Goal: Task Accomplishment & Management: Use online tool/utility

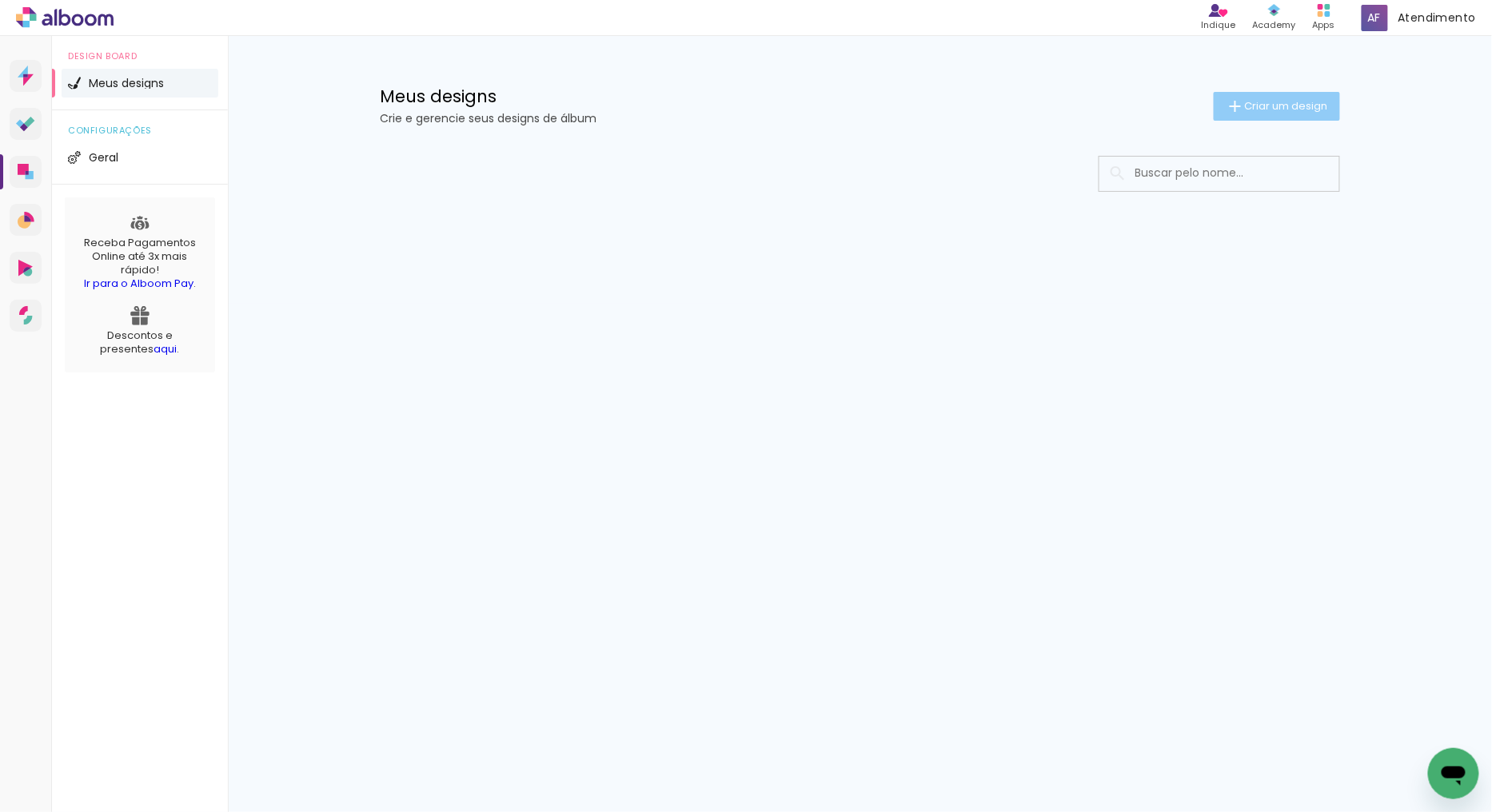
click at [1277, 106] on span "Criar um design" at bounding box center [1286, 106] width 83 height 10
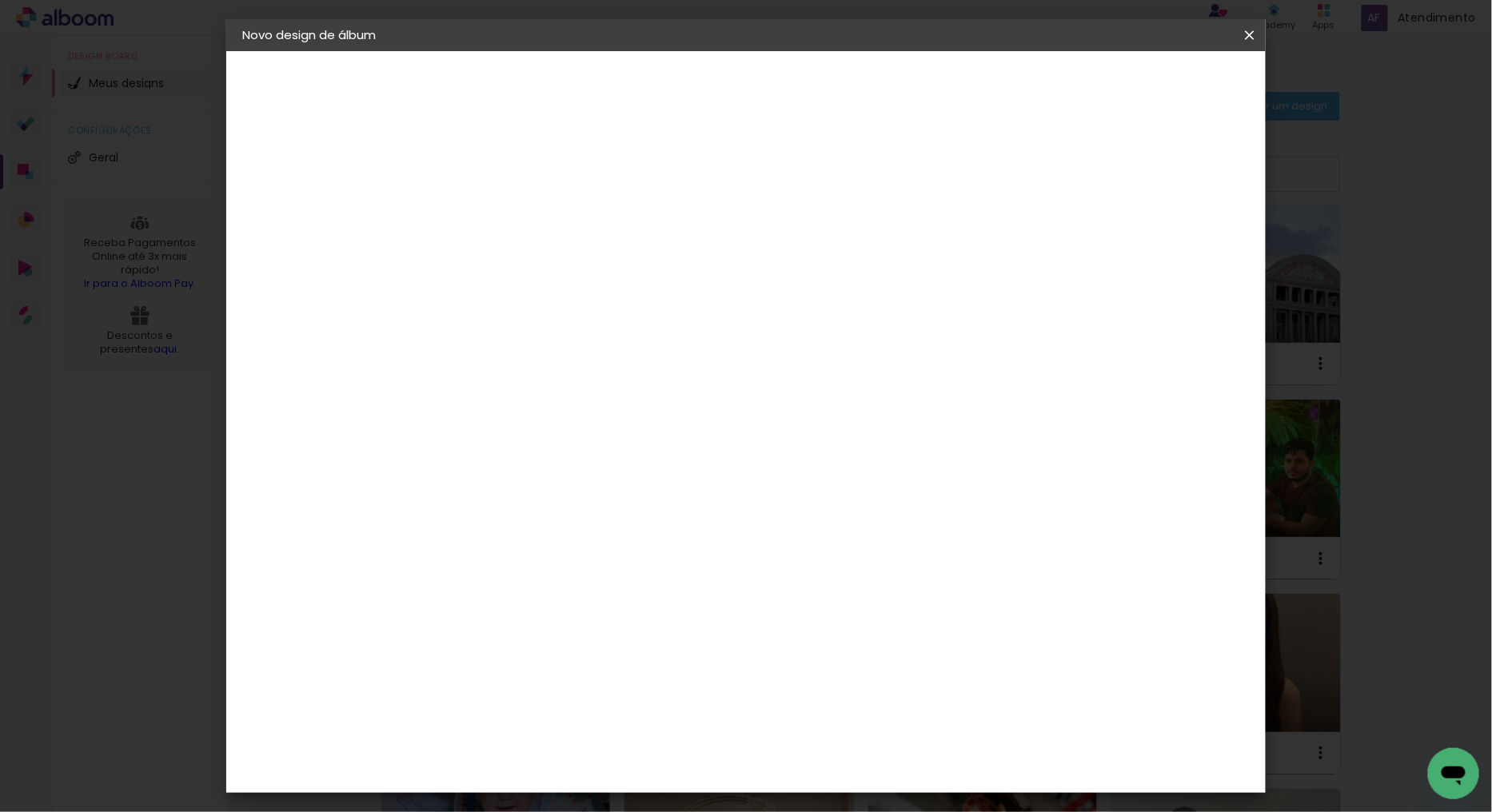
click at [504, 209] on input at bounding box center [504, 214] width 0 height 24
type input "1"
type input "f"
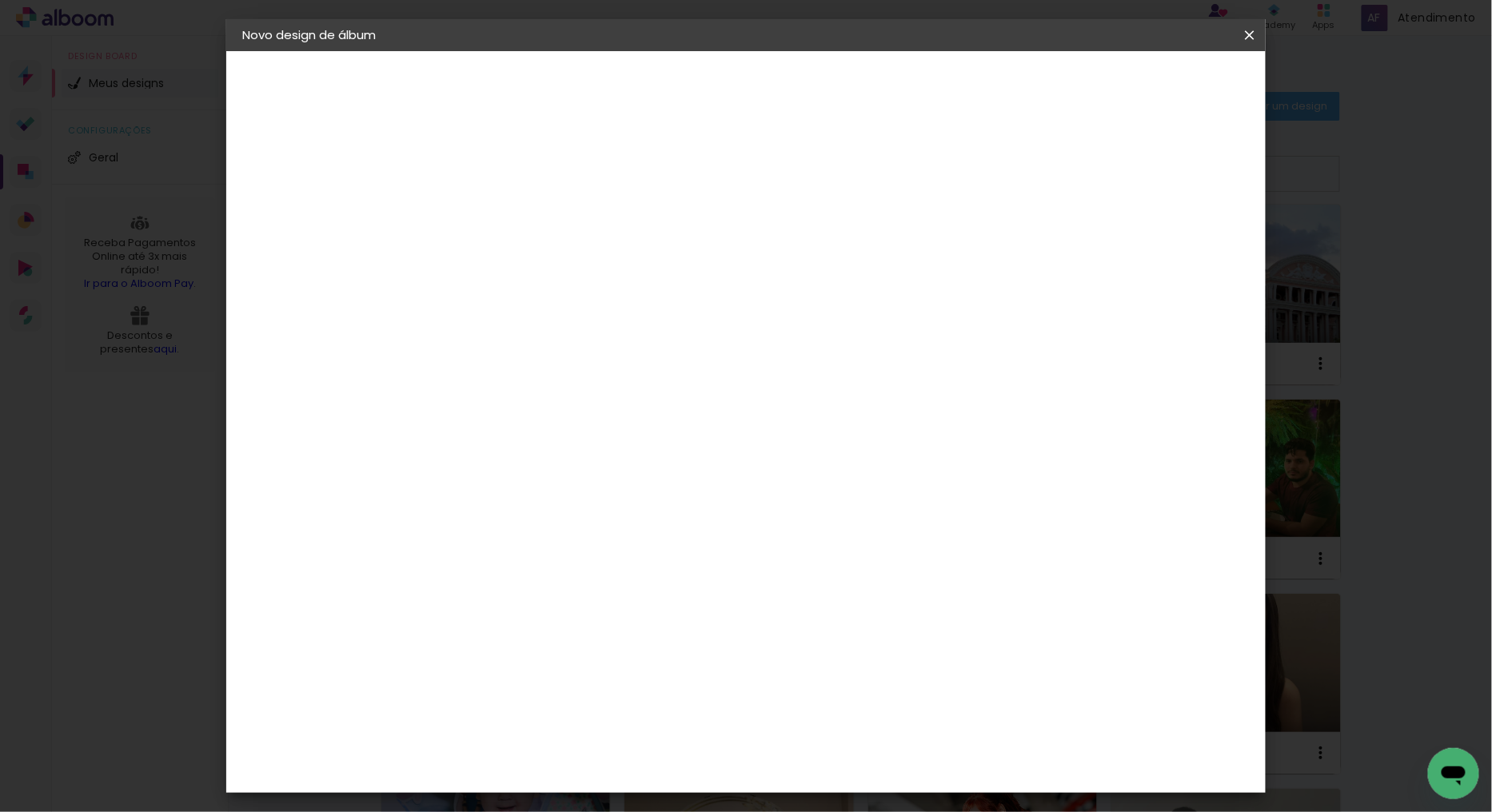
type input "FOTO LIVRO 20X25 - DAIANA - [GEOGRAPHIC_DATA]"
type paper-input "FOTO LIVRO 20X25 - DAIANA - [GEOGRAPHIC_DATA]"
click at [668, 83] on paper-button "Avançar" at bounding box center [628, 84] width 79 height 27
click at [0, 0] on slot "Tamanho Livre" at bounding box center [0, 0] width 0 height 0
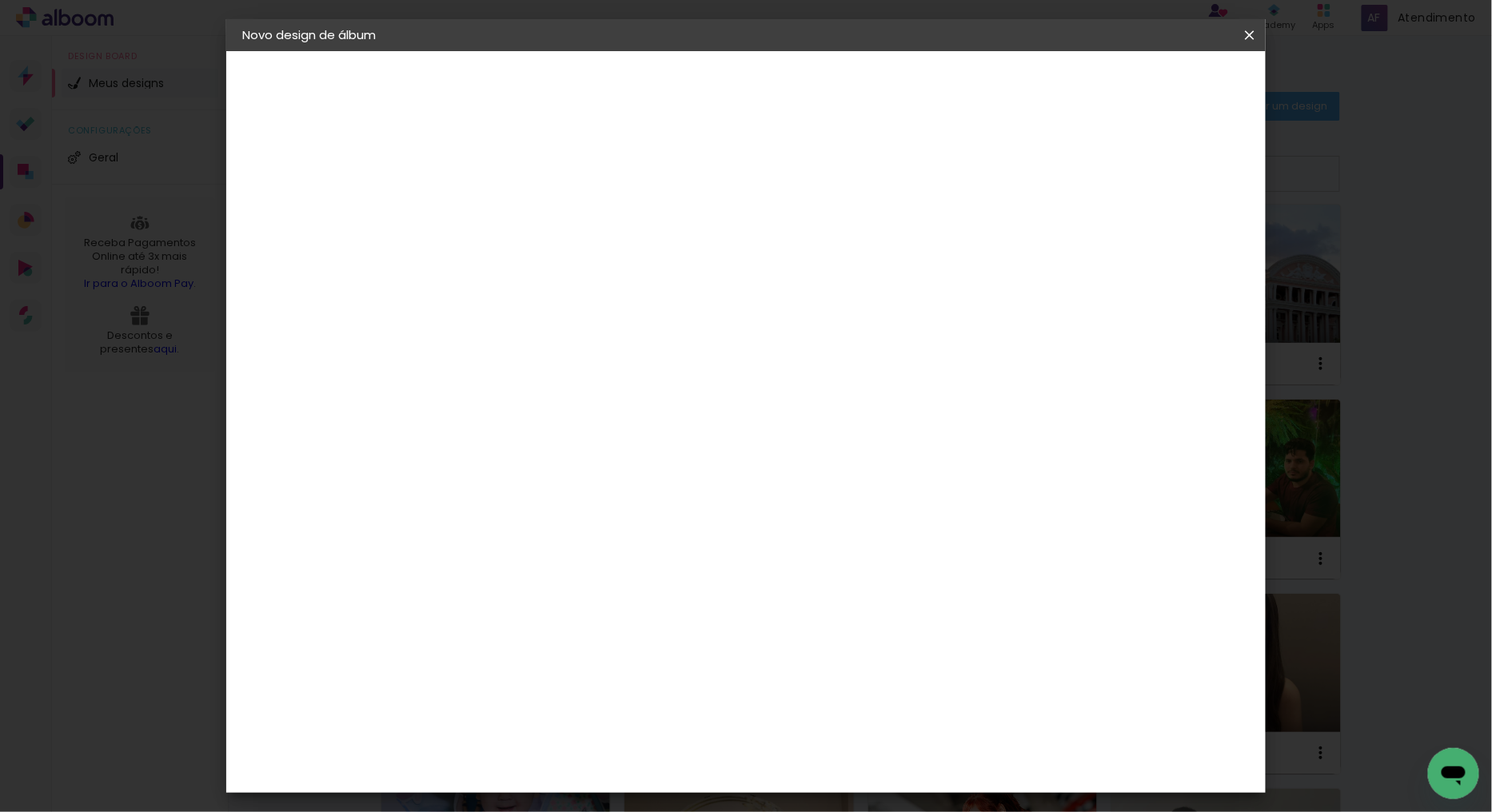
click at [804, 235] on paper-item "Tamanho Livre" at bounding box center [727, 243] width 154 height 35
click at [804, 246] on paper-item "Tamanho Livre" at bounding box center [727, 243] width 154 height 35
click at [803, 74] on paper-button "Avançar" at bounding box center [763, 84] width 79 height 27
drag, startPoint x: 476, startPoint y: 449, endPoint x: 415, endPoint y: 462, distance: 62.4
click at [415, 51] on quentale-album-spec "Iniciar design Iniciar design" at bounding box center [746, 51] width 1039 height 0
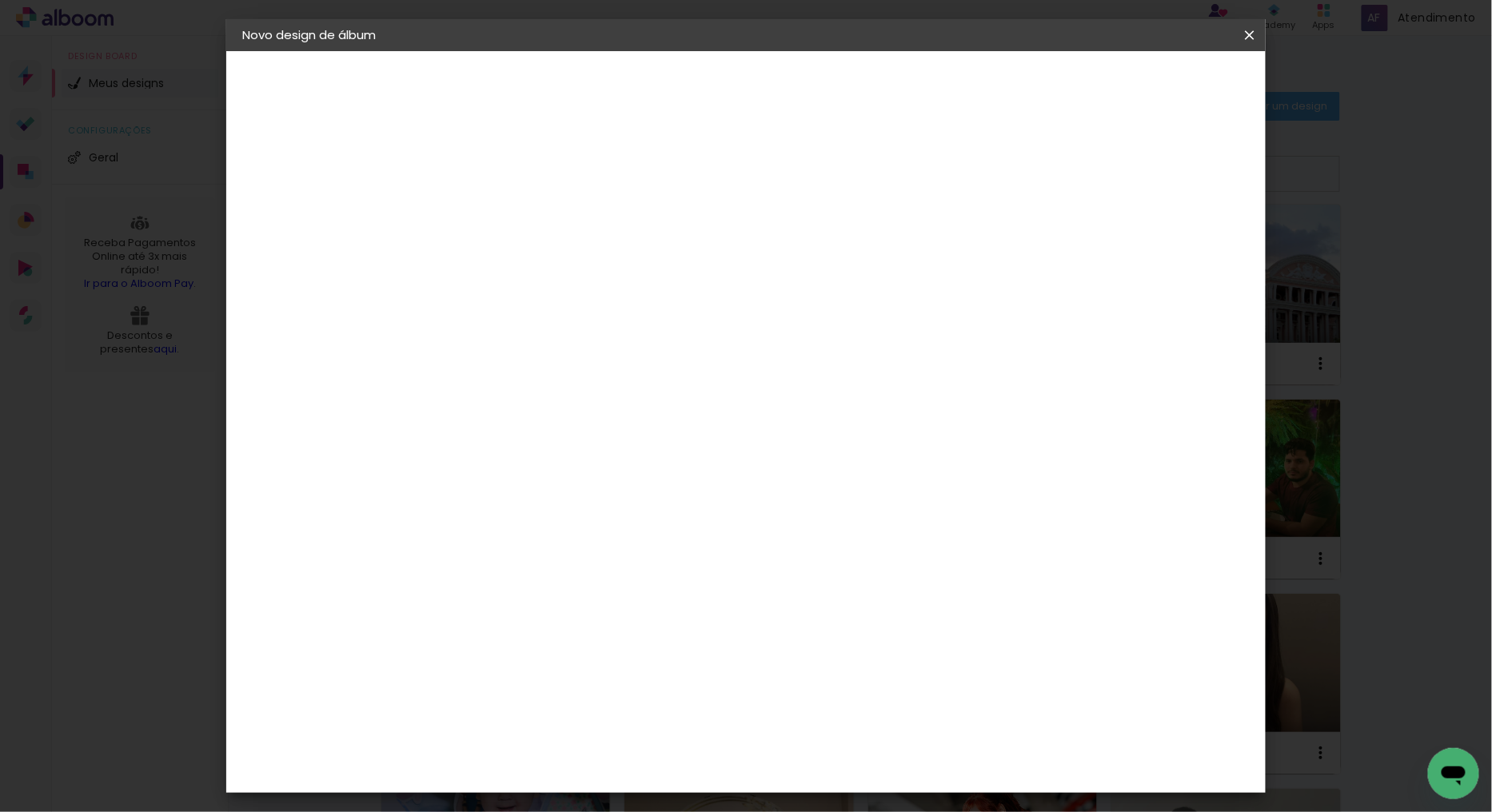
drag, startPoint x: 469, startPoint y: 457, endPoint x: 410, endPoint y: 452, distance: 59.2
click at [410, 51] on quentale-album-spec "Iniciar design Iniciar design" at bounding box center [746, 51] width 1039 height 0
drag, startPoint x: 448, startPoint y: 452, endPoint x: 484, endPoint y: 450, distance: 36.1
click at [484, 450] on div "30" at bounding box center [463, 454] width 61 height 24
type input "25"
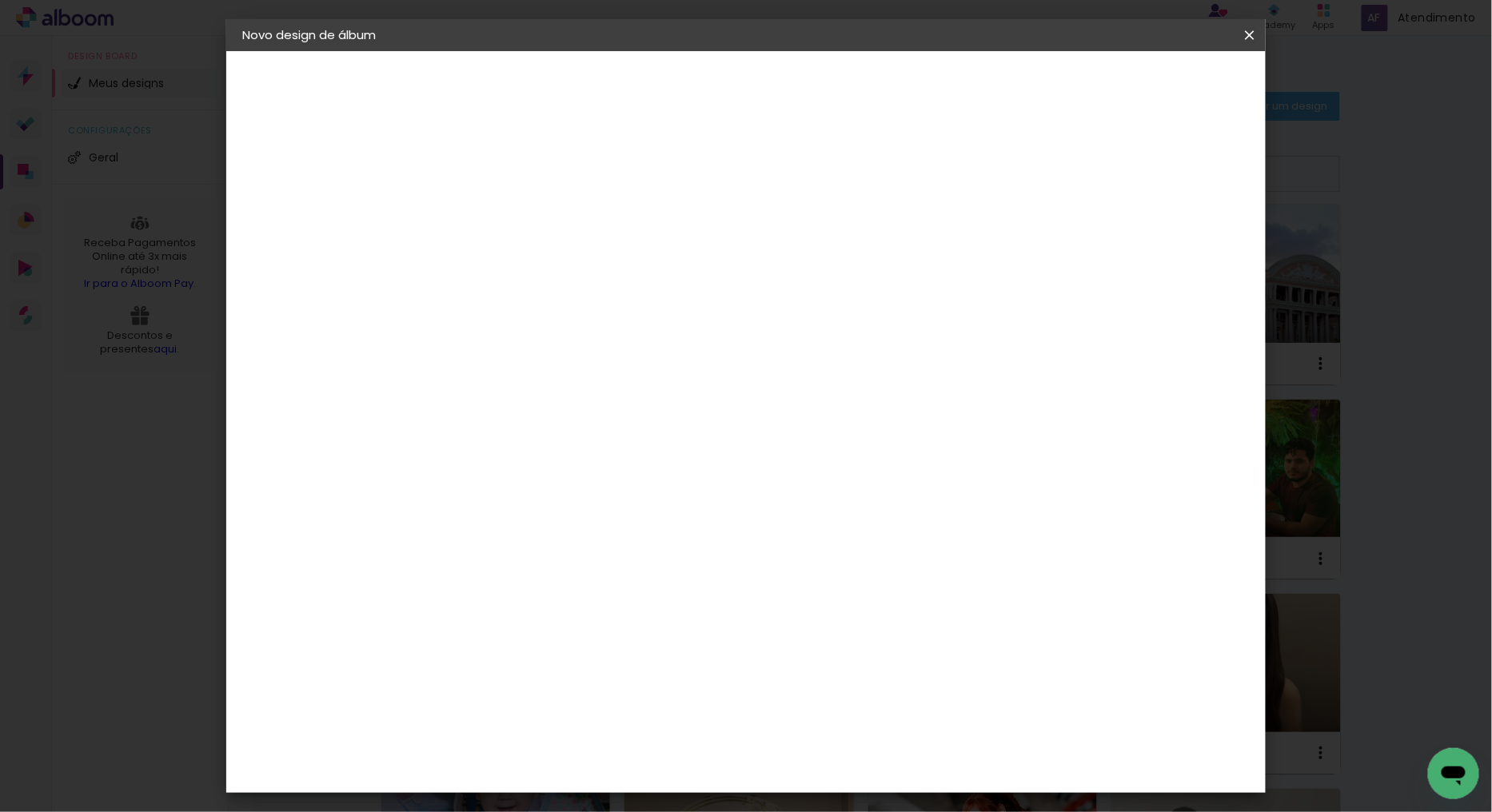
type paper-input "25"
drag, startPoint x: 855, startPoint y: 609, endPoint x: 822, endPoint y: 611, distance: 33.1
click at [822, 611] on div "60" at bounding box center [844, 614] width 61 height 24
type input "6"
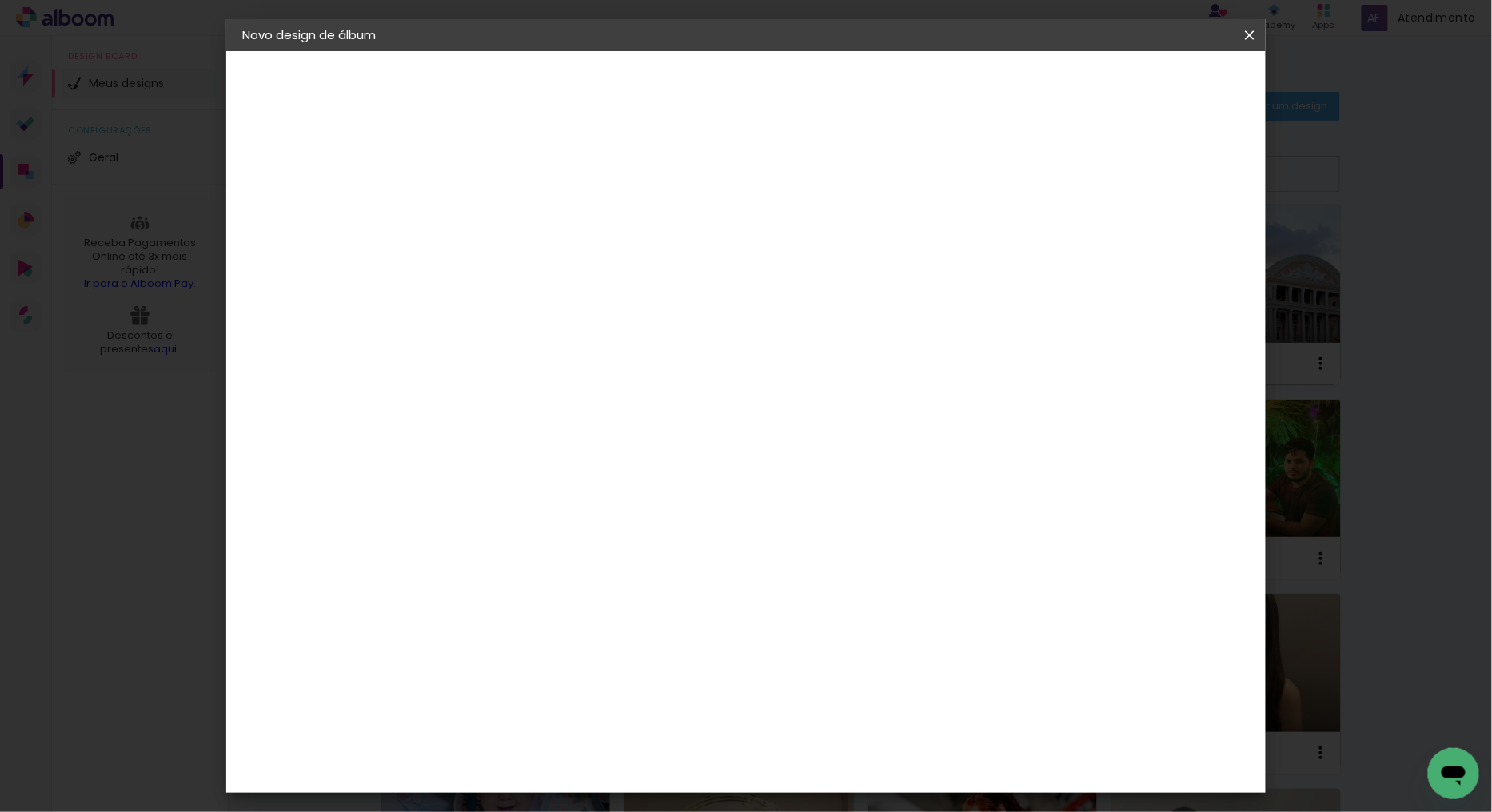
type input "40,5"
type paper-input "40,5"
click at [1148, 89] on span "Iniciar design" at bounding box center [1112, 84] width 73 height 11
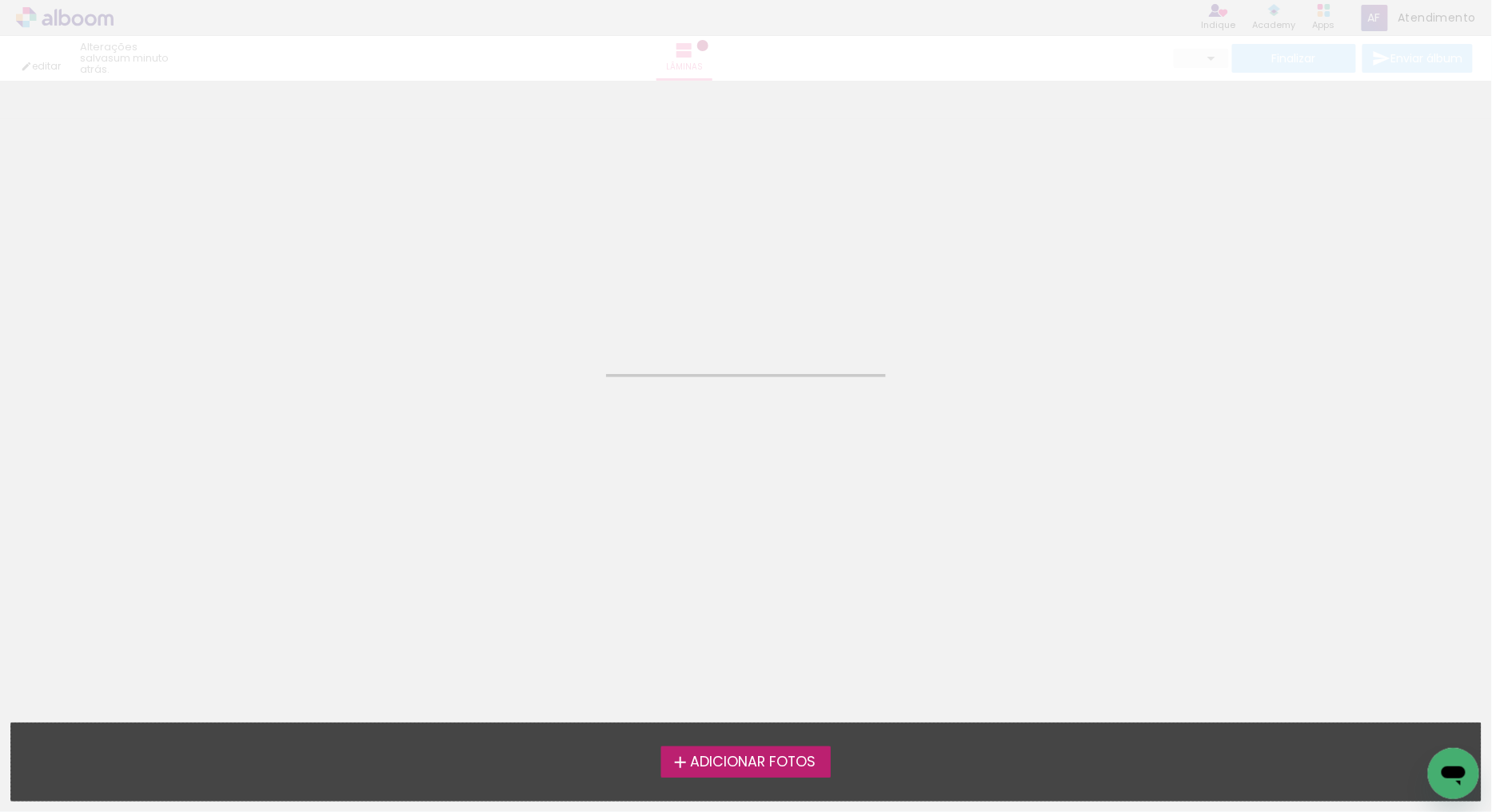
click at [714, 758] on span "Adicionar Fotos" at bounding box center [752, 762] width 126 height 14
click at [0, 0] on input "file" at bounding box center [0, 0] width 0 height 0
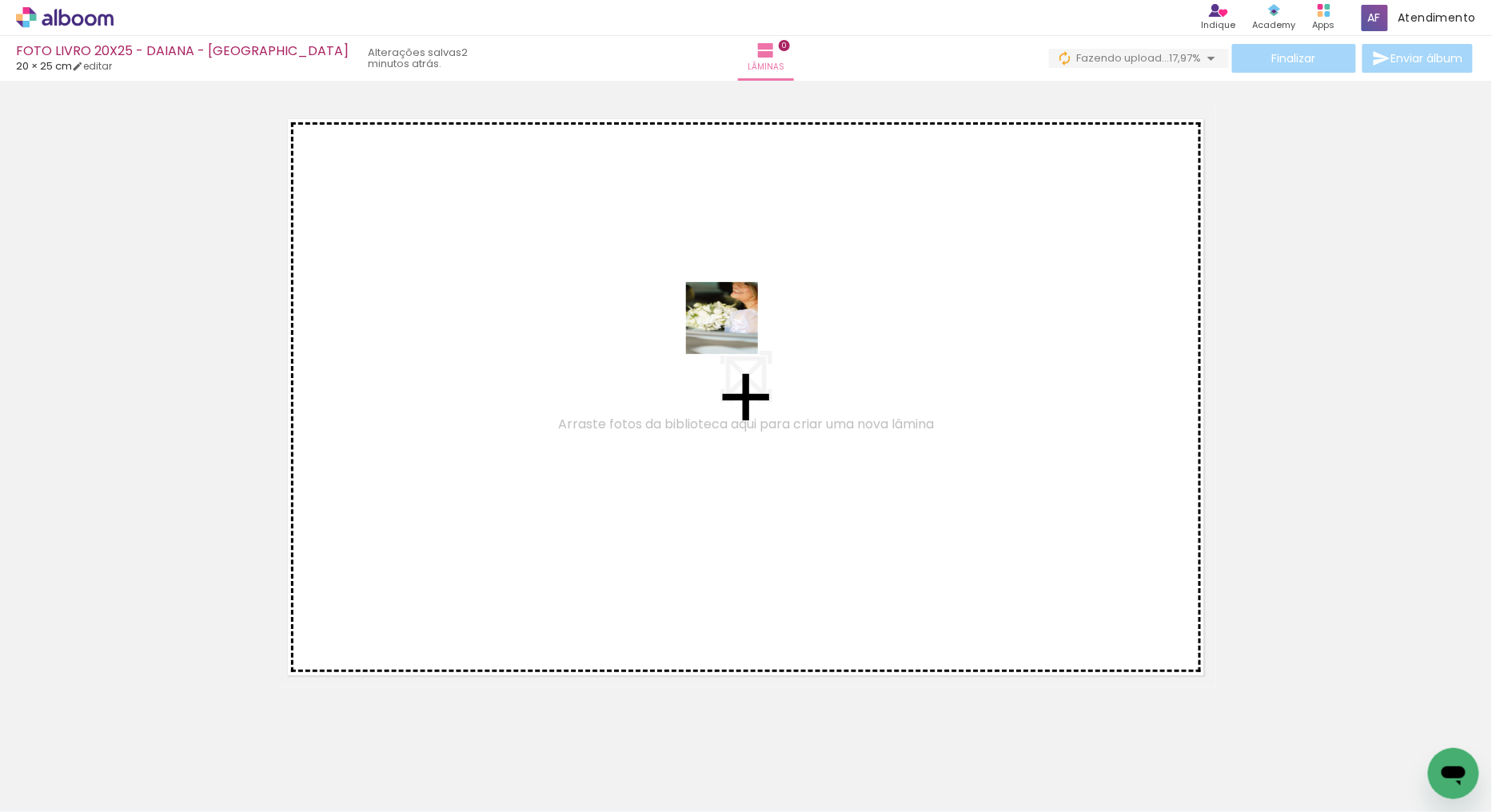
drag, startPoint x: 160, startPoint y: 746, endPoint x: 344, endPoint y: 694, distance: 191.2
click at [811, 238] on quentale-workspace at bounding box center [746, 406] width 1492 height 812
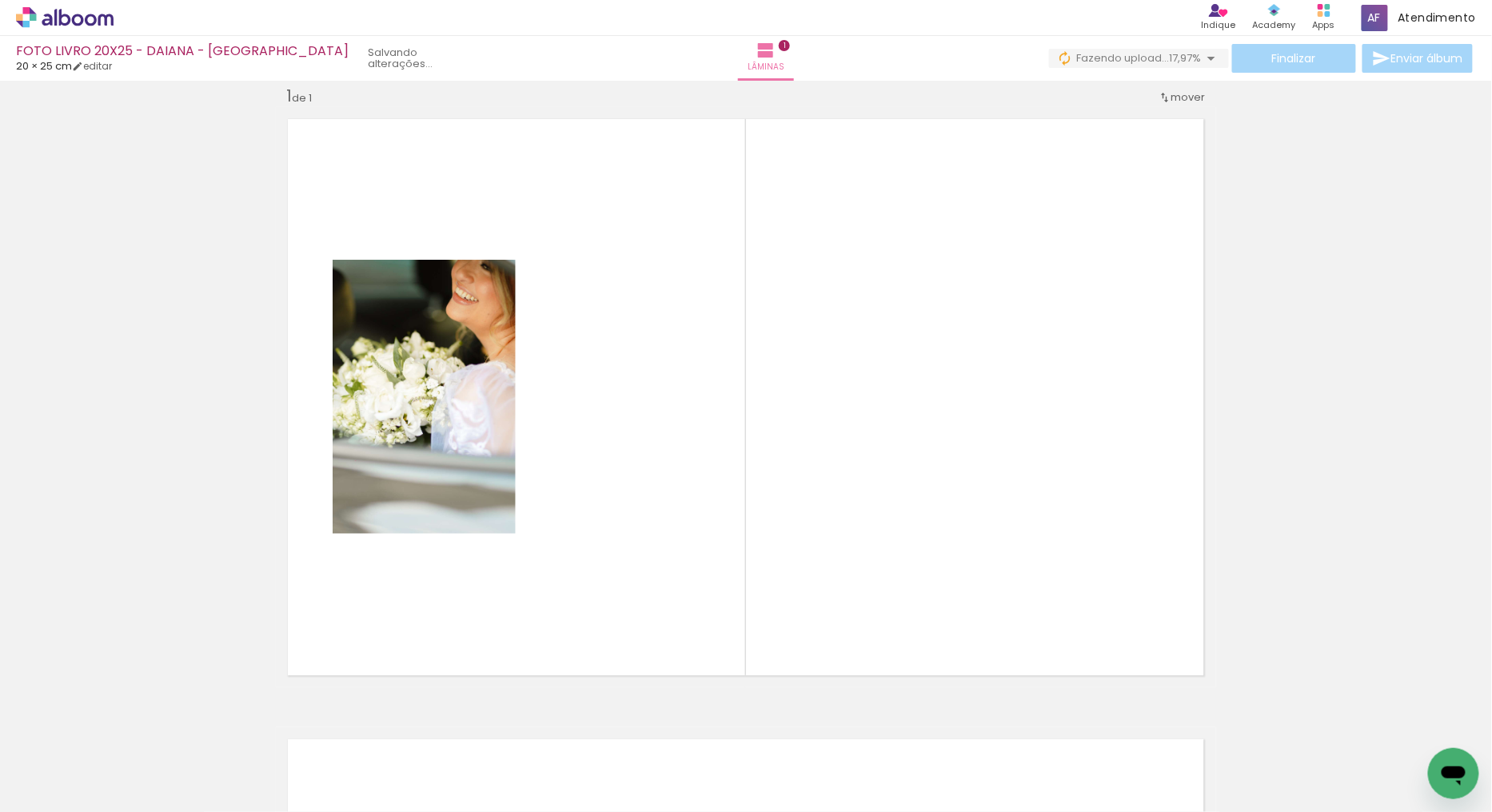
scroll to position [20, 0]
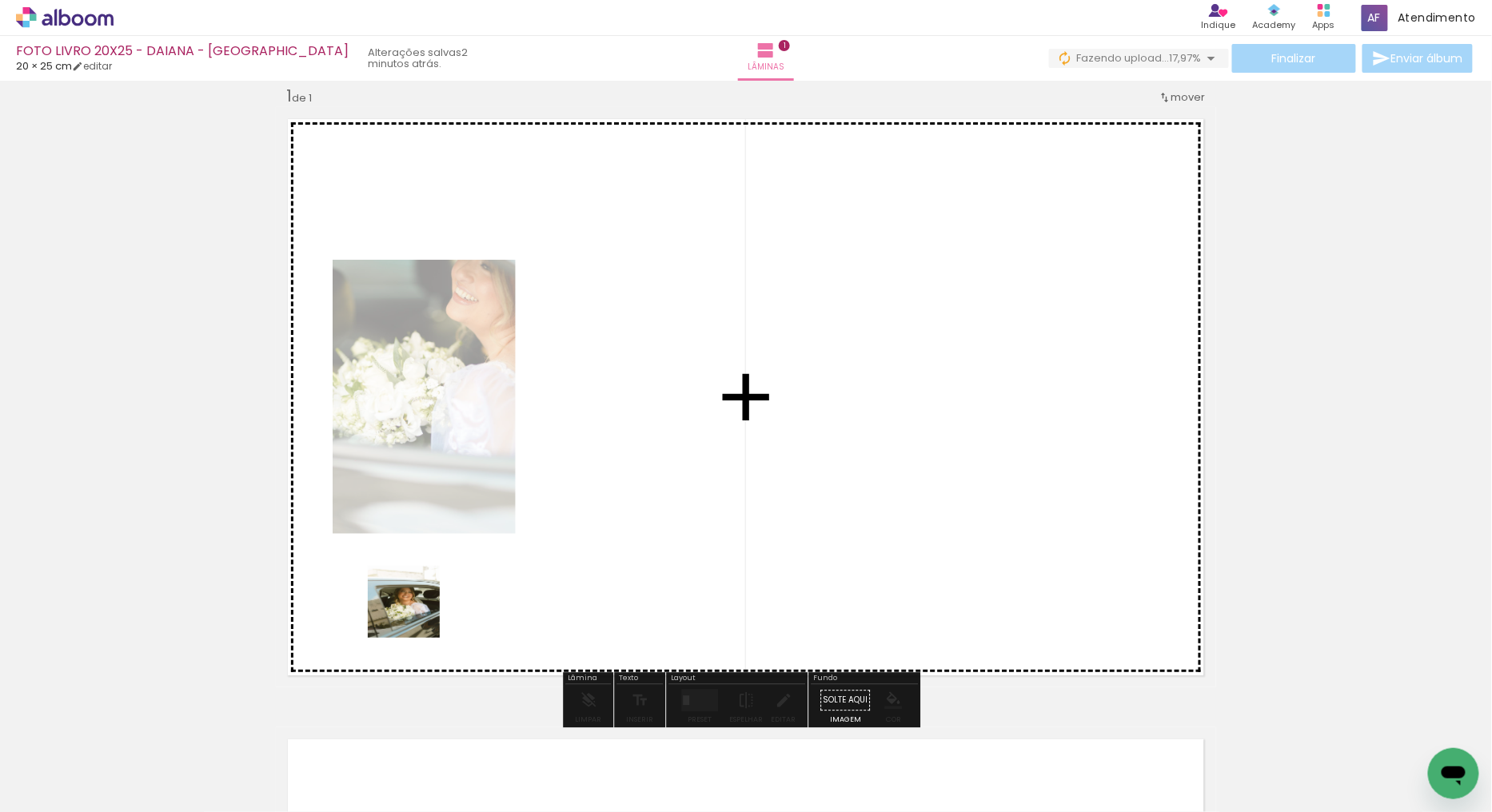
drag, startPoint x: 415, startPoint y: 614, endPoint x: 713, endPoint y: 378, distance: 380.1
click at [713, 378] on quentale-workspace at bounding box center [746, 406] width 1492 height 812
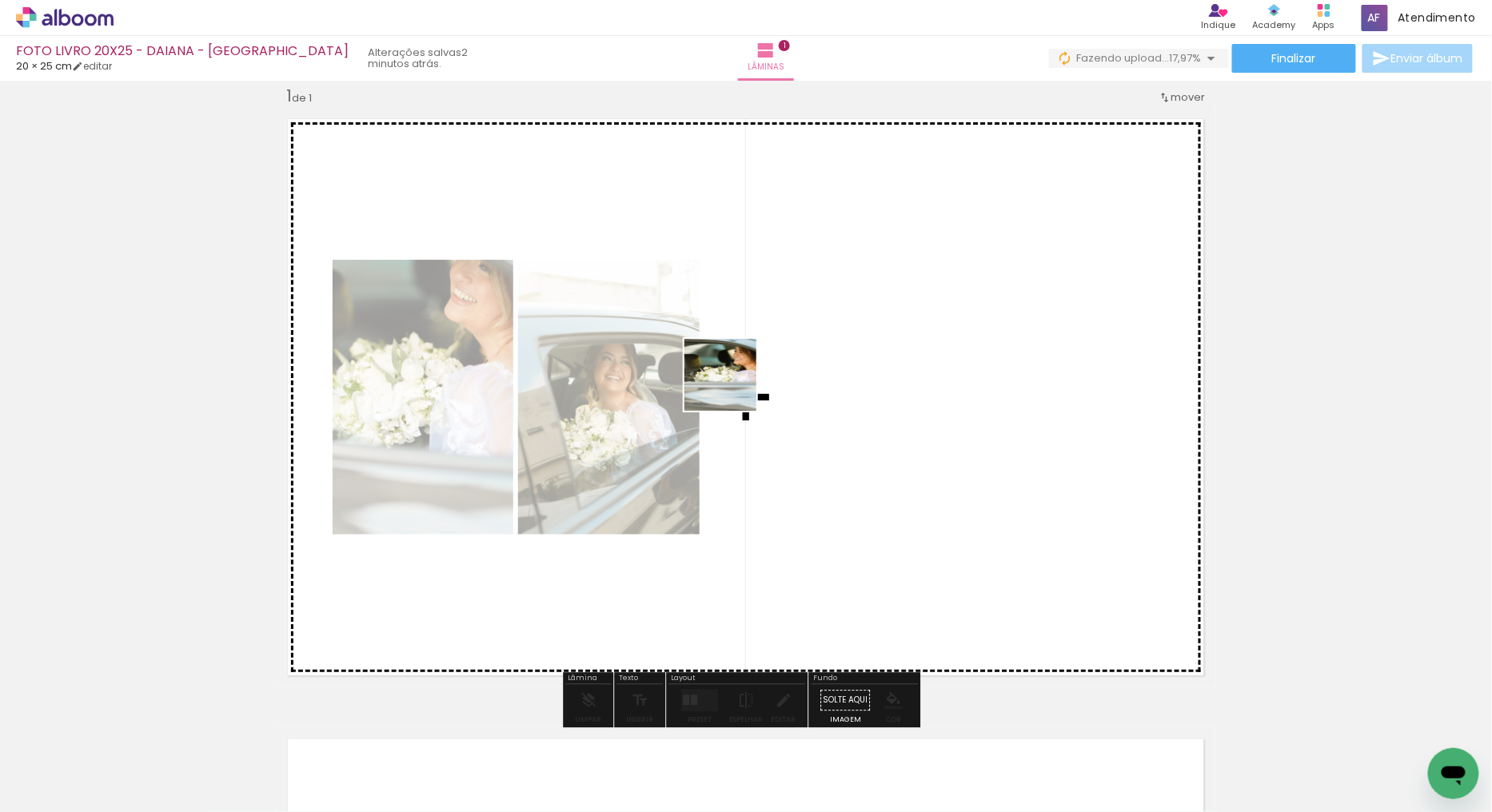
drag, startPoint x: 354, startPoint y: 752, endPoint x: 468, endPoint y: 746, distance: 114.2
click at [733, 386] on quentale-workspace at bounding box center [746, 406] width 1492 height 812
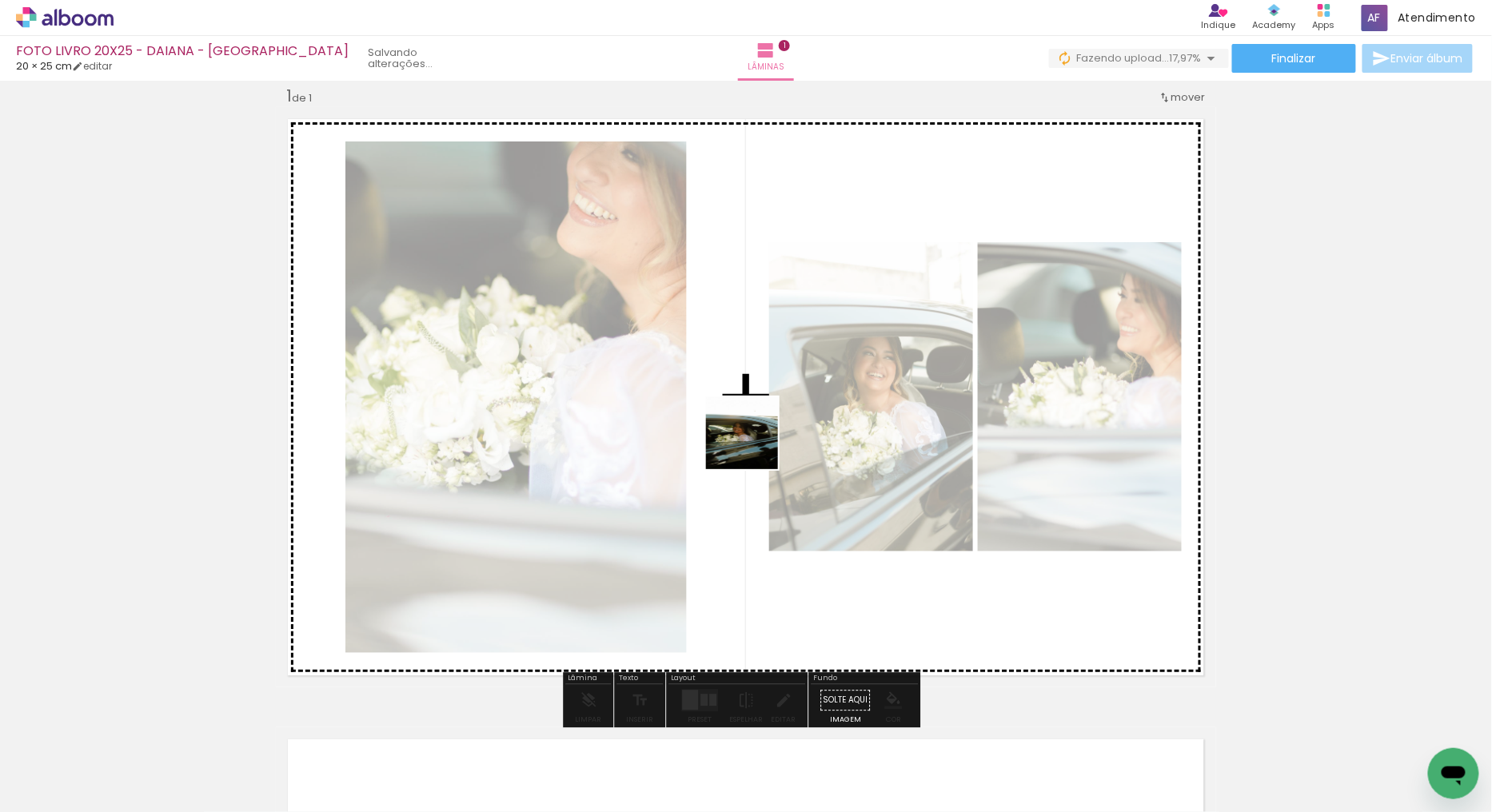
drag, startPoint x: 446, startPoint y: 757, endPoint x: 756, endPoint y: 442, distance: 442.0
click at [756, 442] on quentale-workspace at bounding box center [746, 406] width 1492 height 812
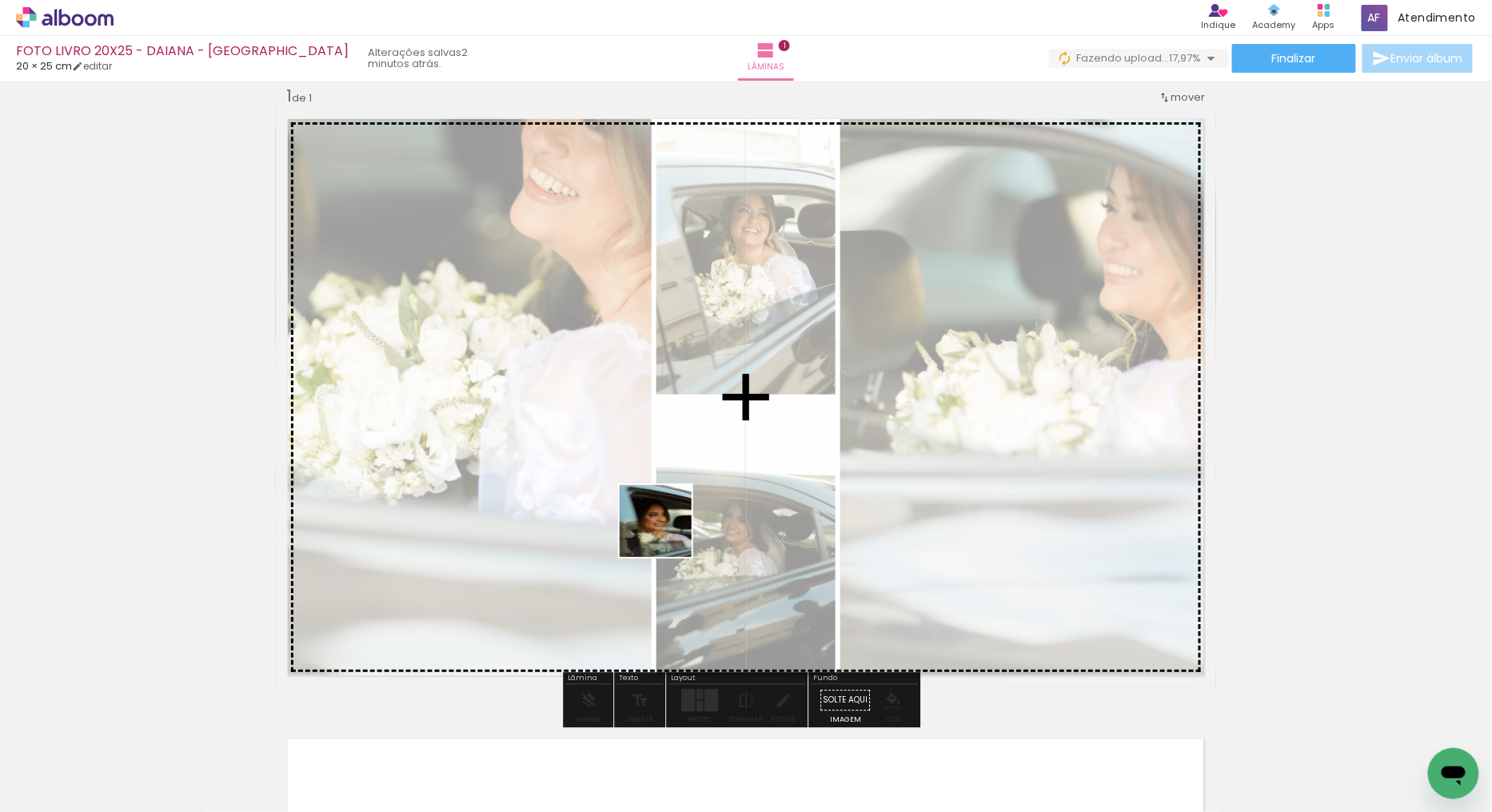
drag, startPoint x: 535, startPoint y: 769, endPoint x: 643, endPoint y: 685, distance: 136.8
click at [681, 484] on quentale-workspace at bounding box center [746, 406] width 1492 height 812
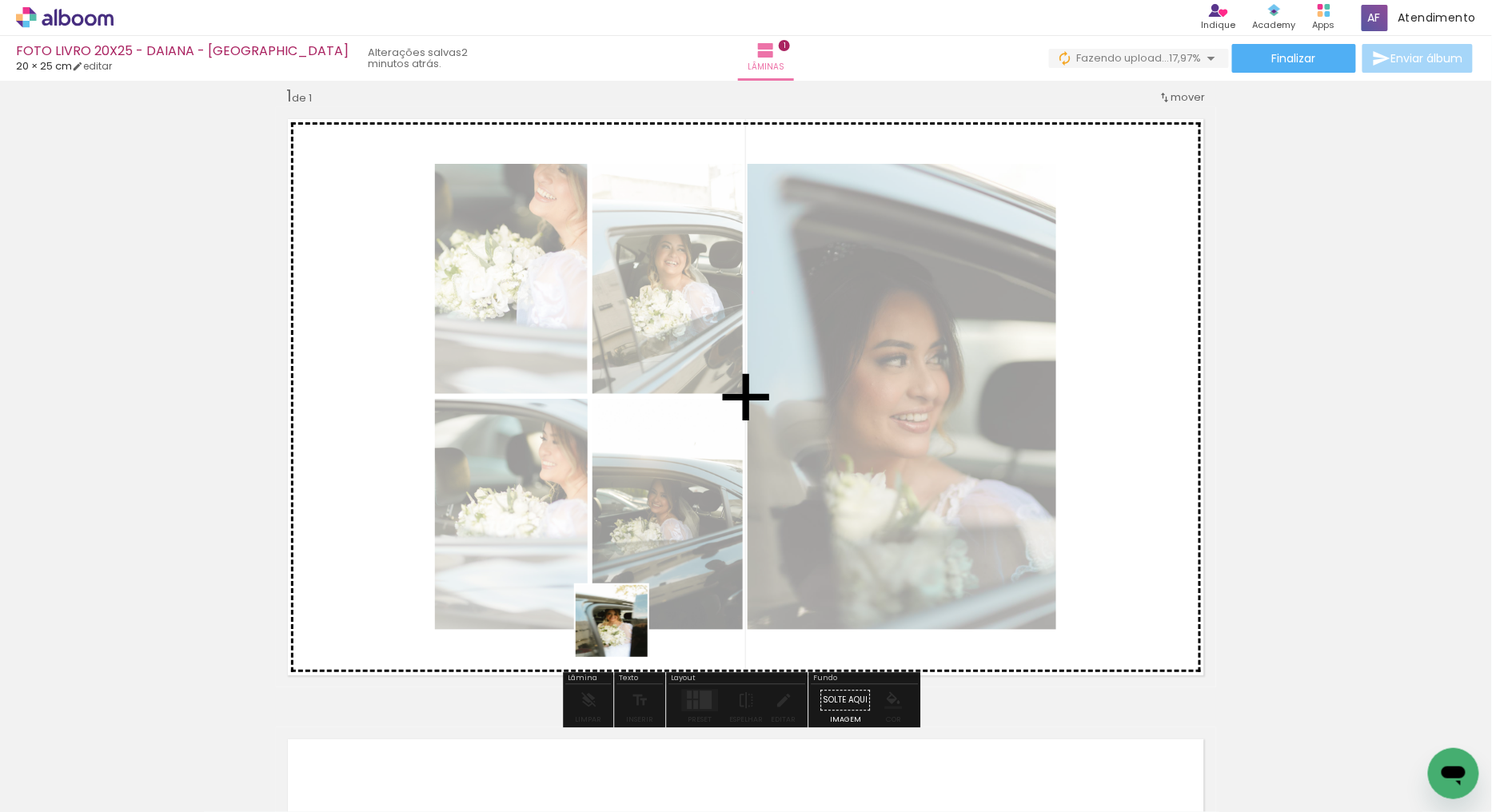
drag, startPoint x: 602, startPoint y: 749, endPoint x: 720, endPoint y: 664, distance: 145.4
click at [692, 368] on quentale-workspace at bounding box center [746, 406] width 1492 height 812
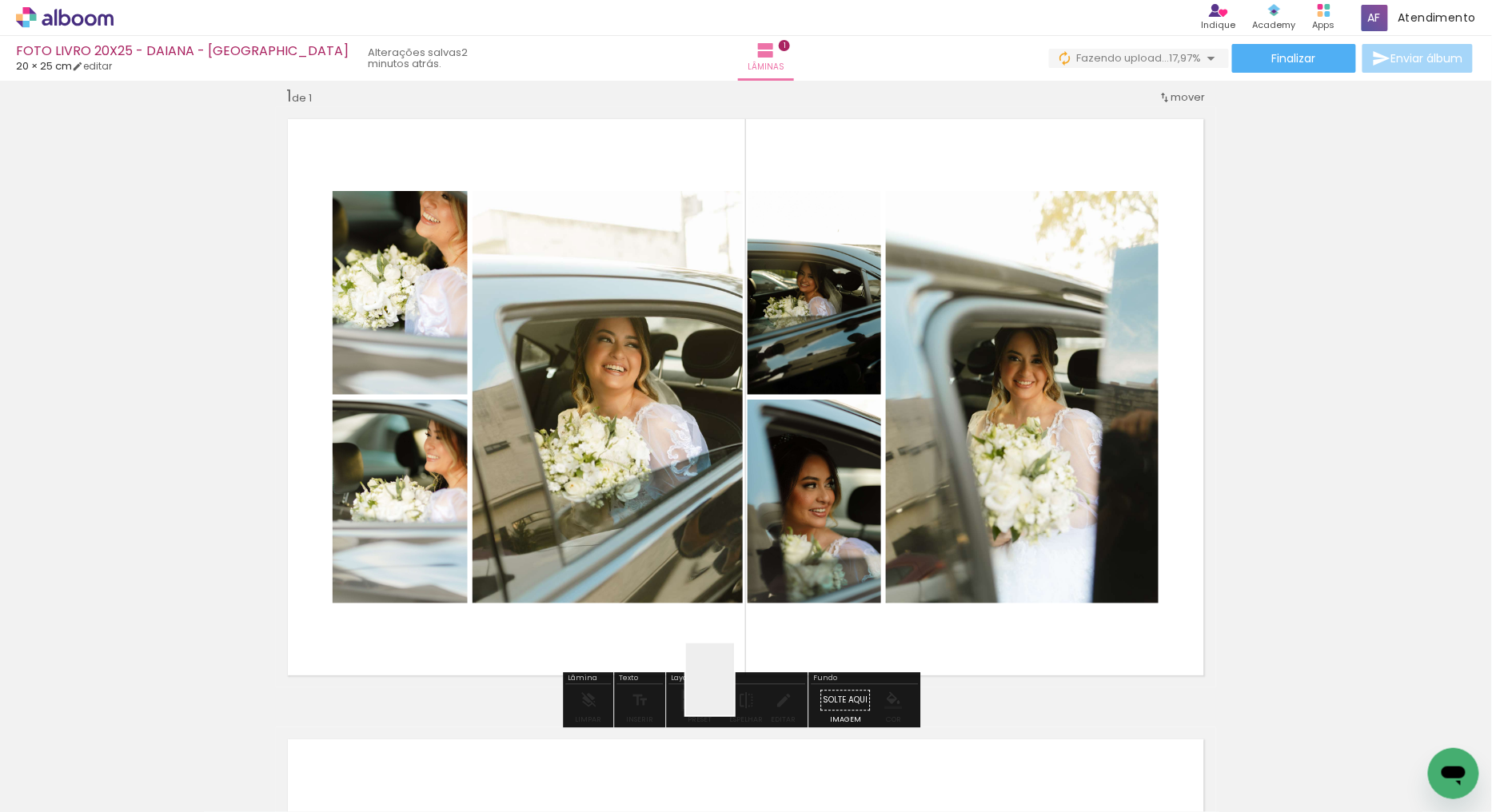
drag, startPoint x: 706, startPoint y: 750, endPoint x: 826, endPoint y: 381, distance: 388.0
click at [826, 381] on quentale-workspace at bounding box center [746, 406] width 1492 height 812
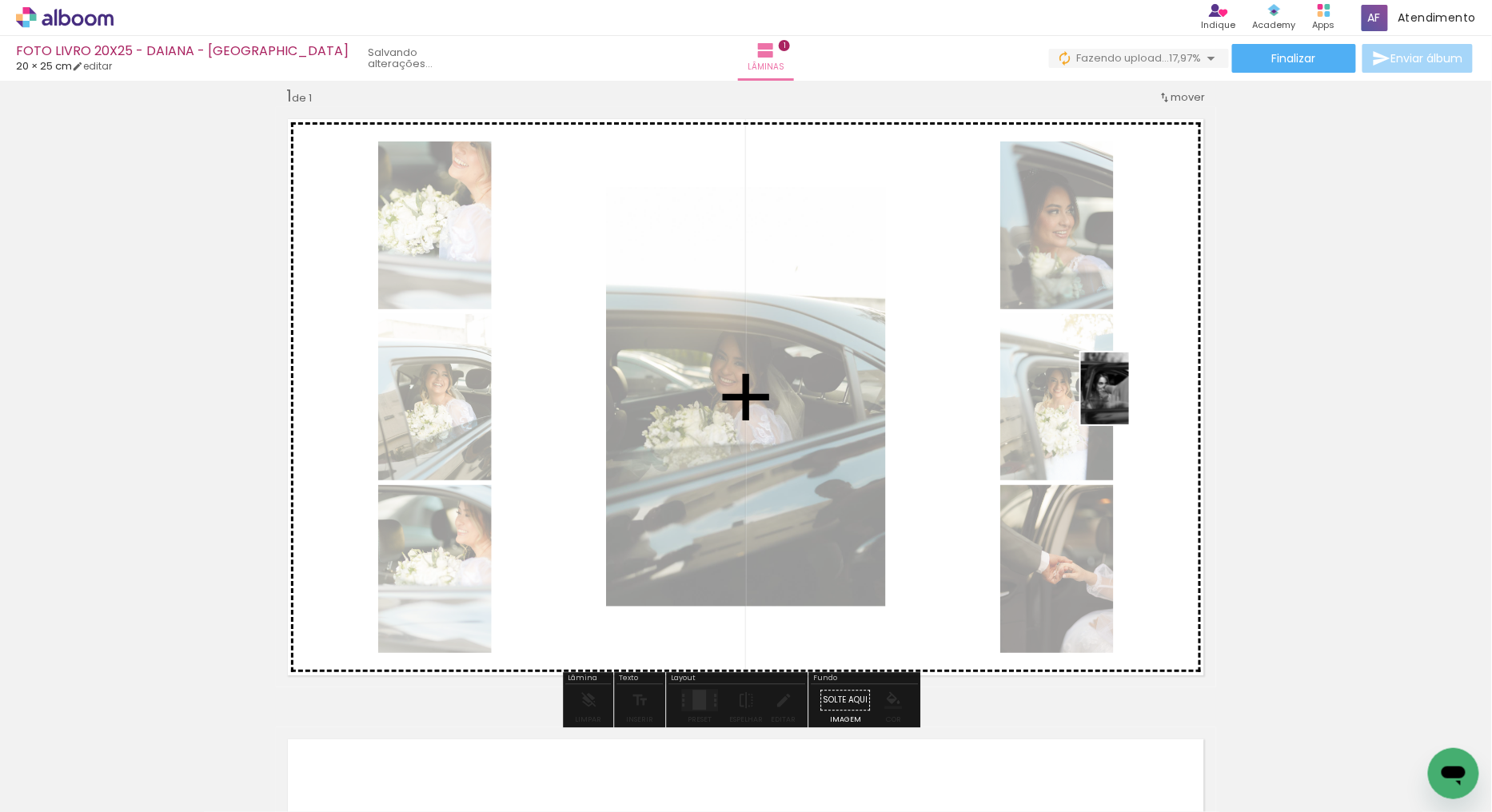
drag, startPoint x: 1084, startPoint y: 769, endPoint x: 1218, endPoint y: 649, distance: 179.9
click at [1128, 400] on quentale-workspace at bounding box center [746, 406] width 1492 height 812
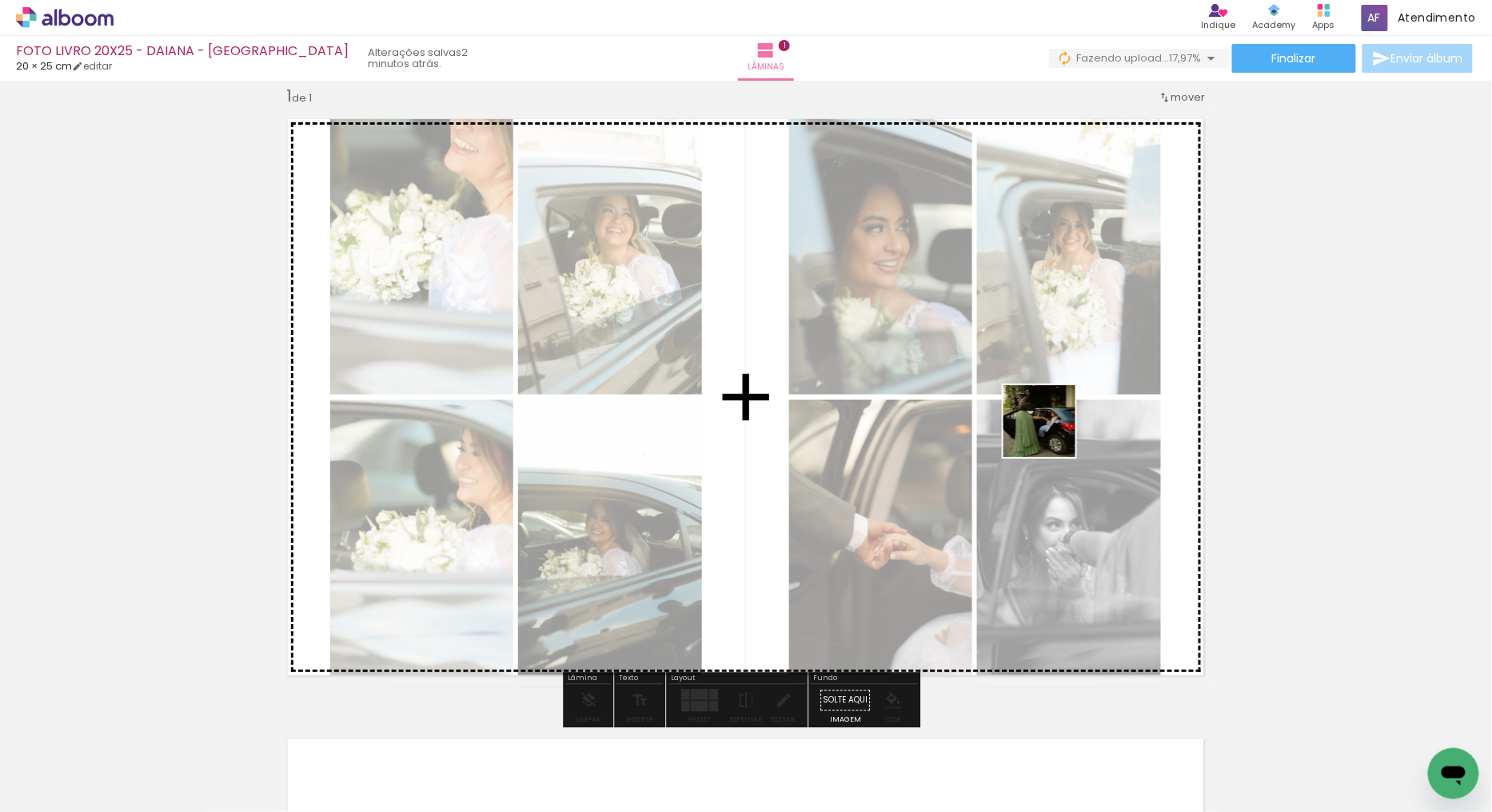
drag, startPoint x: 1159, startPoint y: 758, endPoint x: 1479, endPoint y: 586, distance: 363.3
click at [1050, 415] on quentale-workspace at bounding box center [746, 406] width 1492 height 812
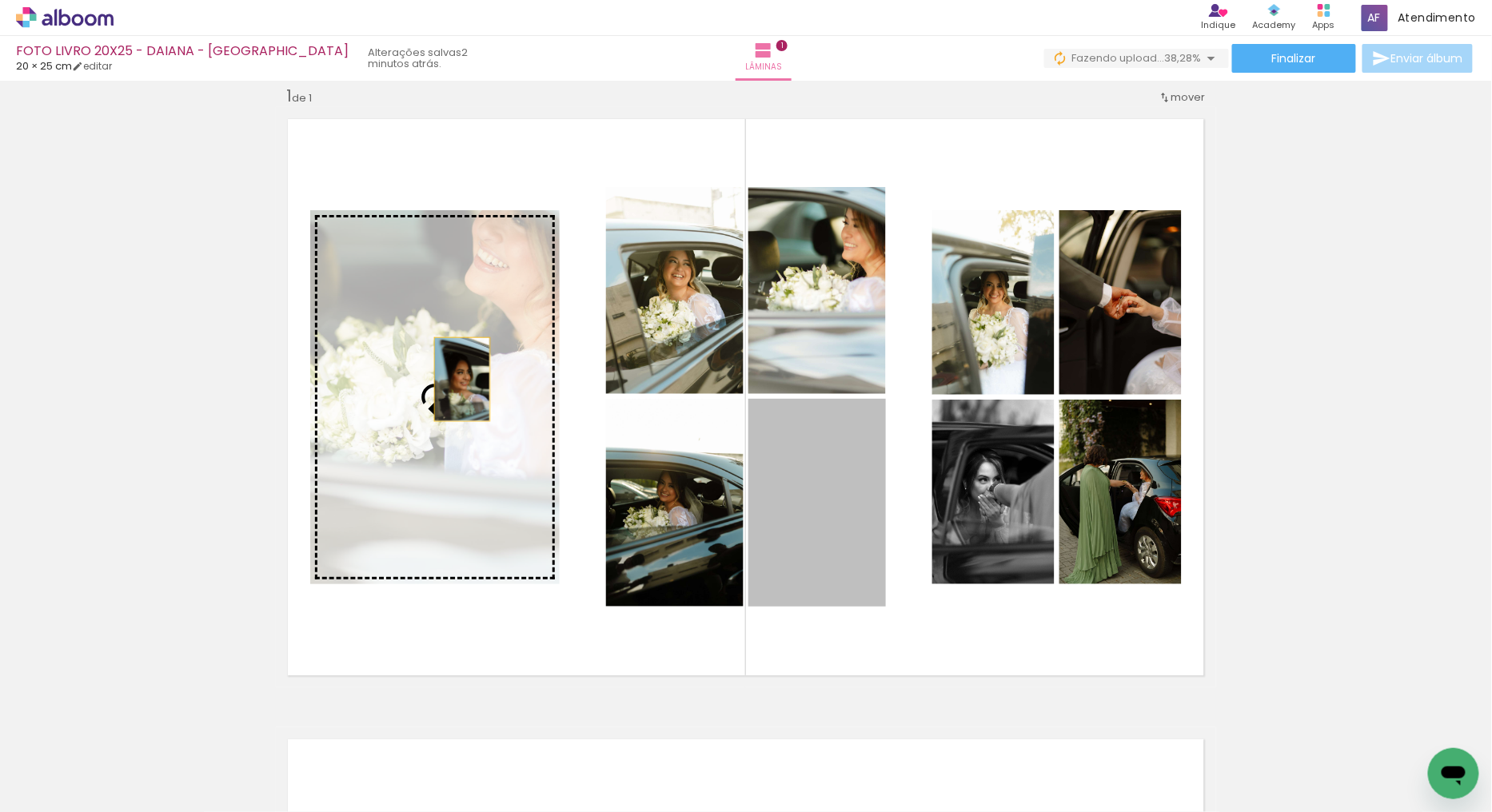
drag, startPoint x: 819, startPoint y: 537, endPoint x: 450, endPoint y: 377, distance: 402.2
click at [0, 0] on slot at bounding box center [0, 0] width 0 height 0
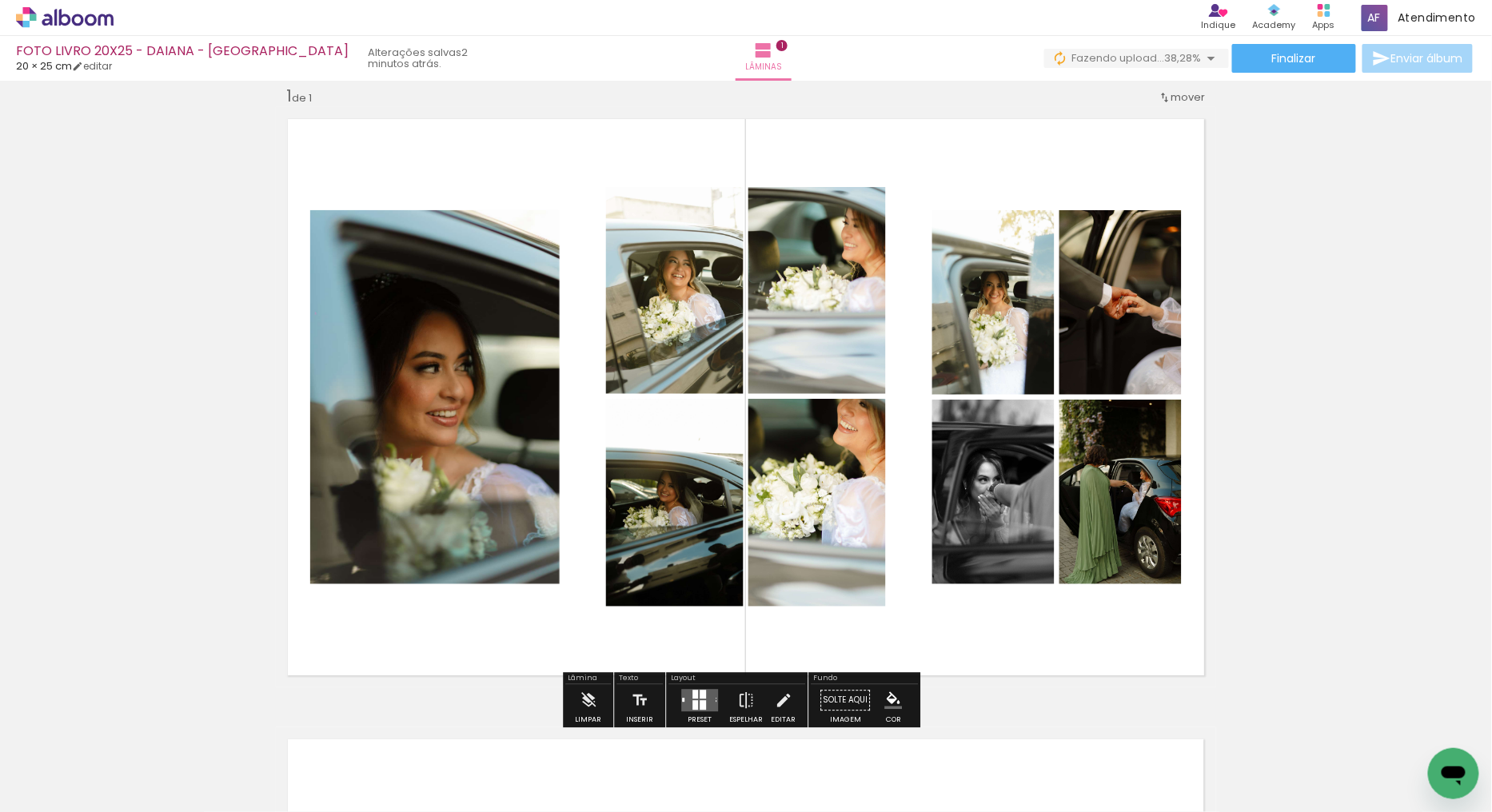
scroll to position [109, 0]
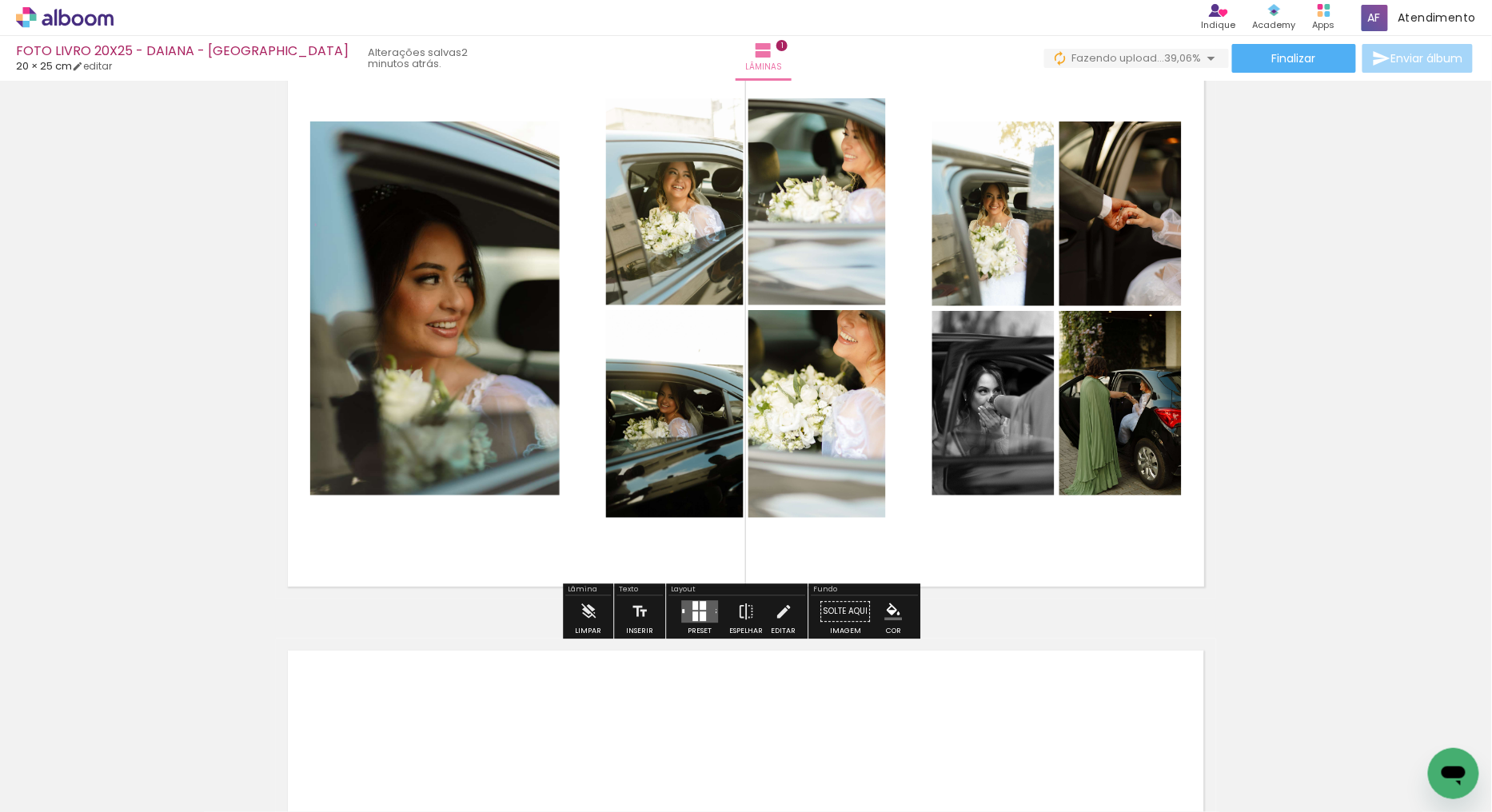
drag, startPoint x: 670, startPoint y: 610, endPoint x: 685, endPoint y: 622, distance: 19.2
click at [670, 610] on div "Preset Espelhar Editar" at bounding box center [737, 615] width 137 height 41
click at [696, 625] on div at bounding box center [699, 611] width 43 height 32
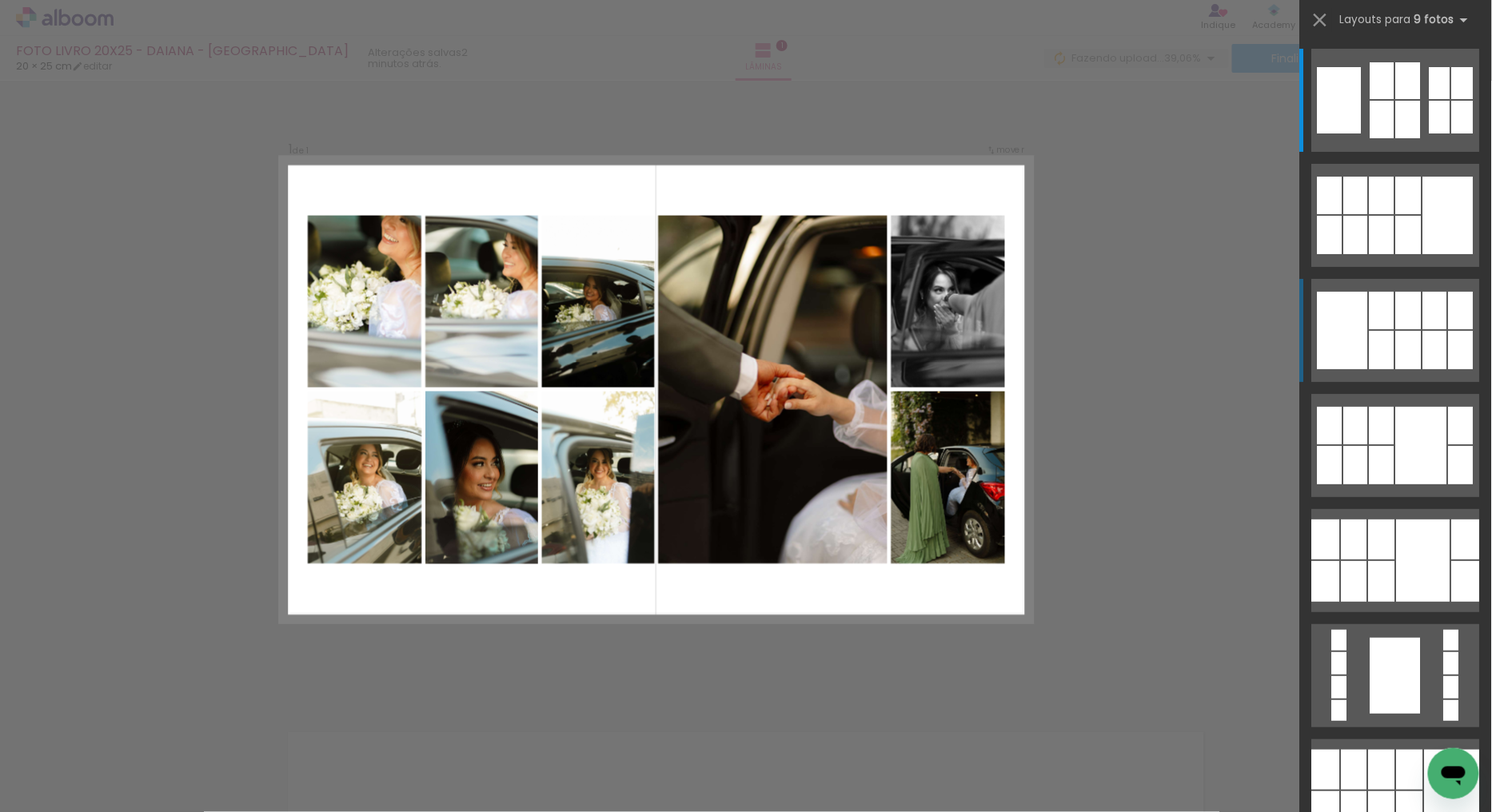
scroll to position [20, 0]
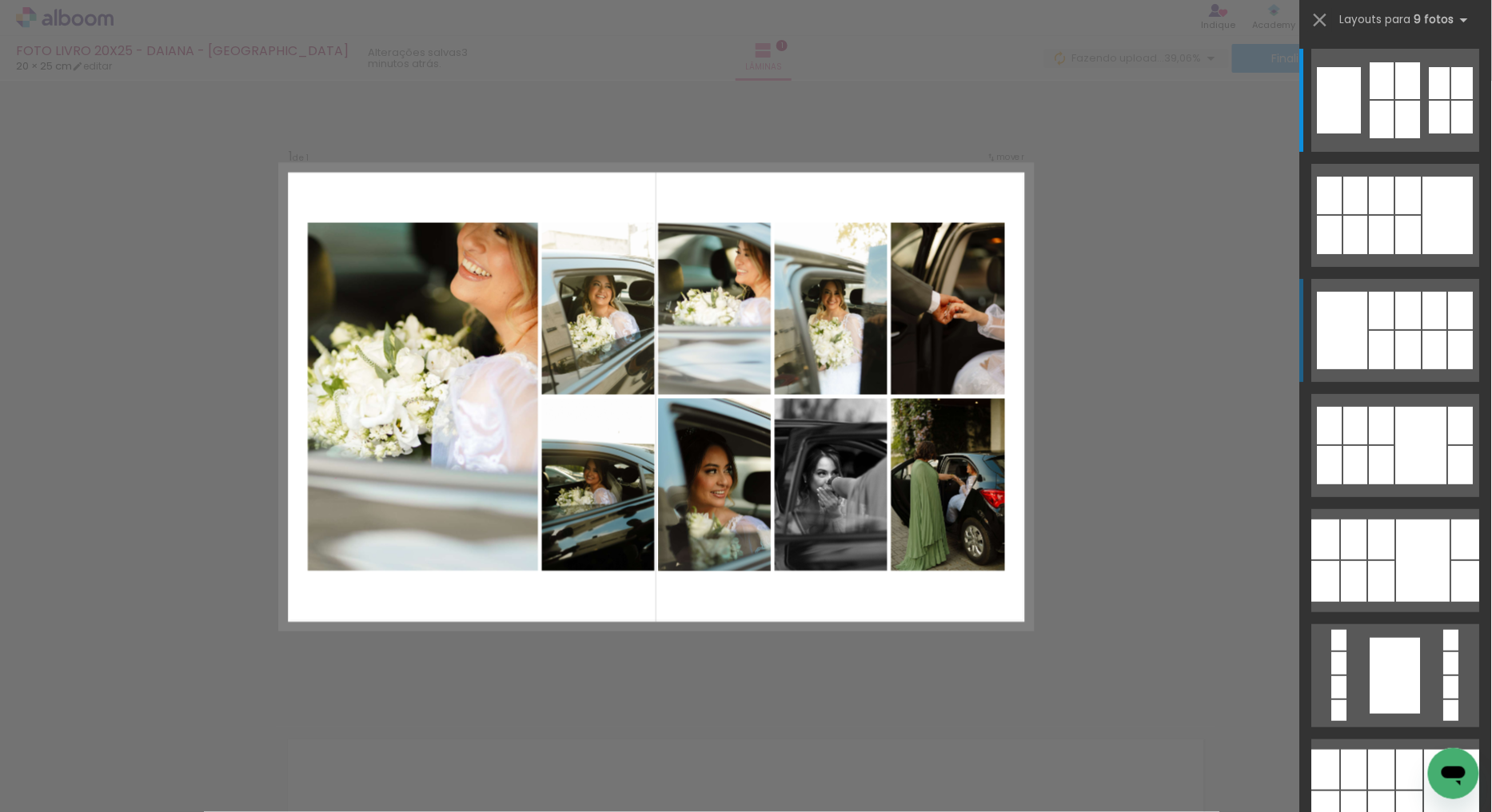
click at [1387, 347] on div at bounding box center [1381, 349] width 24 height 38
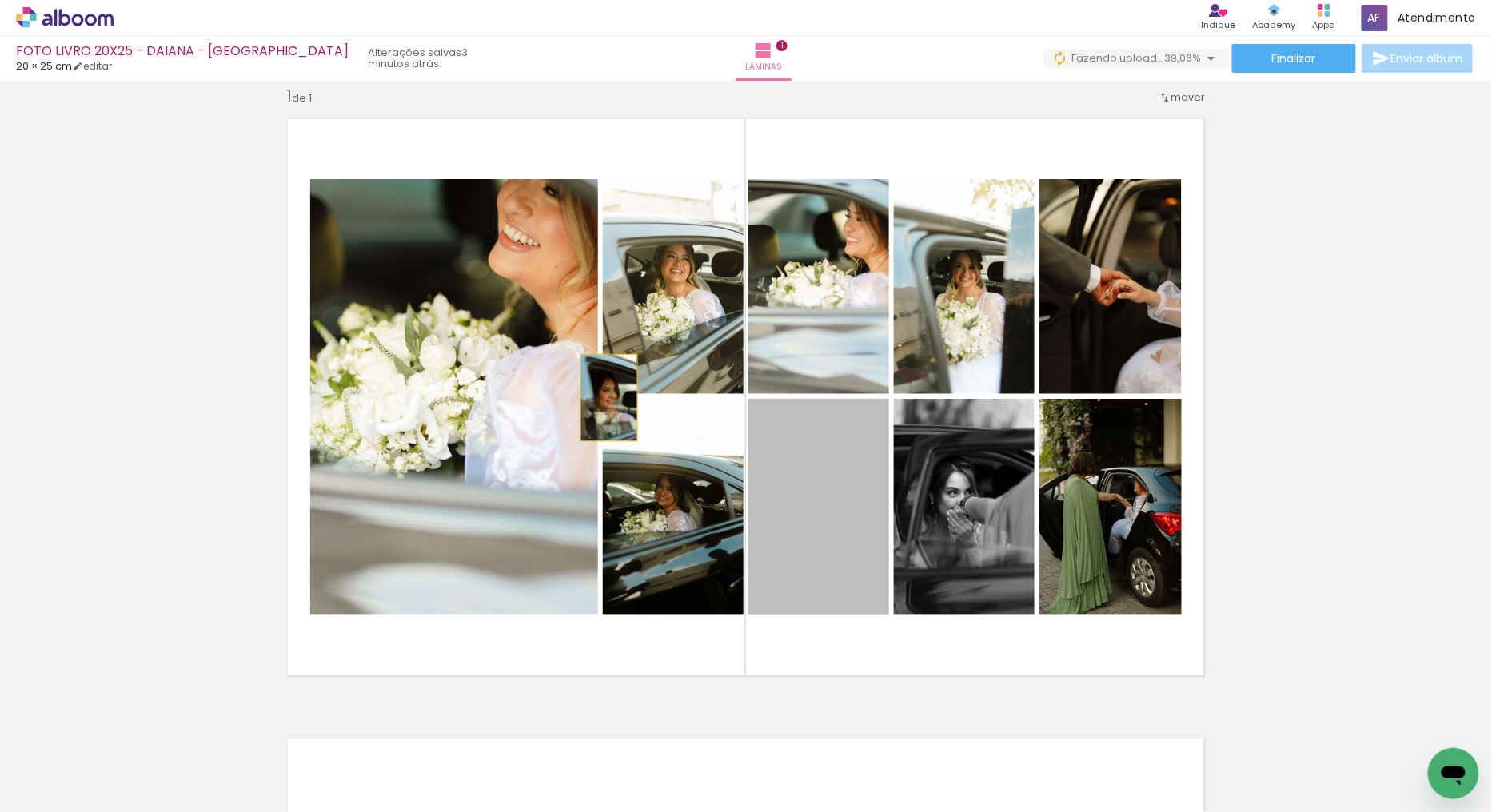
drag, startPoint x: 839, startPoint y: 524, endPoint x: 545, endPoint y: 358, distance: 337.6
click at [0, 0] on slot at bounding box center [0, 0] width 0 height 0
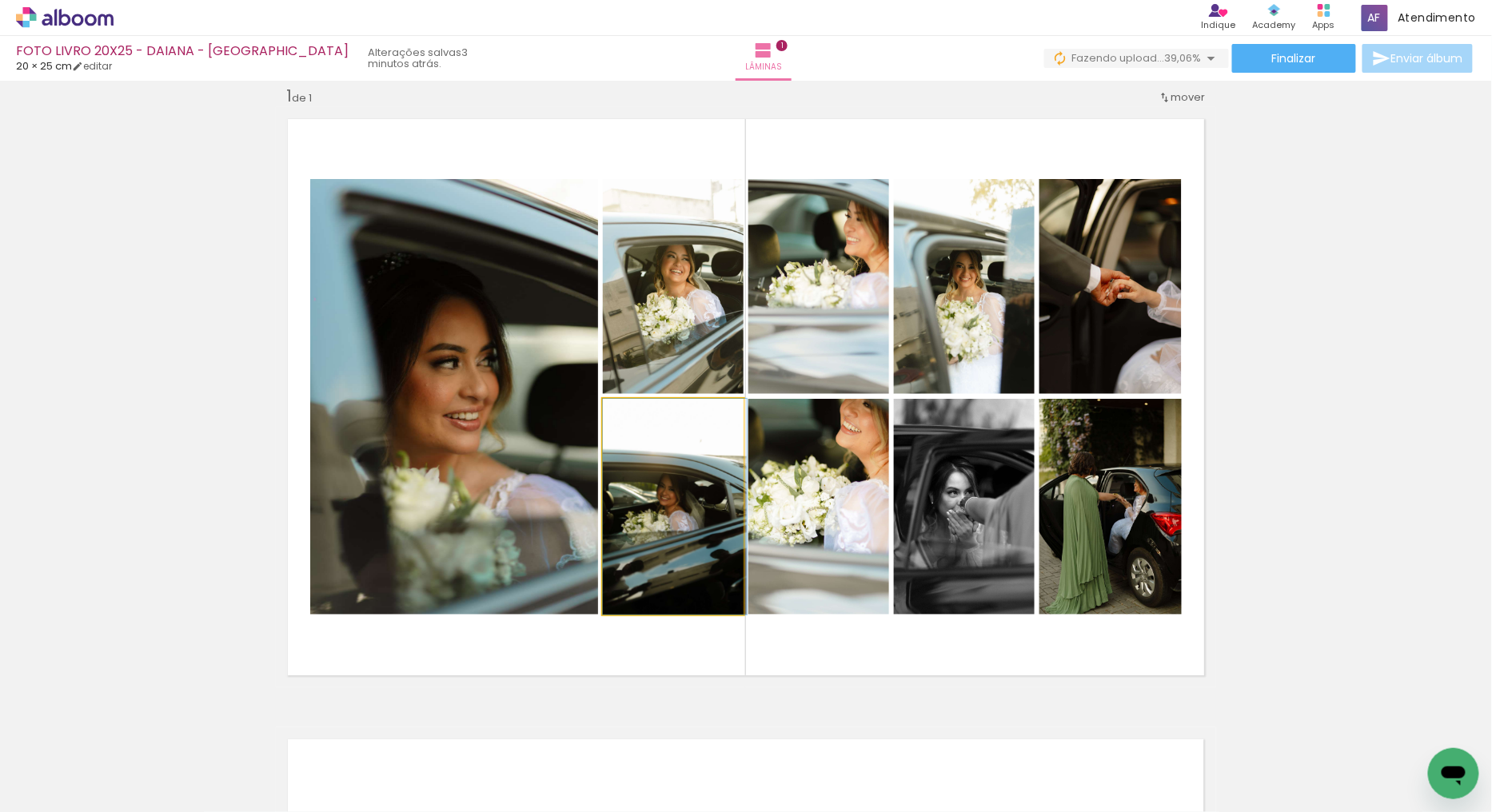
drag, startPoint x: 686, startPoint y: 522, endPoint x: 806, endPoint y: 293, distance: 258.5
click at [0, 0] on slot at bounding box center [0, 0] width 0 height 0
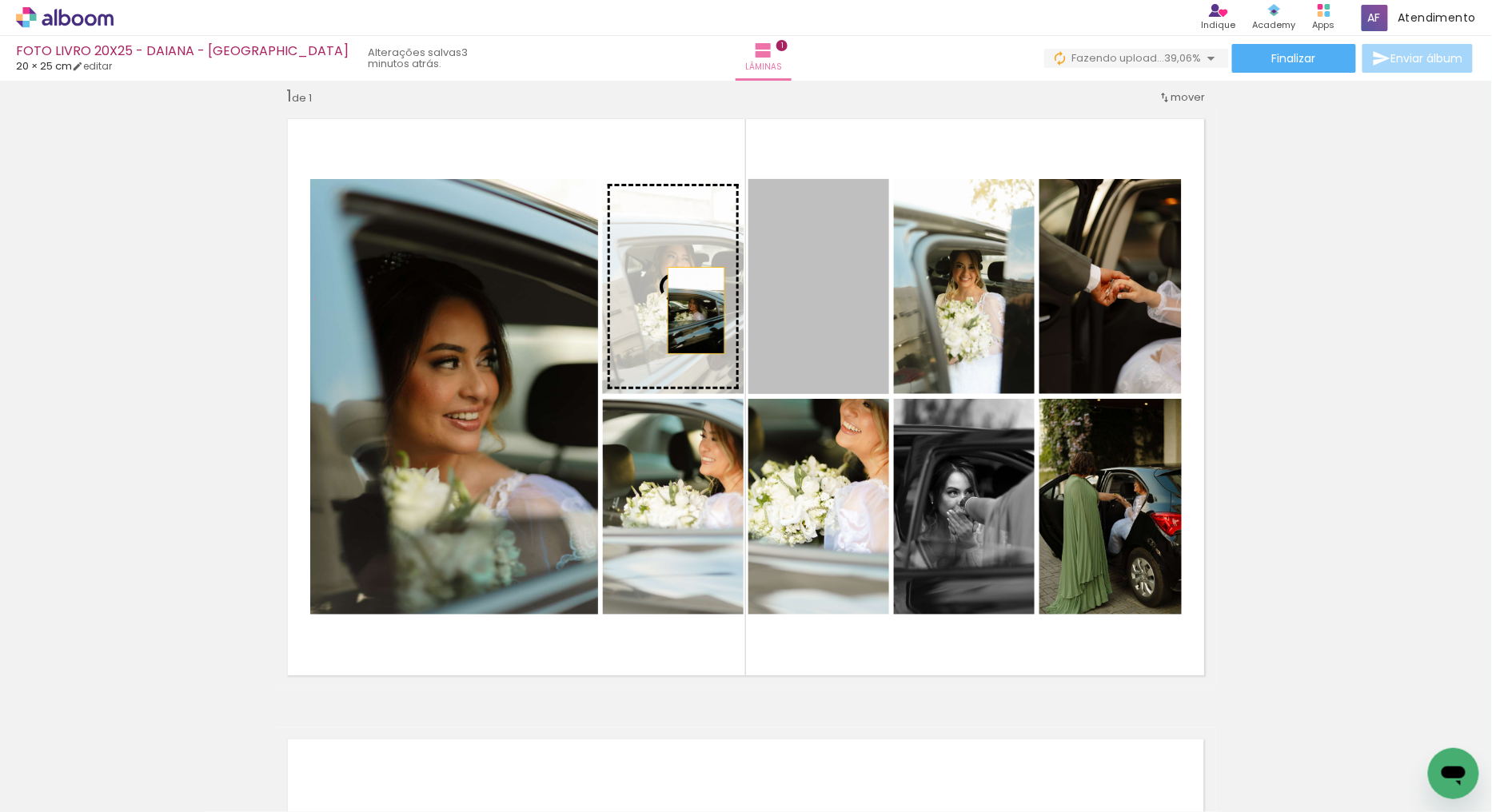
drag, startPoint x: 784, startPoint y: 322, endPoint x: 675, endPoint y: 309, distance: 109.8
click at [0, 0] on slot at bounding box center [0, 0] width 0 height 0
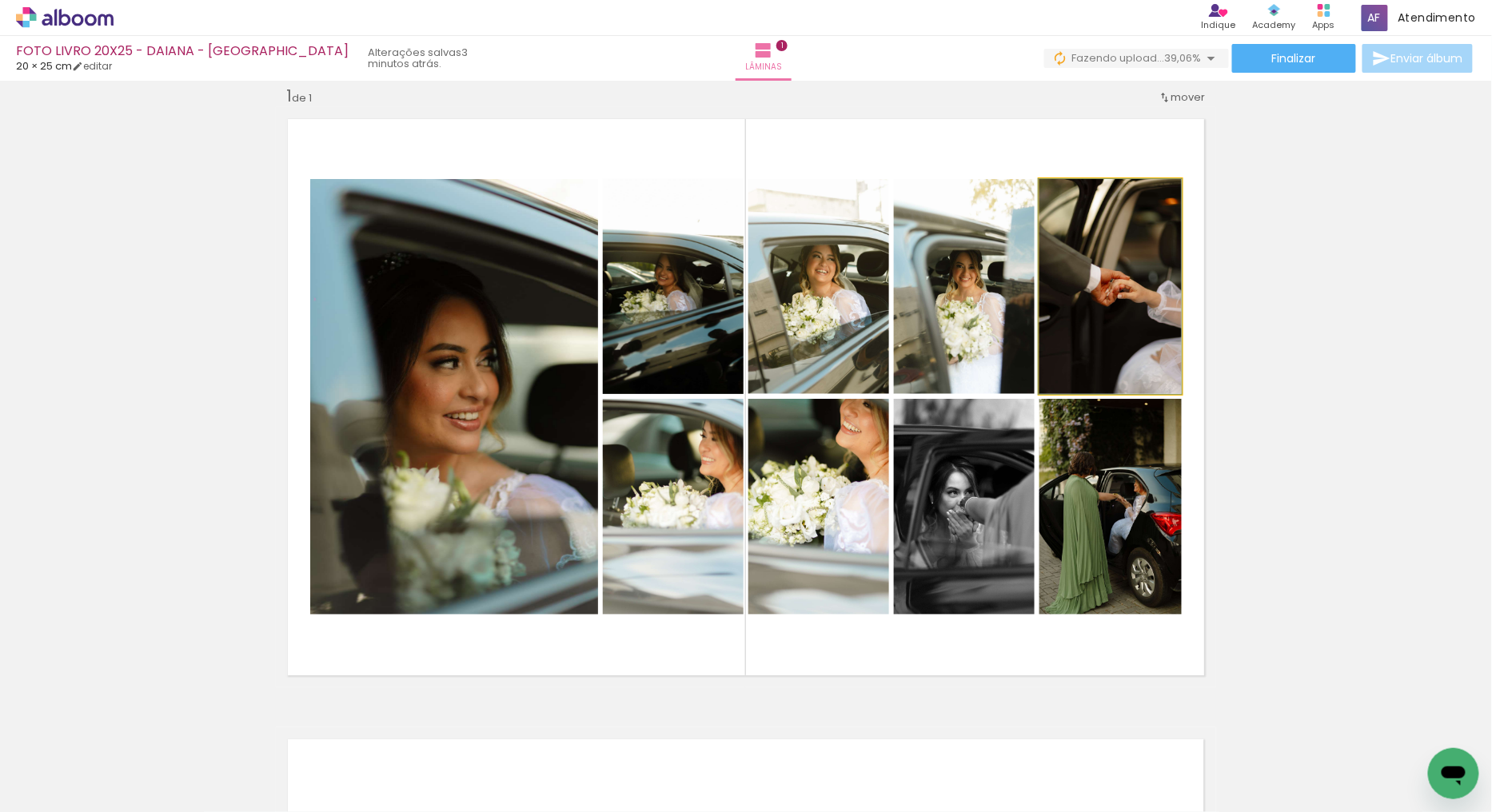
click at [1113, 298] on quentale-photo at bounding box center [1110, 286] width 143 height 215
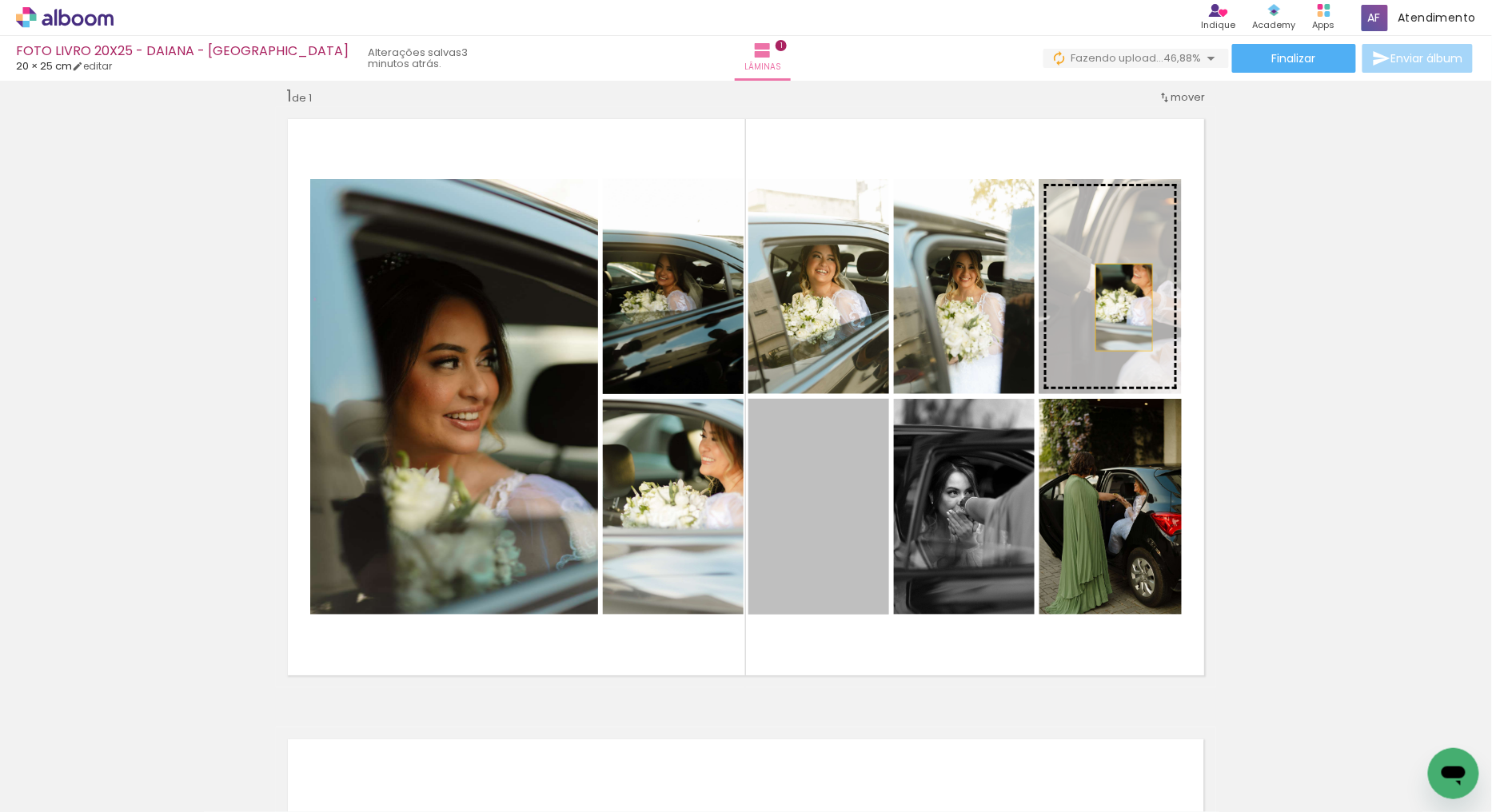
drag, startPoint x: 1002, startPoint y: 386, endPoint x: 1116, endPoint y: 305, distance: 139.8
click at [0, 0] on slot at bounding box center [0, 0] width 0 height 0
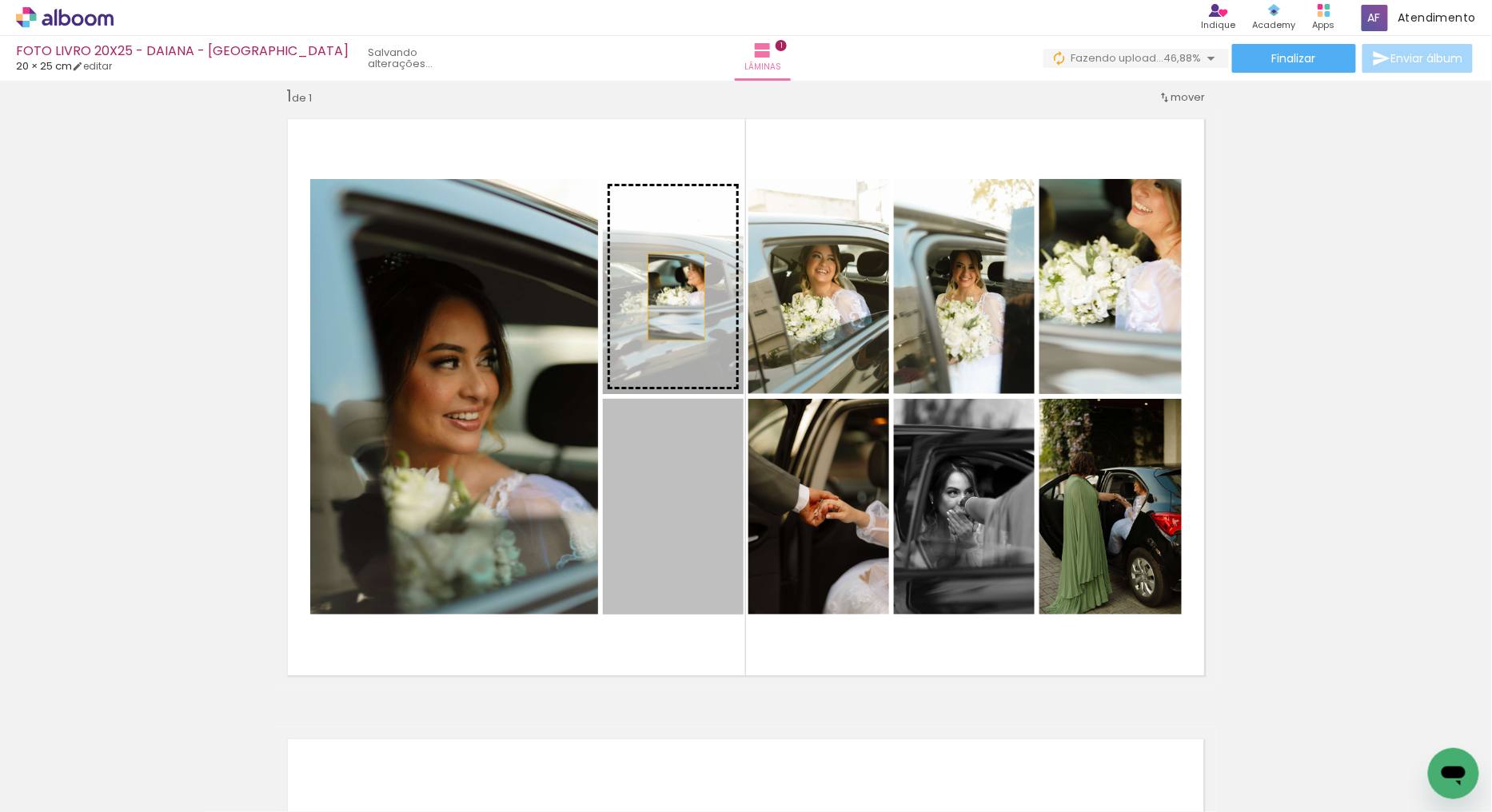
drag, startPoint x: 670, startPoint y: 501, endPoint x: 670, endPoint y: 294, distance: 207.0
click at [0, 0] on slot at bounding box center [0, 0] width 0 height 0
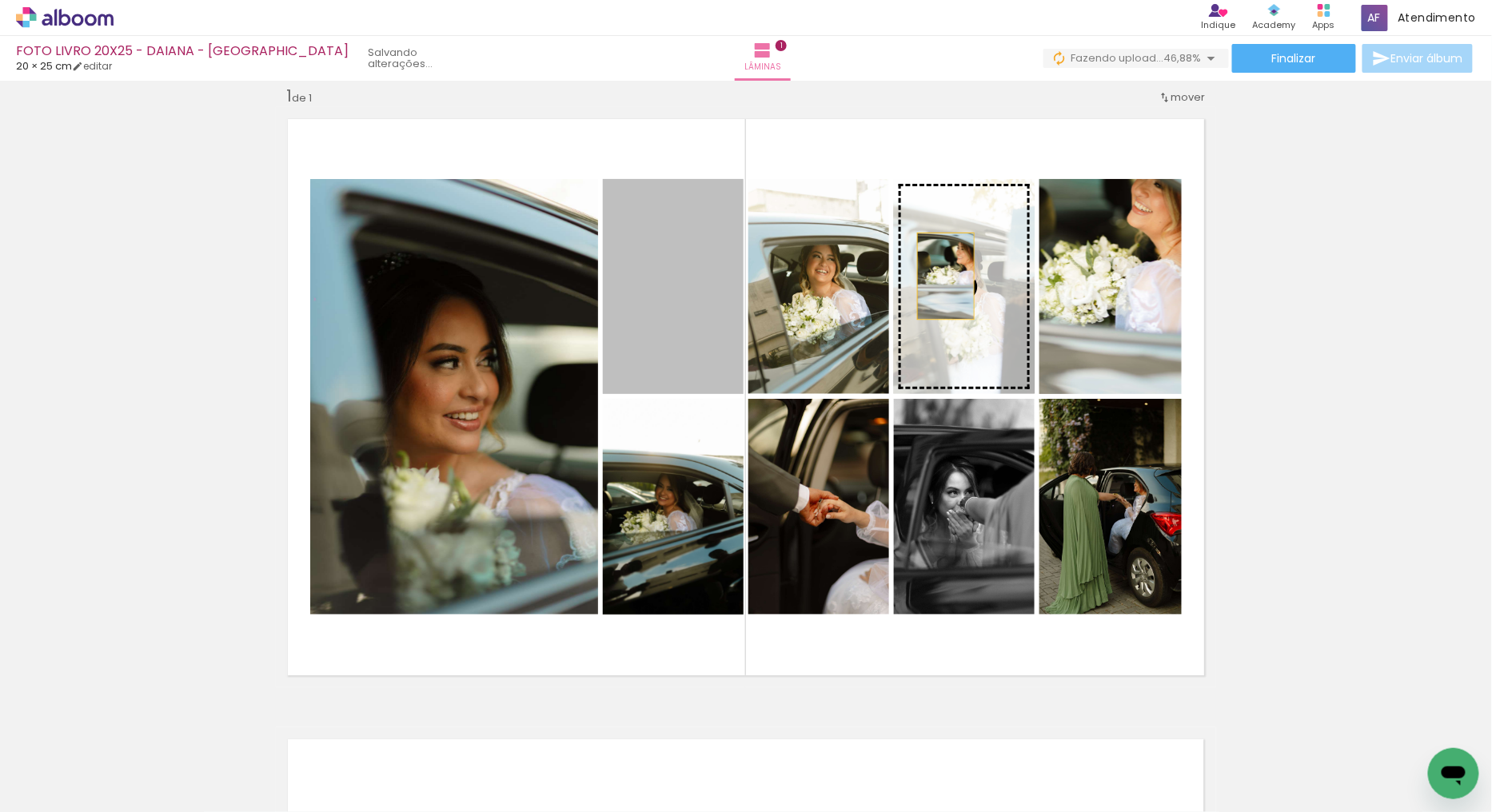
drag, startPoint x: 638, startPoint y: 246, endPoint x: 940, endPoint y: 276, distance: 303.5
click at [0, 0] on slot at bounding box center [0, 0] width 0 height 0
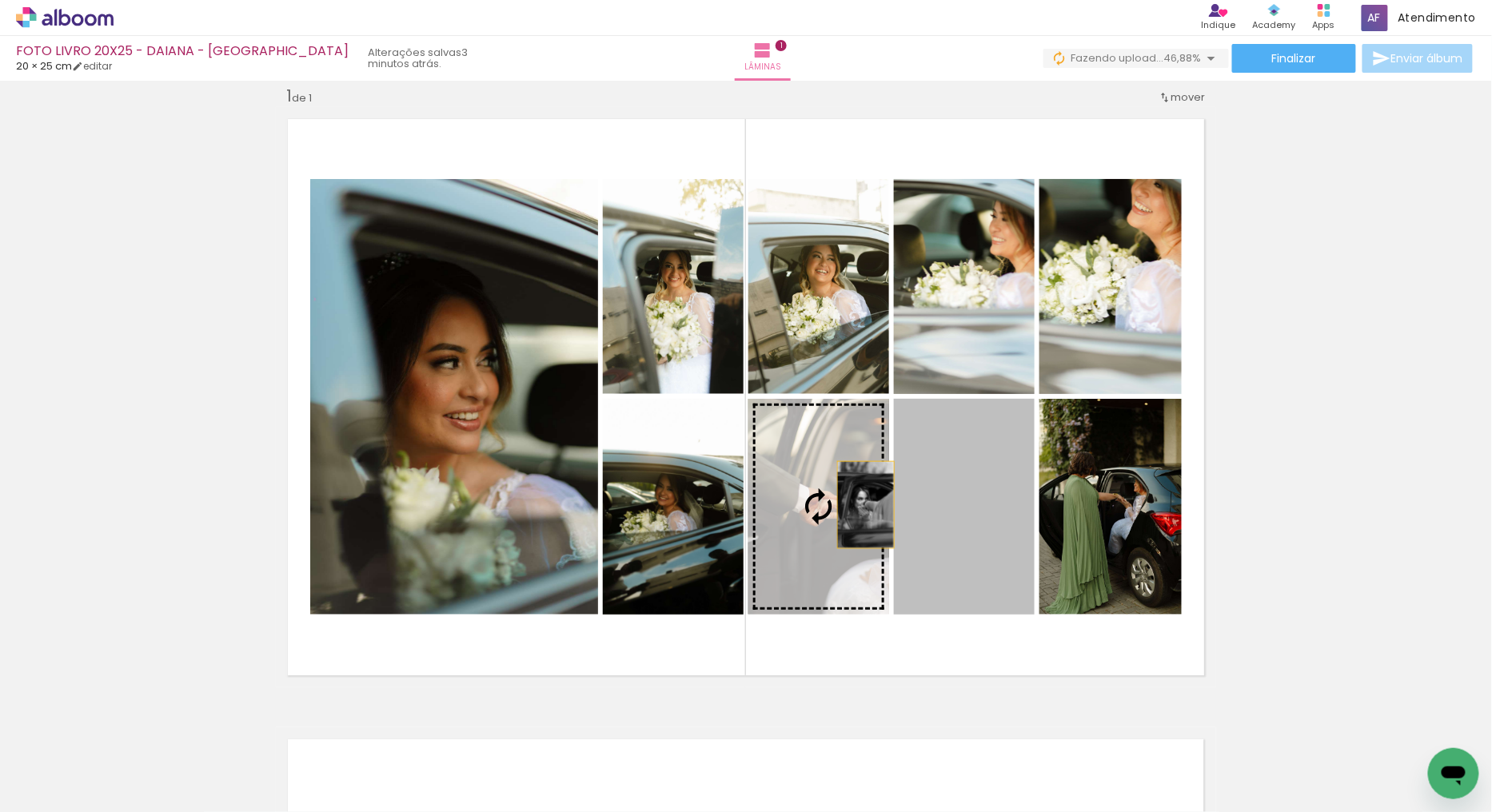
drag, startPoint x: 943, startPoint y: 505, endPoint x: 834, endPoint y: 504, distance: 109.0
click at [0, 0] on slot at bounding box center [0, 0] width 0 height 0
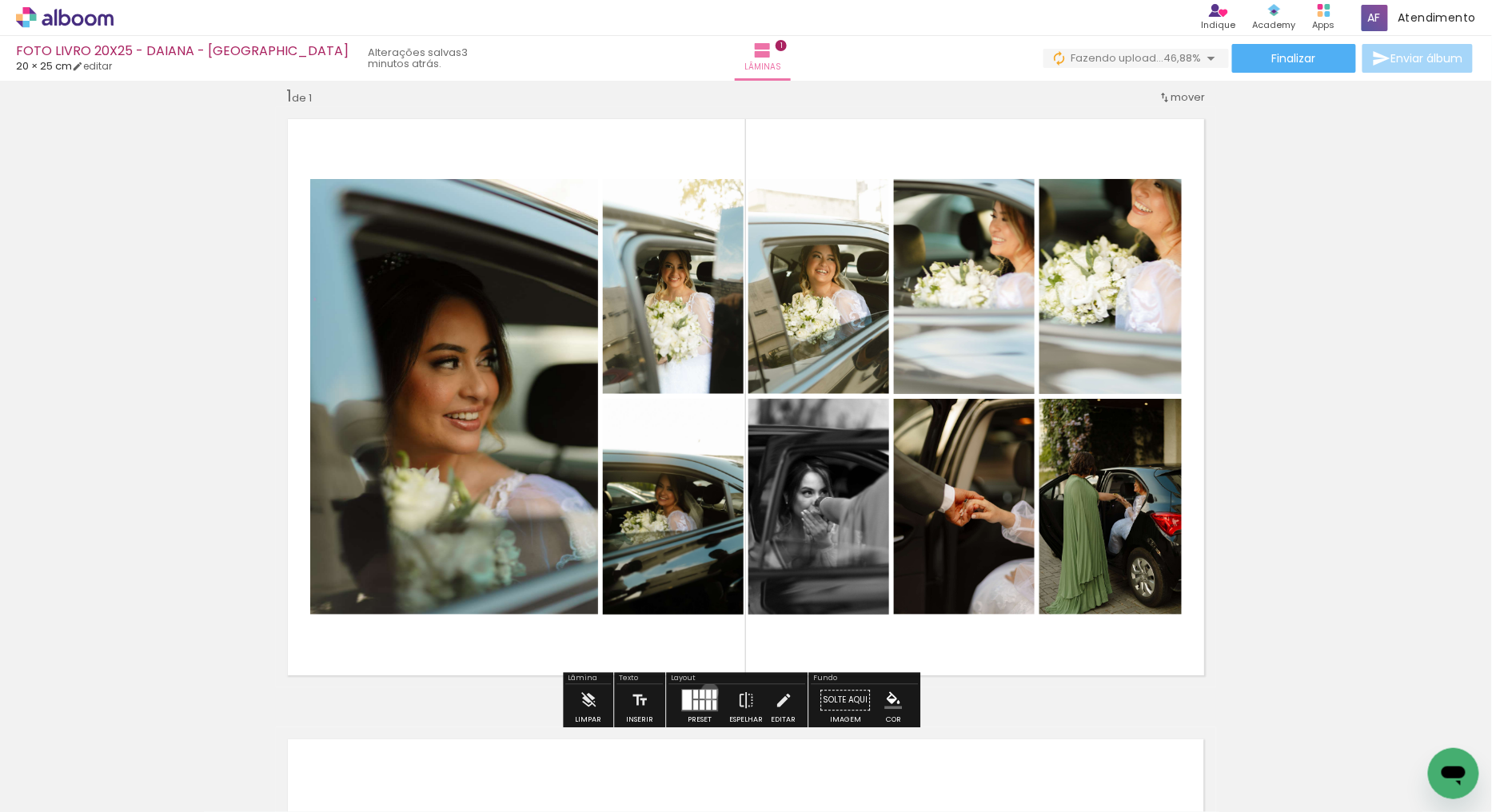
click at [706, 691] on div at bounding box center [708, 694] width 5 height 8
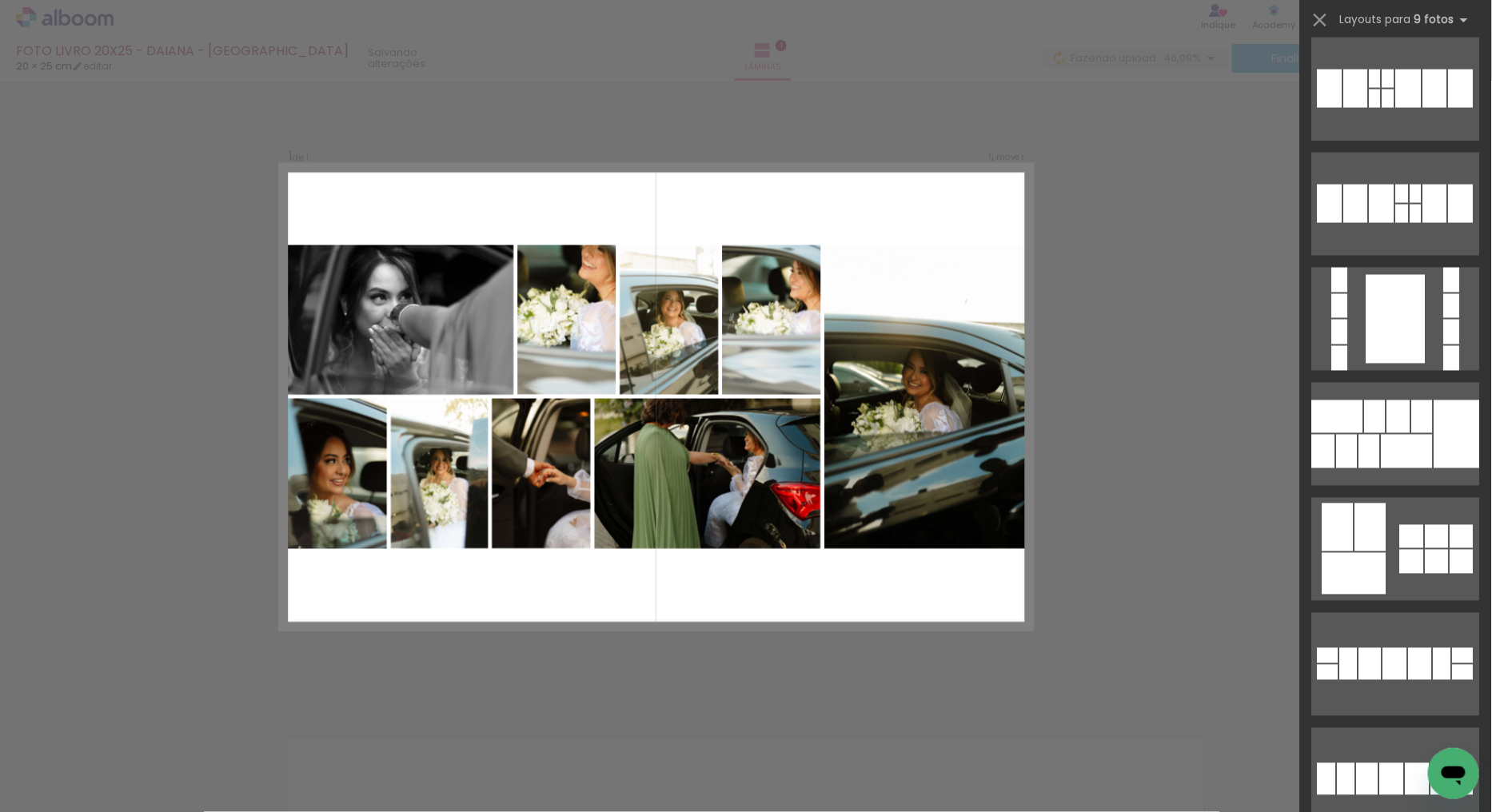
scroll to position [940, 0]
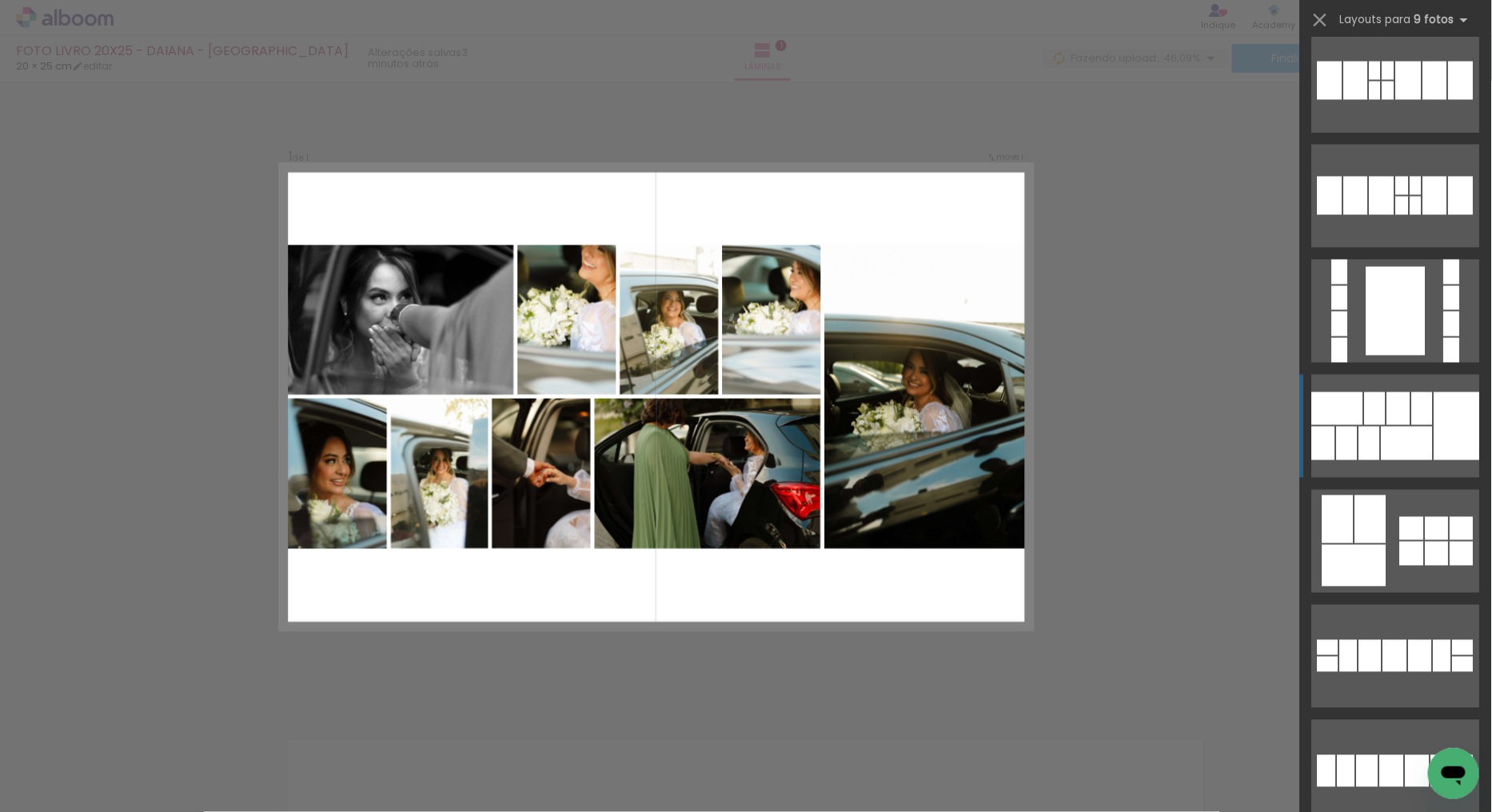
click at [1441, 409] on div at bounding box center [1457, 426] width 46 height 68
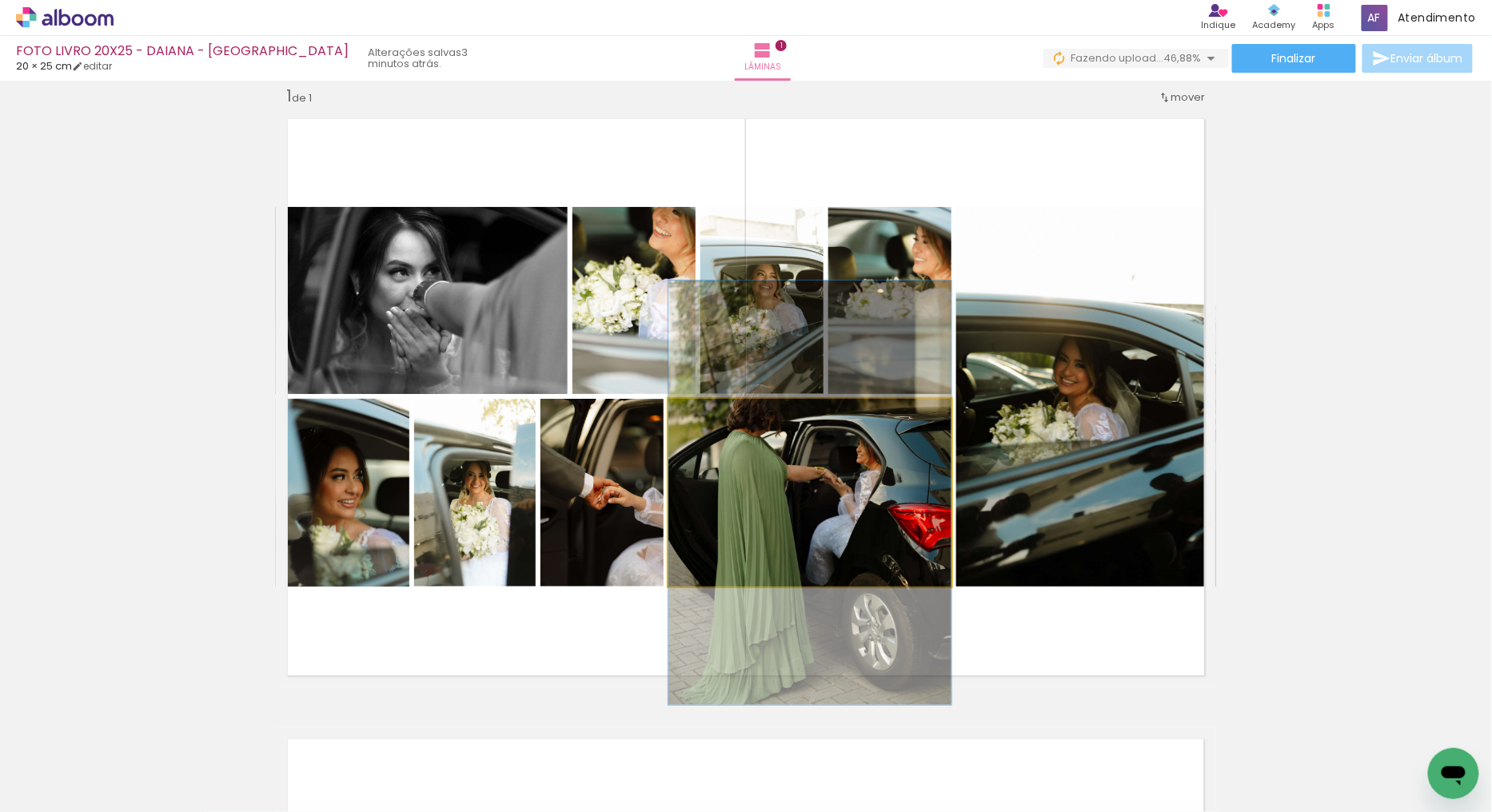
click at [837, 495] on quentale-photo at bounding box center [810, 493] width 283 height 188
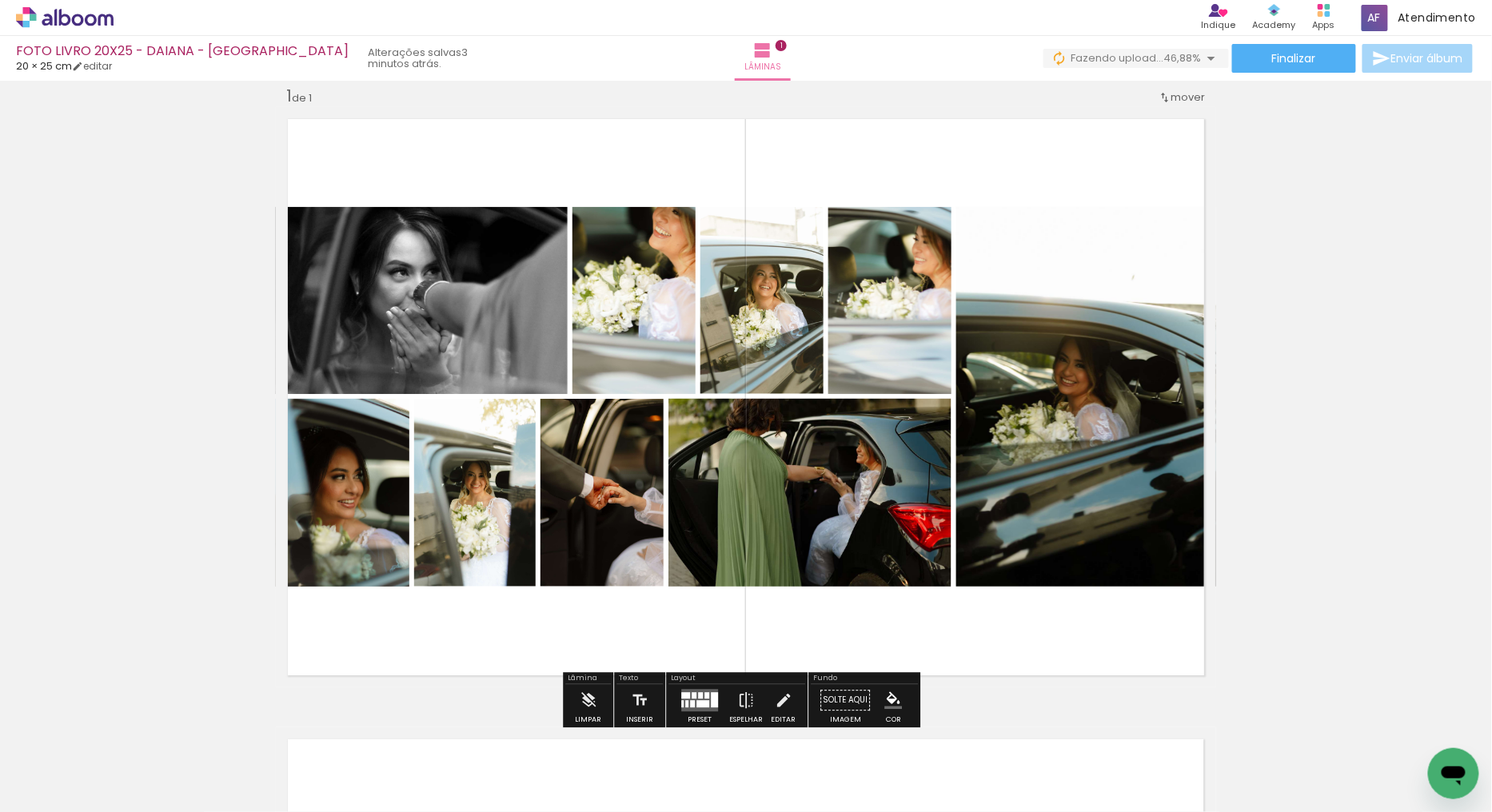
click at [806, 521] on quentale-photo at bounding box center [810, 493] width 283 height 188
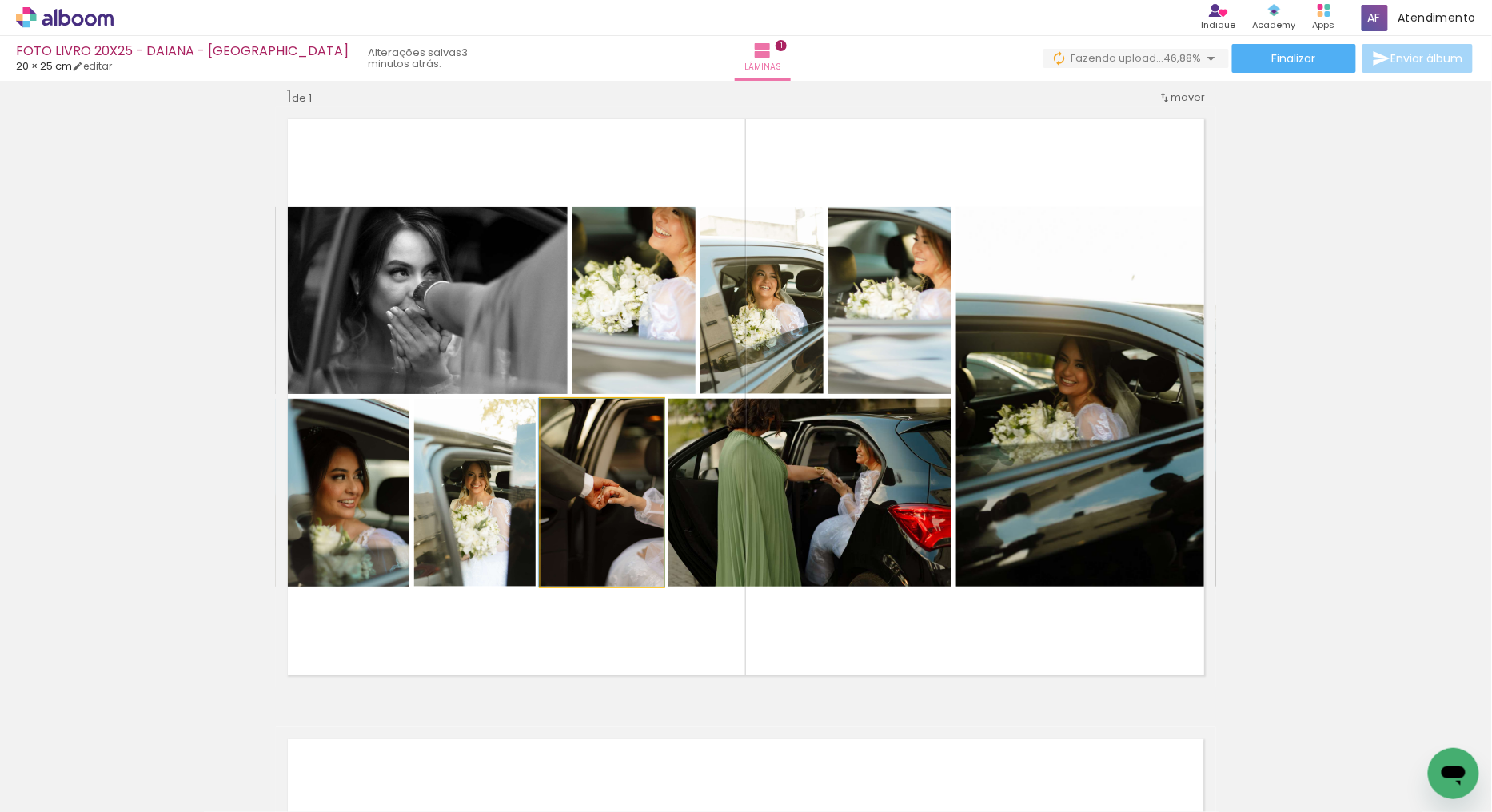
click at [582, 498] on quentale-photo at bounding box center [602, 493] width 123 height 188
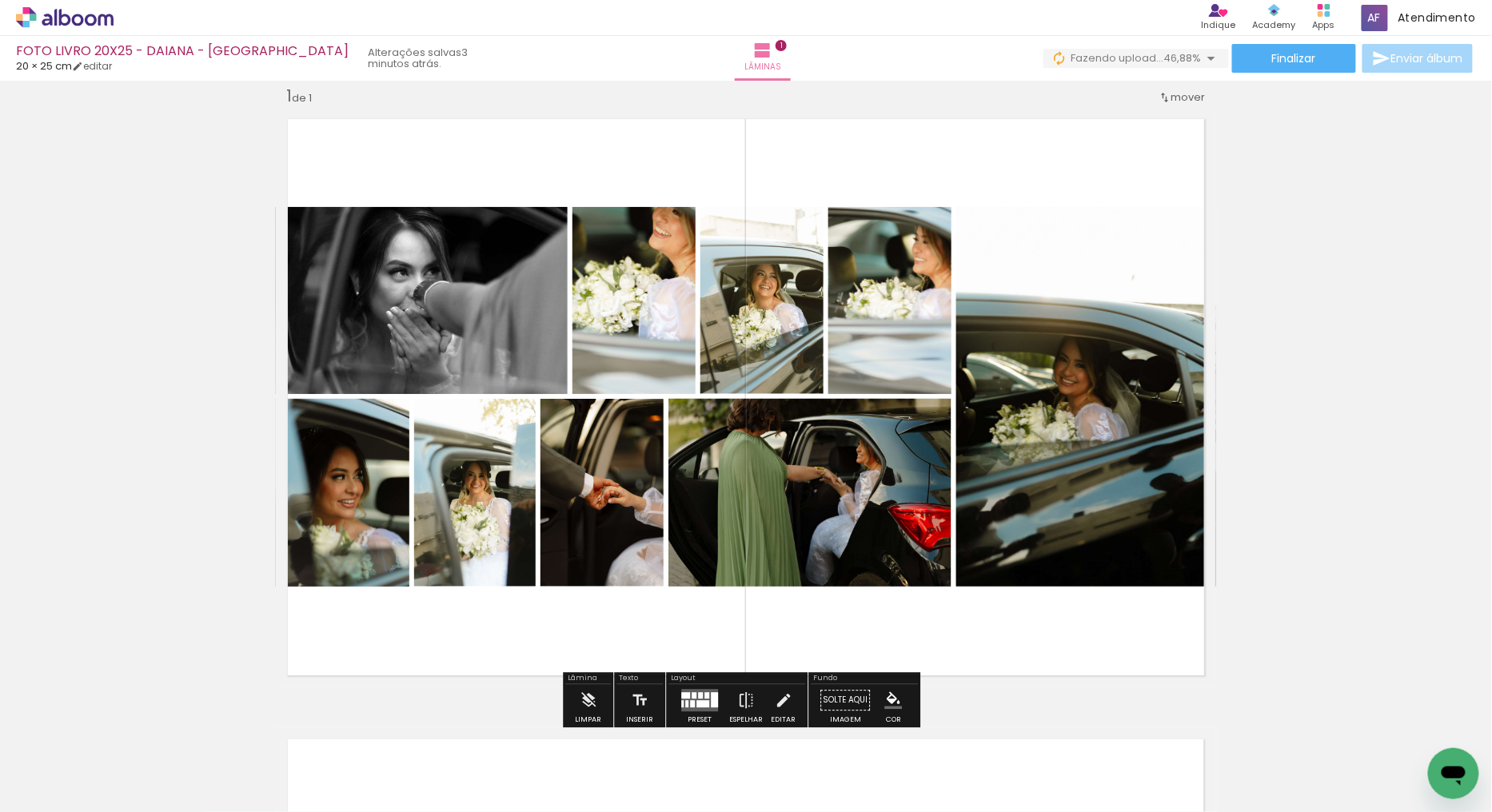
click at [486, 508] on quentale-photo at bounding box center [475, 493] width 122 height 188
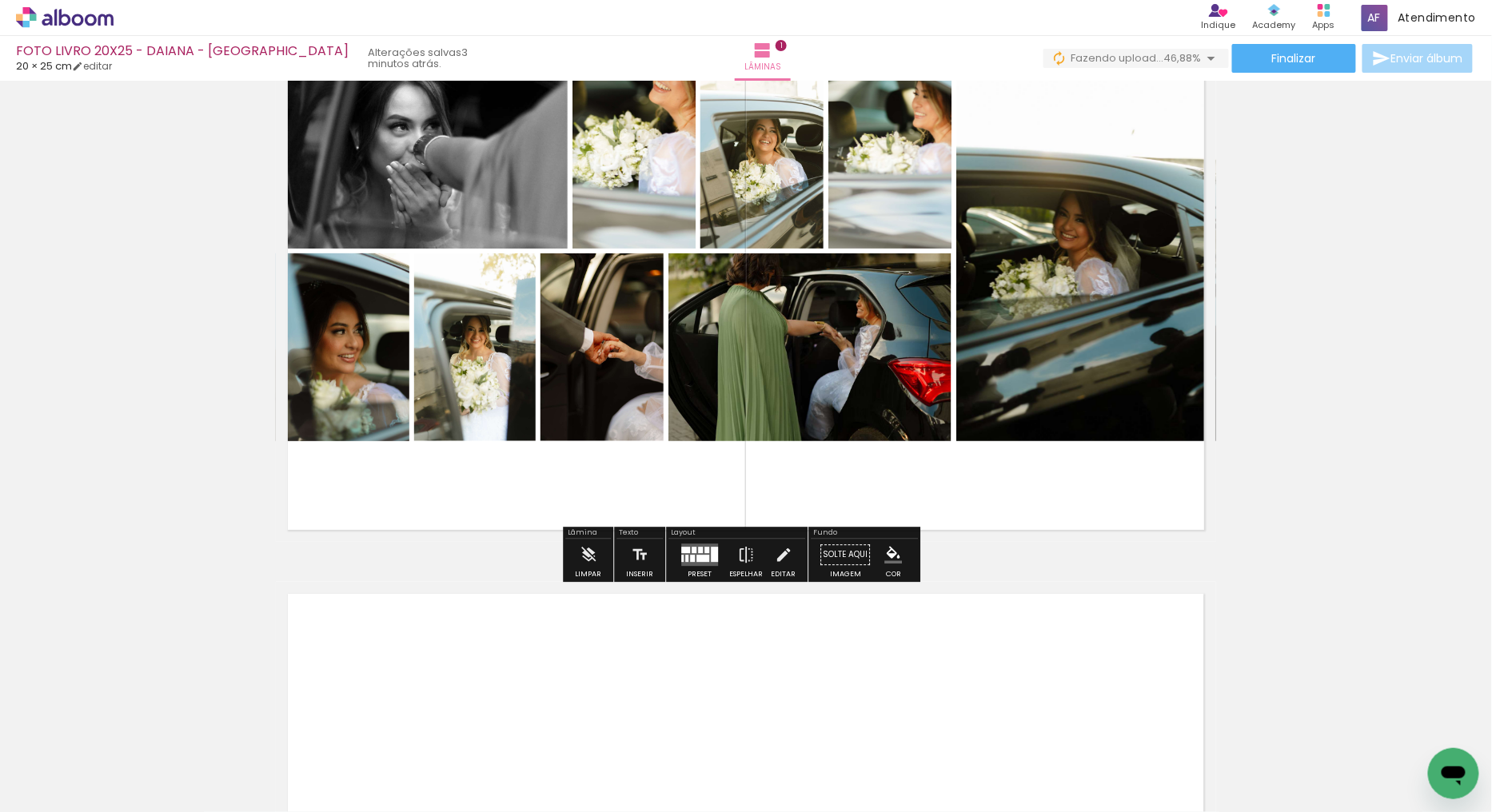
scroll to position [198, 0]
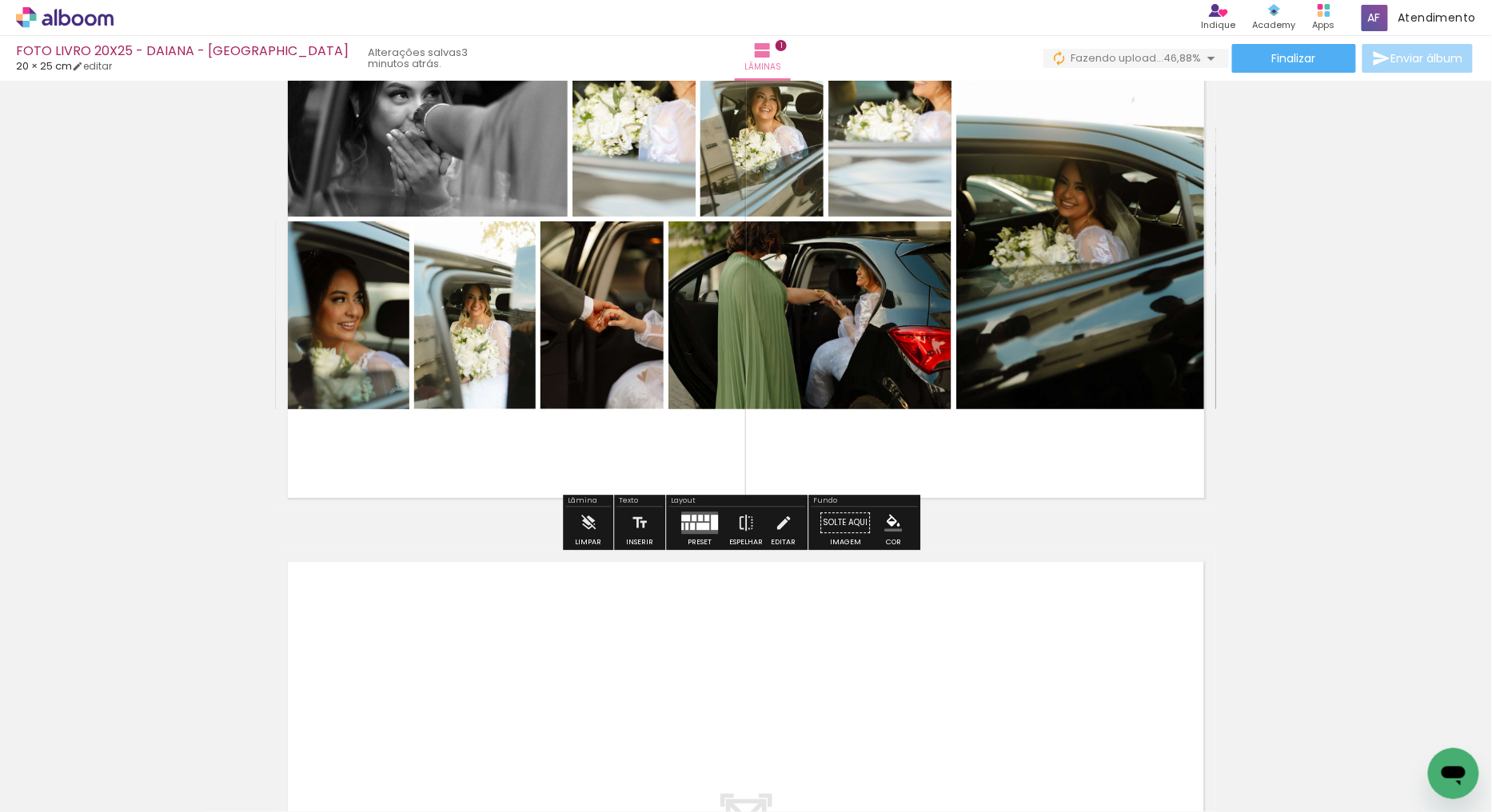
click at [711, 515] on div at bounding box center [714, 522] width 8 height 15
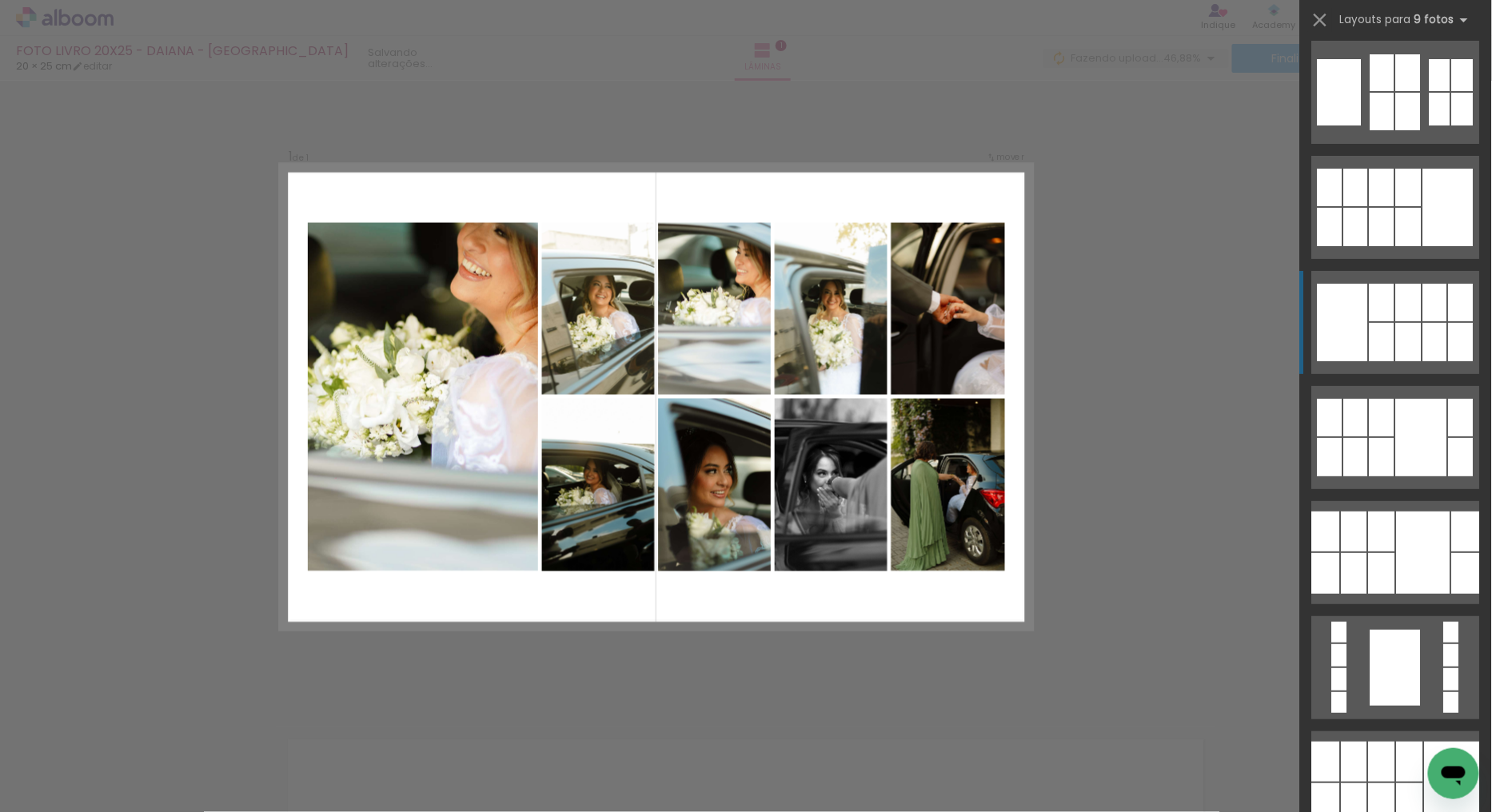
scroll to position [0, 0]
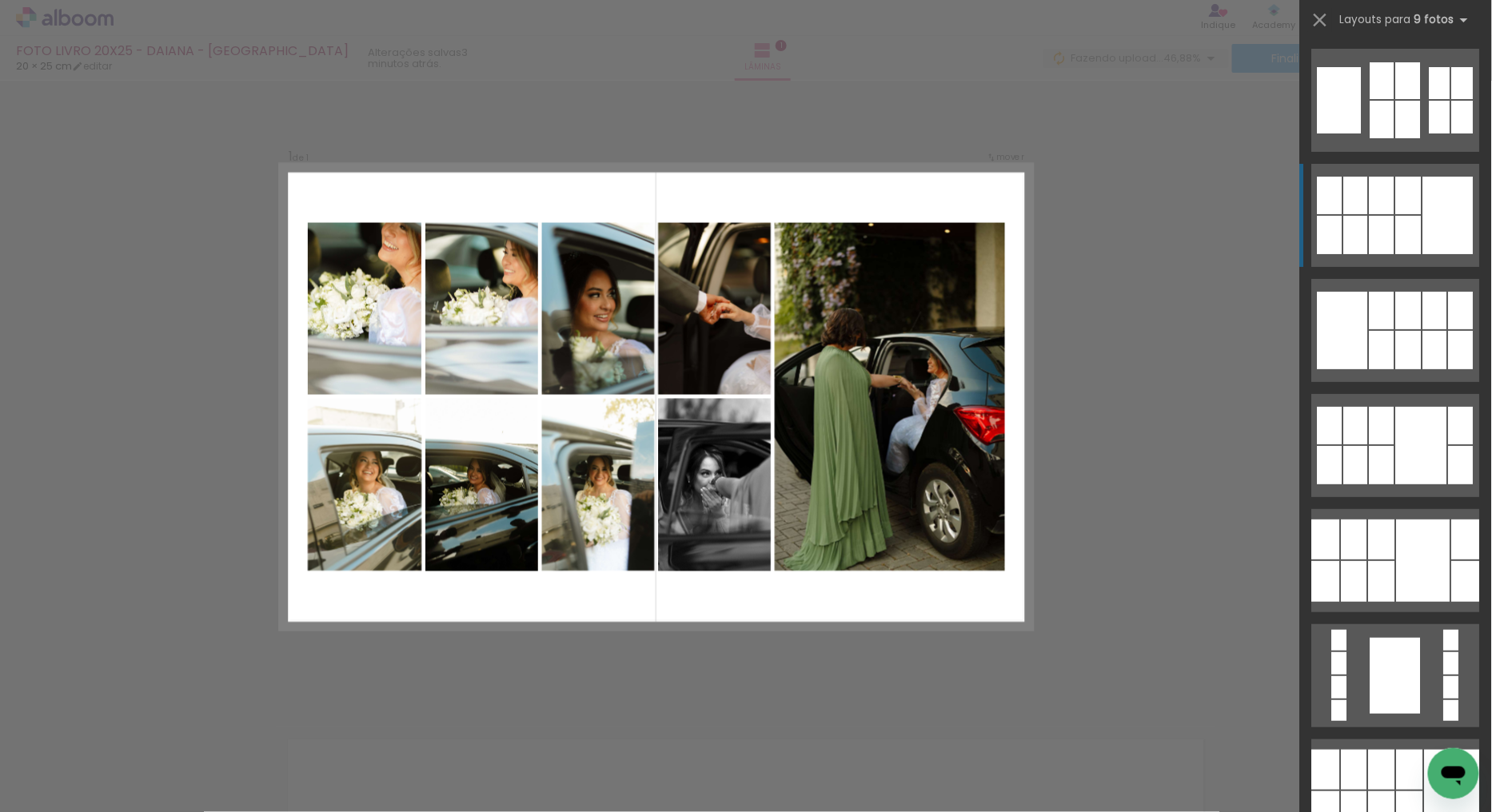
click at [1405, 198] on div at bounding box center [1408, 195] width 25 height 38
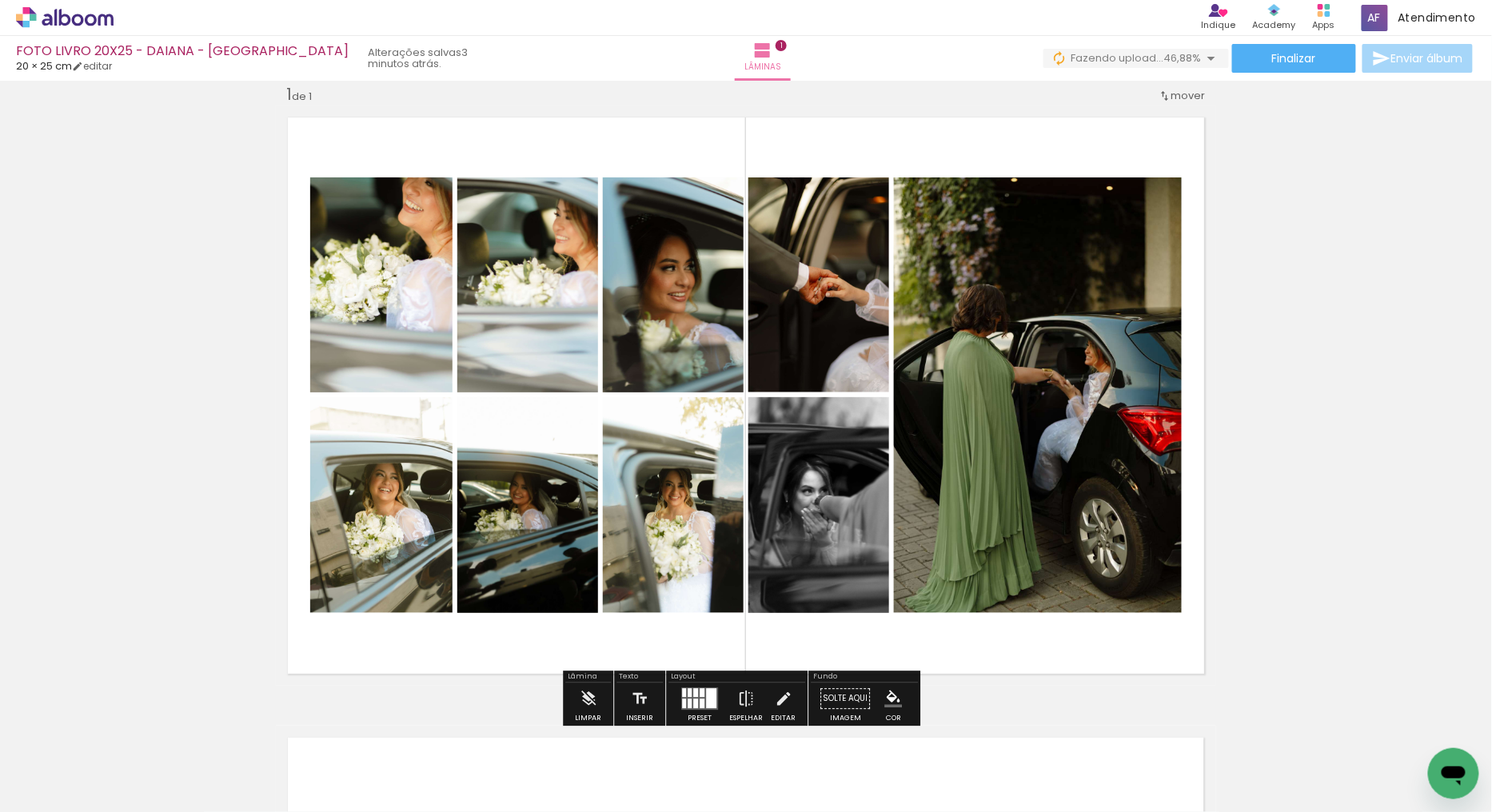
scroll to position [20, 0]
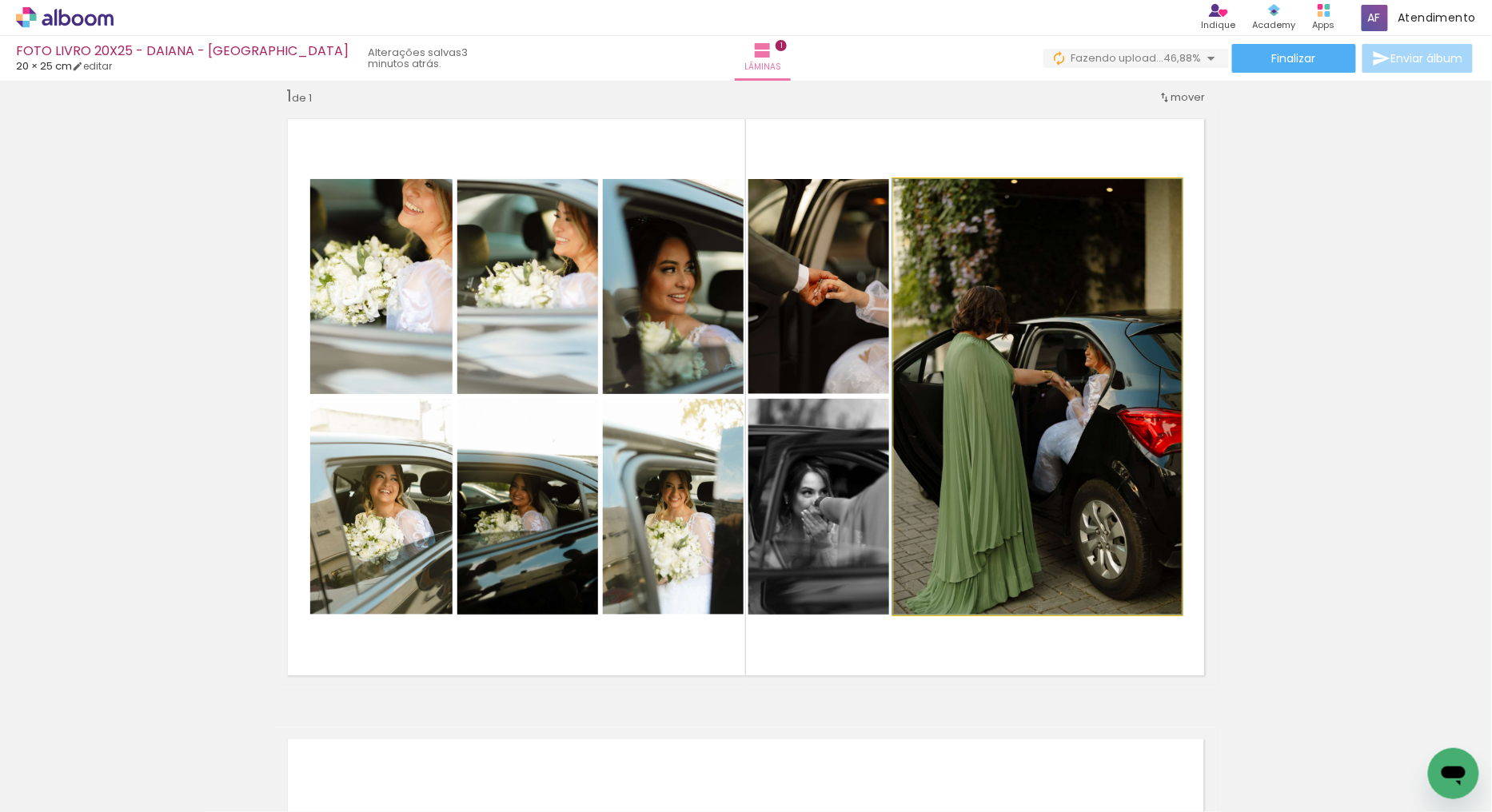
click at [1088, 436] on quentale-photo at bounding box center [1038, 397] width 288 height 436
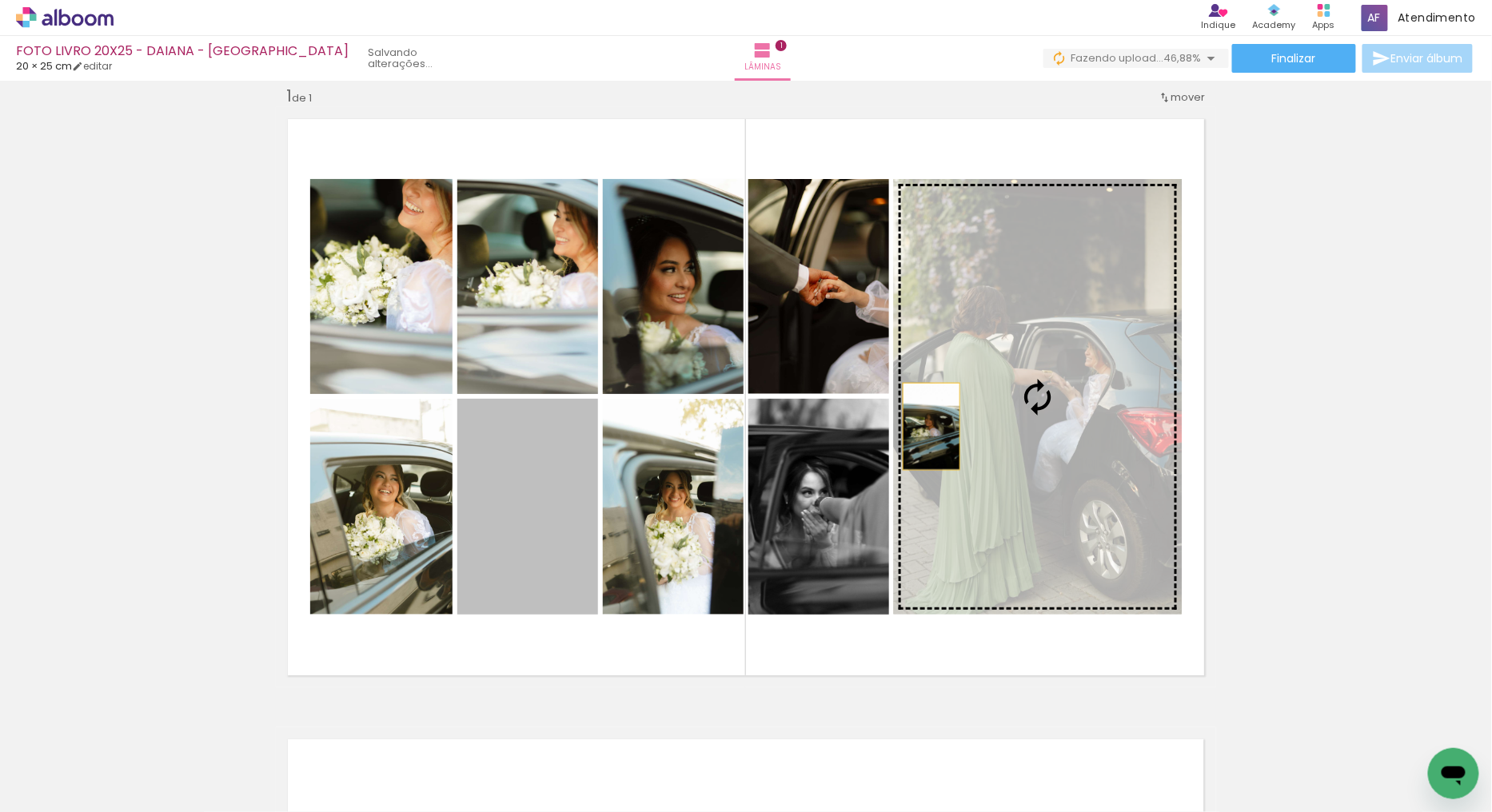
drag, startPoint x: 533, startPoint y: 528, endPoint x: 1013, endPoint y: 394, distance: 498.4
click at [0, 0] on slot at bounding box center [0, 0] width 0 height 0
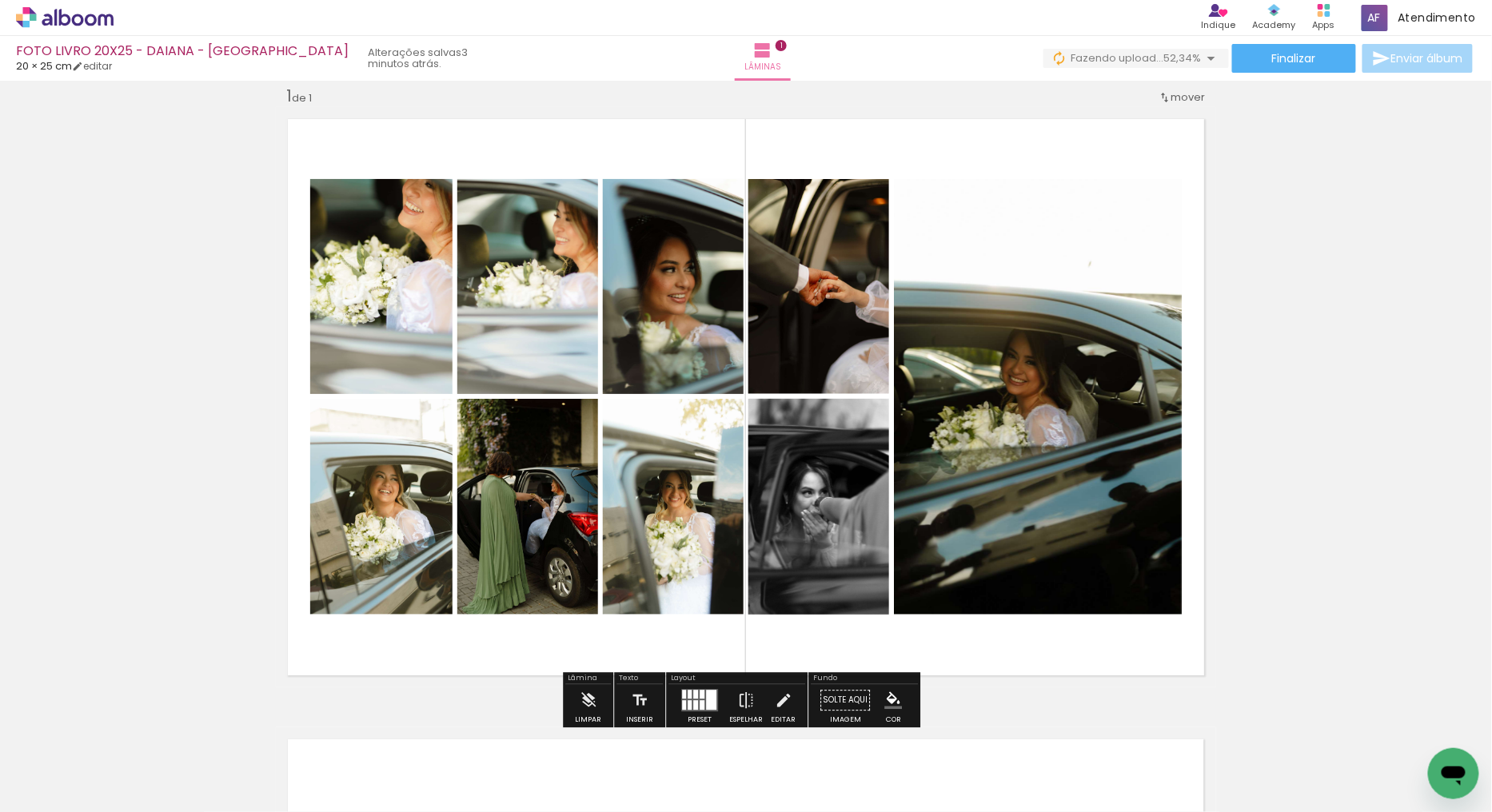
click at [1088, 193] on quentale-photo at bounding box center [1038, 397] width 288 height 436
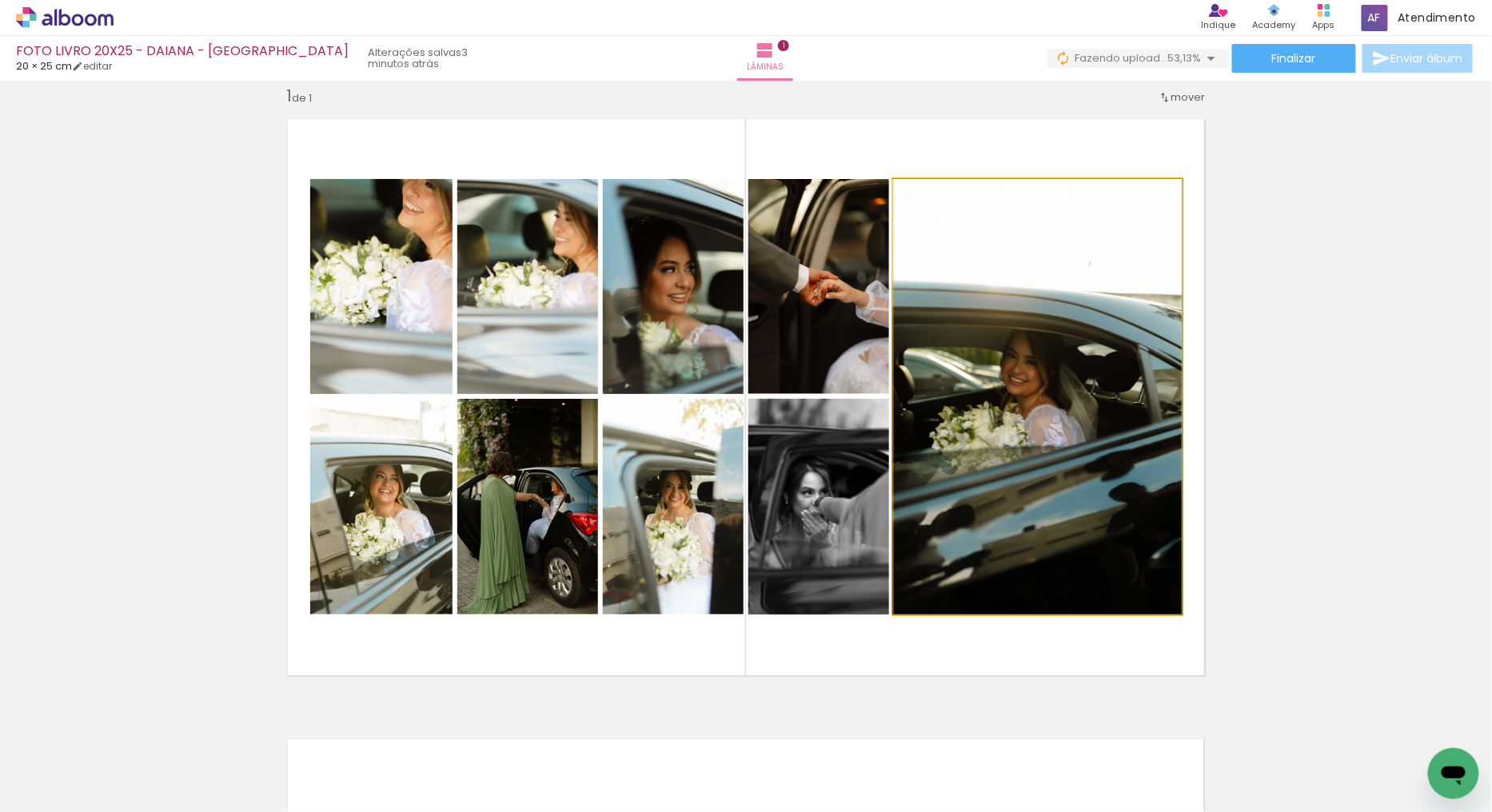
click at [1056, 257] on quentale-photo at bounding box center [1038, 397] width 288 height 436
click at [1092, 334] on quentale-photo at bounding box center [1038, 397] width 288 height 436
click at [1091, 333] on quentale-photo at bounding box center [1038, 397] width 288 height 436
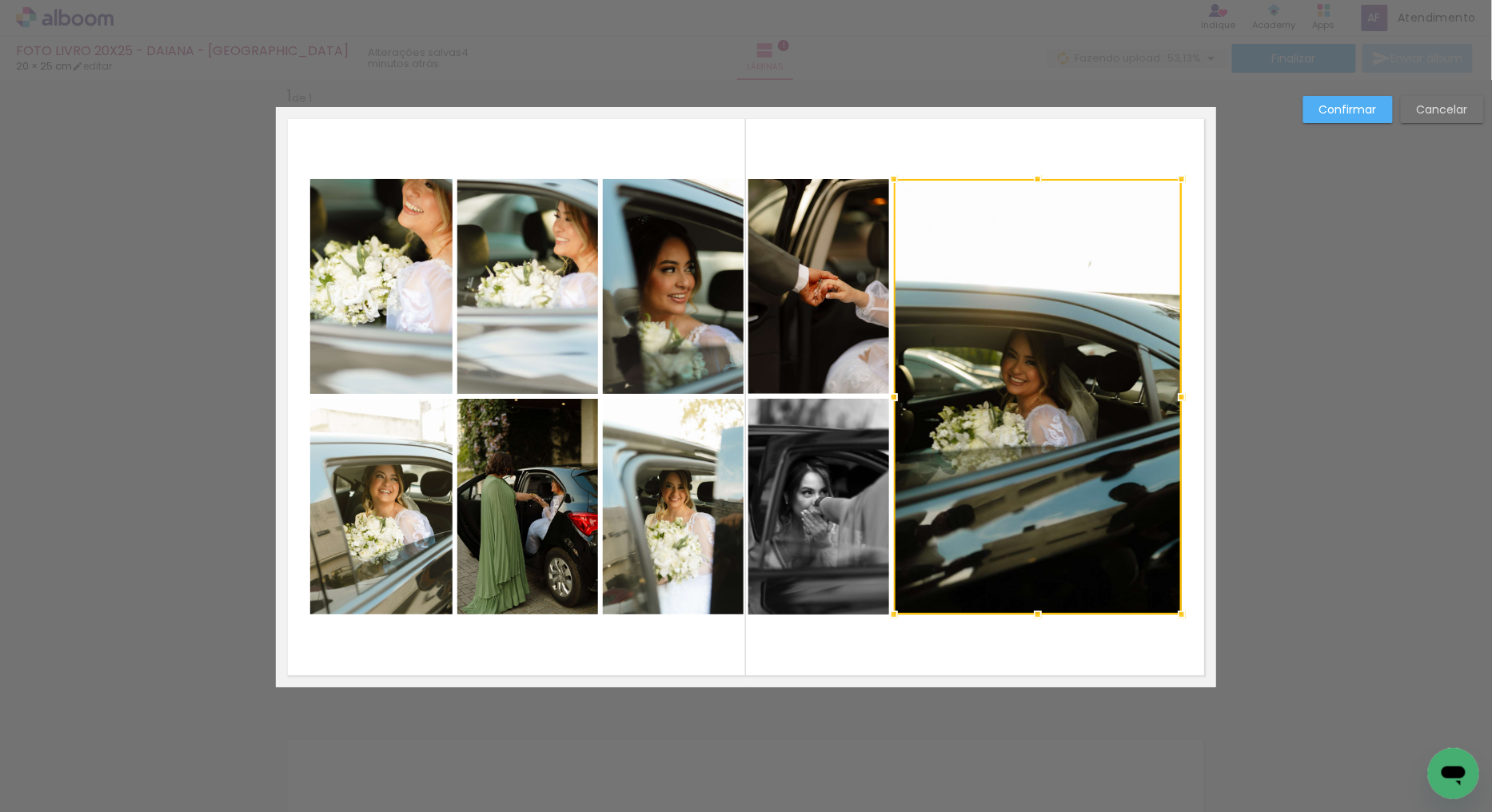
click at [0, 0] on slot "Cancelar" at bounding box center [0, 0] width 0 height 0
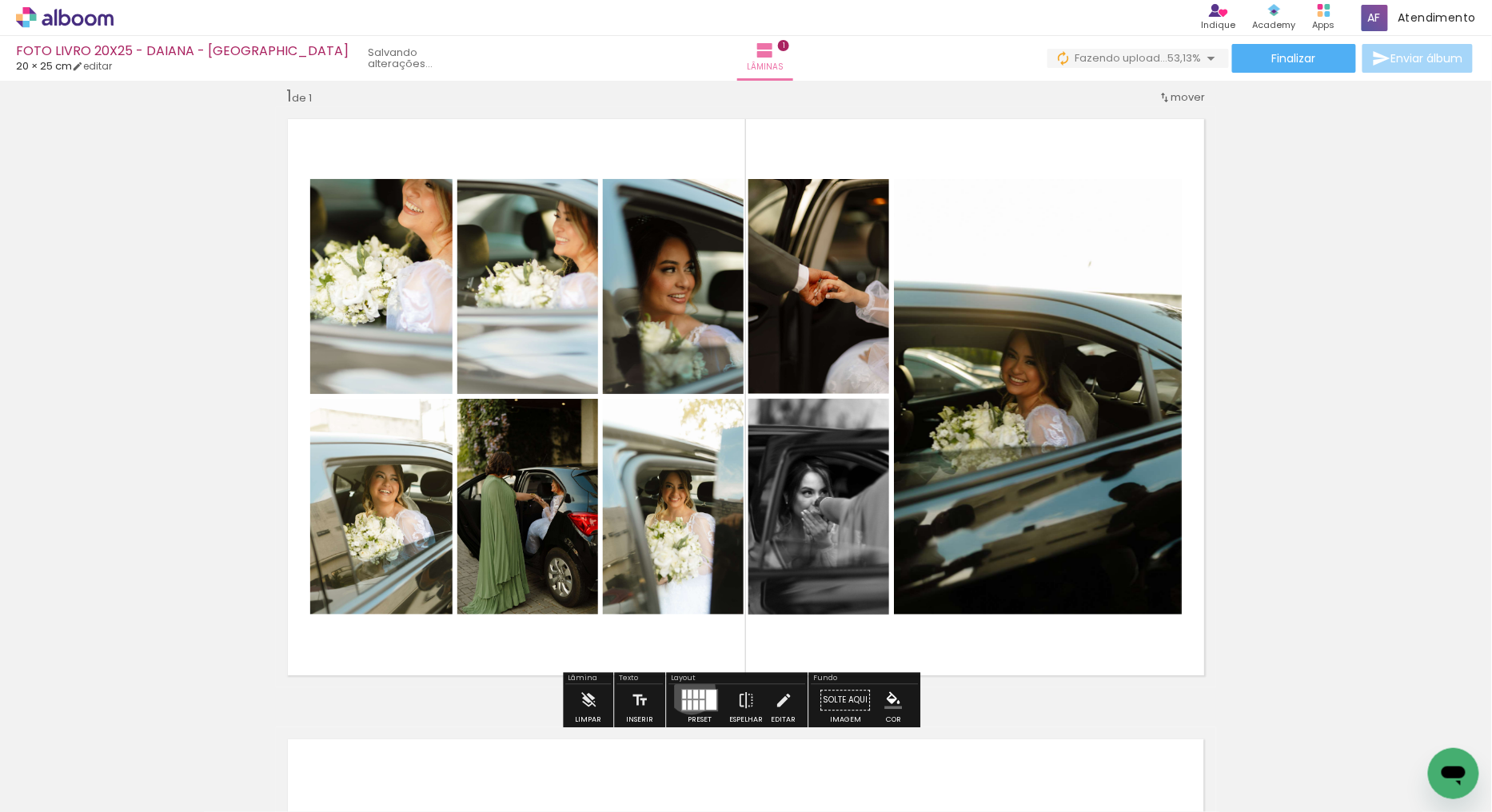
drag, startPoint x: 687, startPoint y: 690, endPoint x: 1353, endPoint y: 655, distance: 666.9
click at [688, 690] on quentale-layouter at bounding box center [700, 700] width 37 height 23
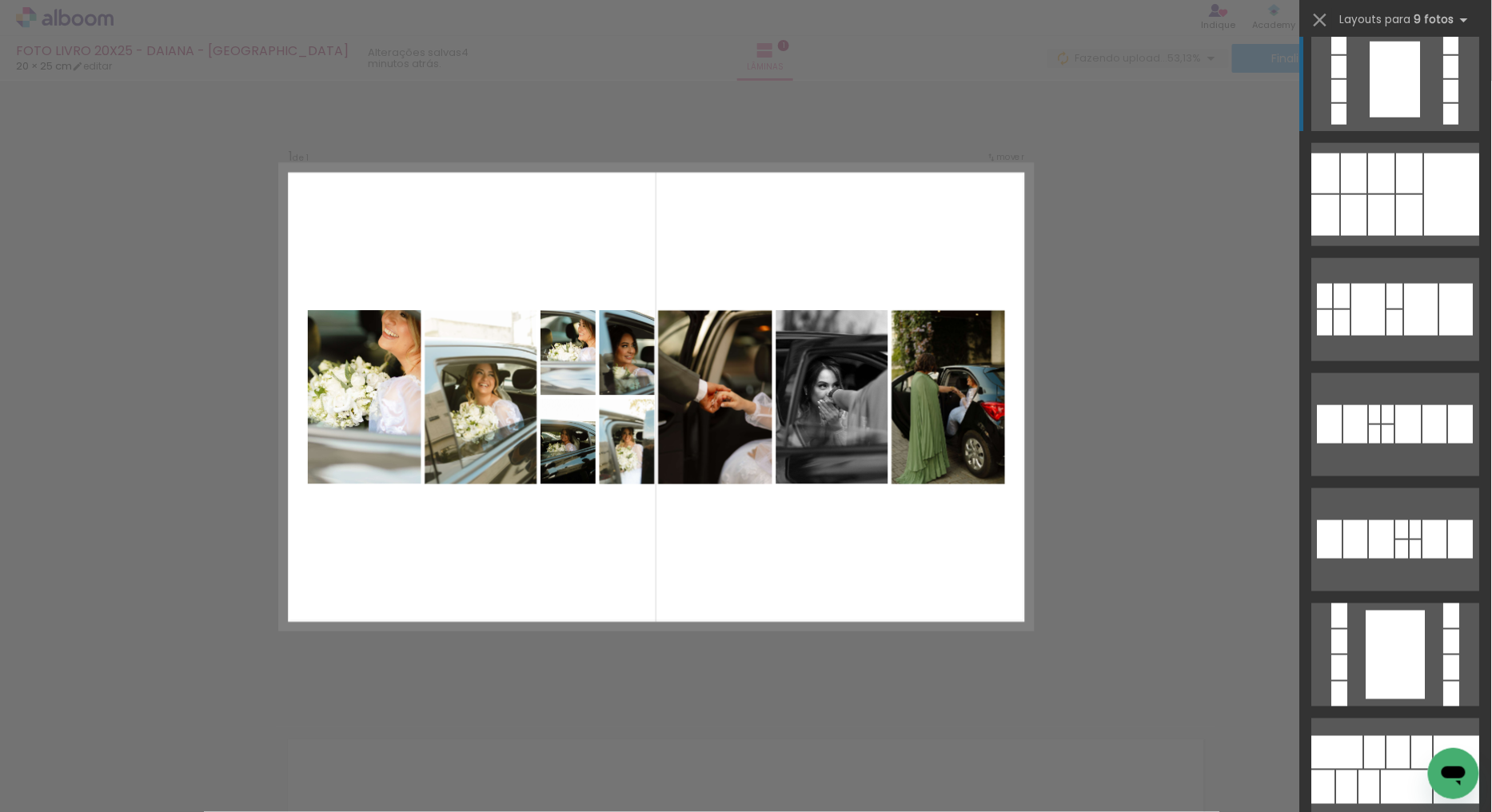
scroll to position [914, 0]
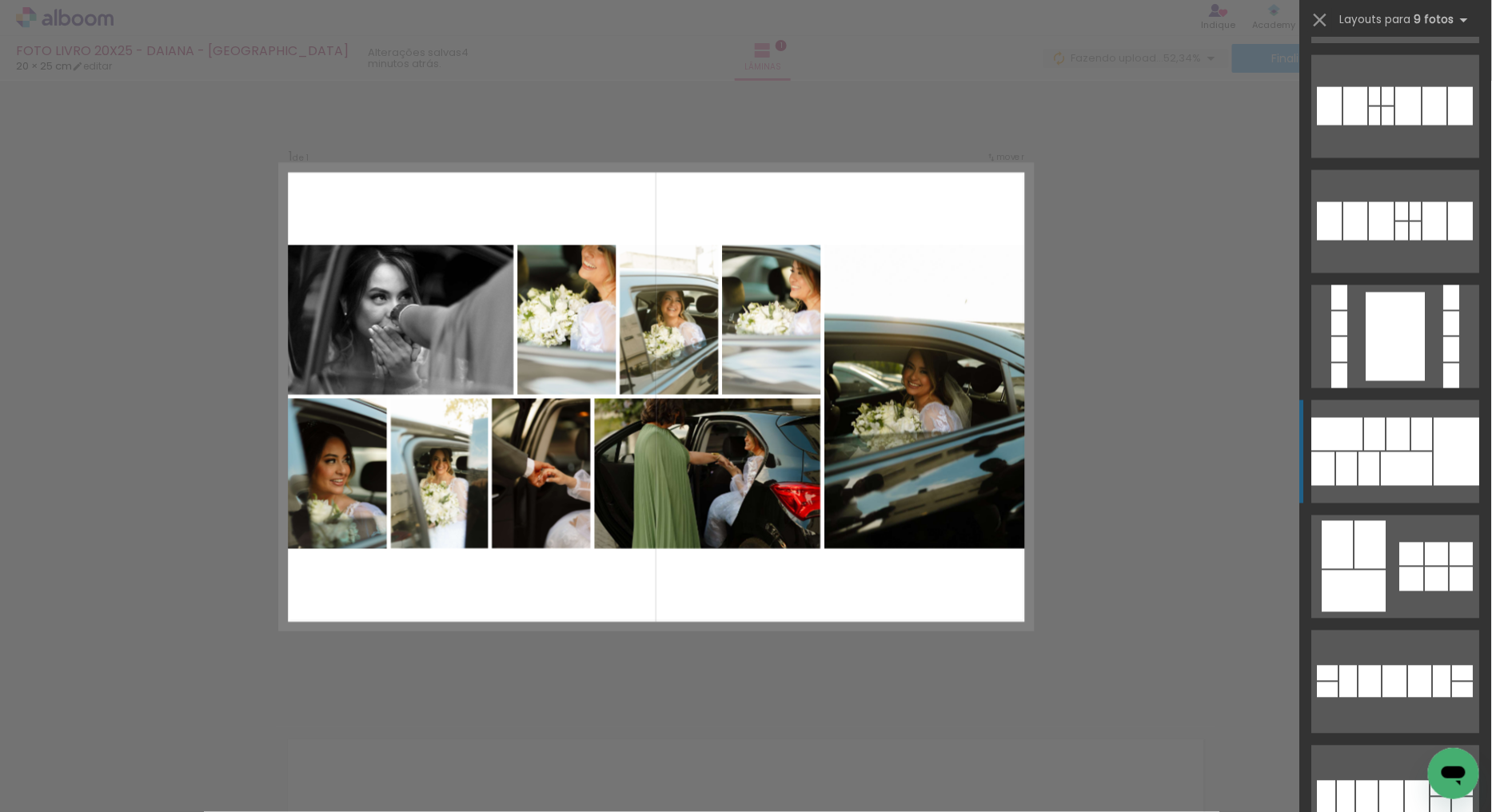
click at [1413, 414] on quentale-layouter at bounding box center [1396, 452] width 168 height 103
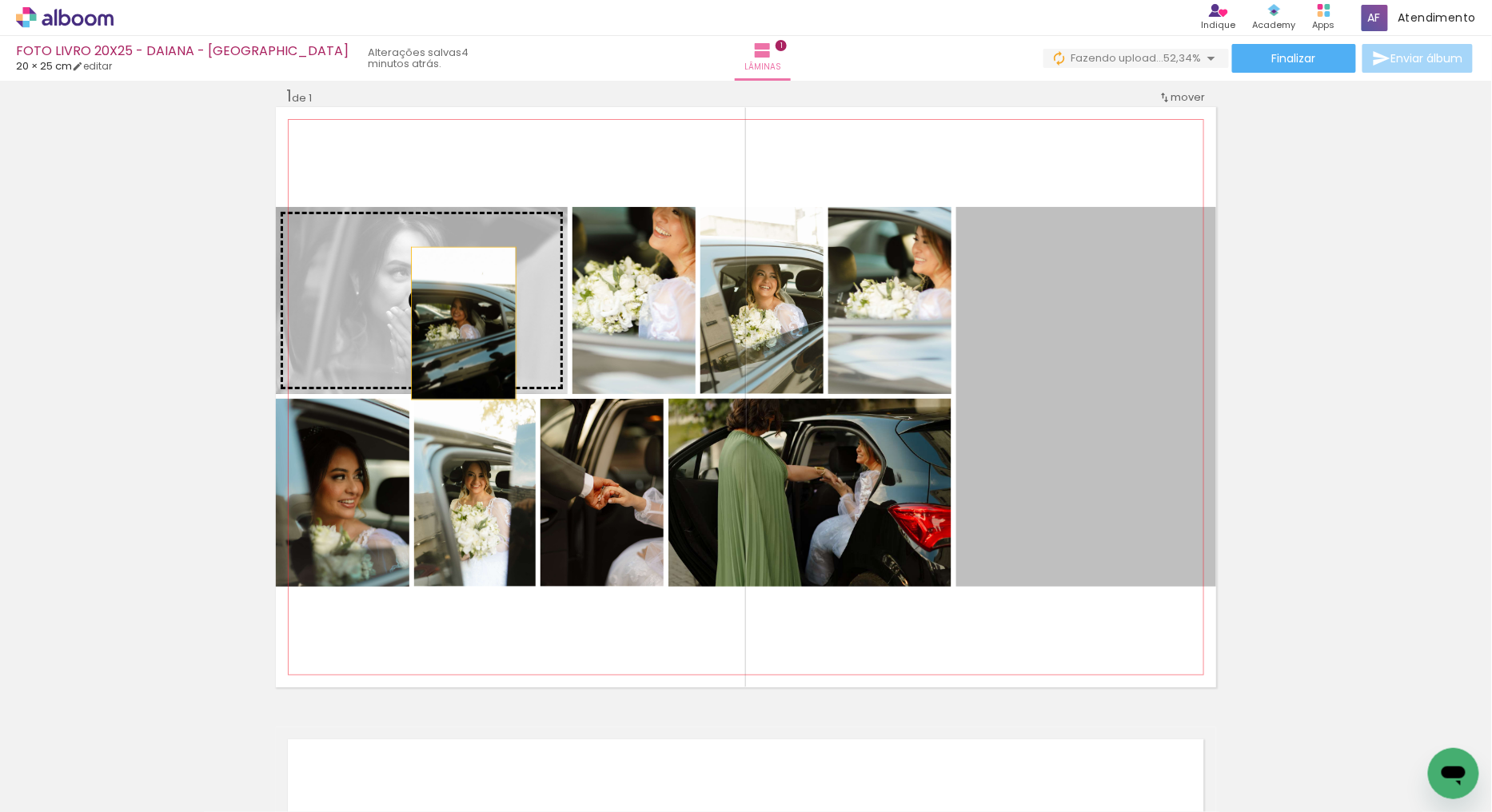
drag, startPoint x: 1093, startPoint y: 420, endPoint x: 549, endPoint y: 320, distance: 553.1
click at [0, 0] on slot at bounding box center [0, 0] width 0 height 0
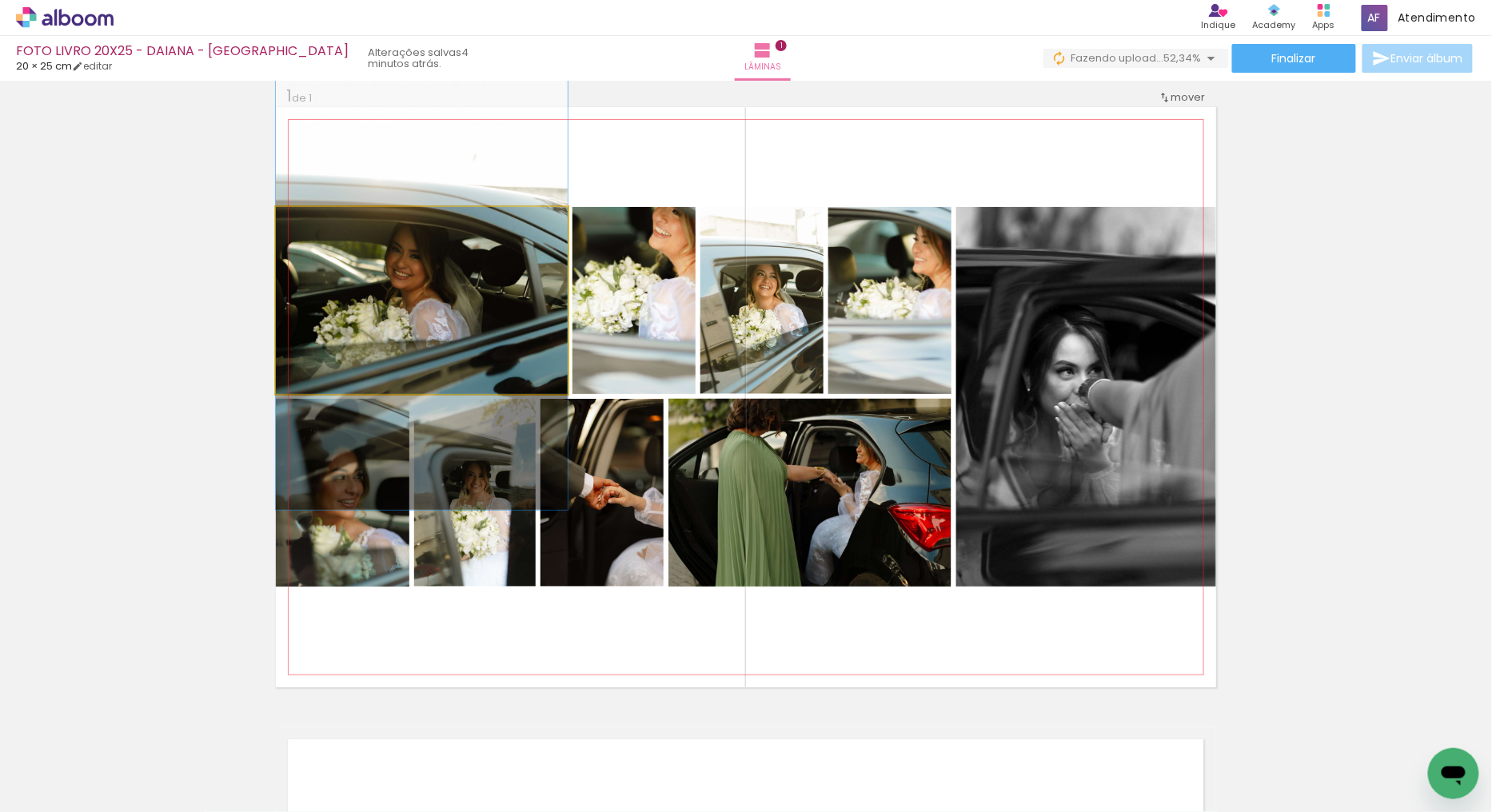
drag, startPoint x: 480, startPoint y: 288, endPoint x: 480, endPoint y: 279, distance: 9.0
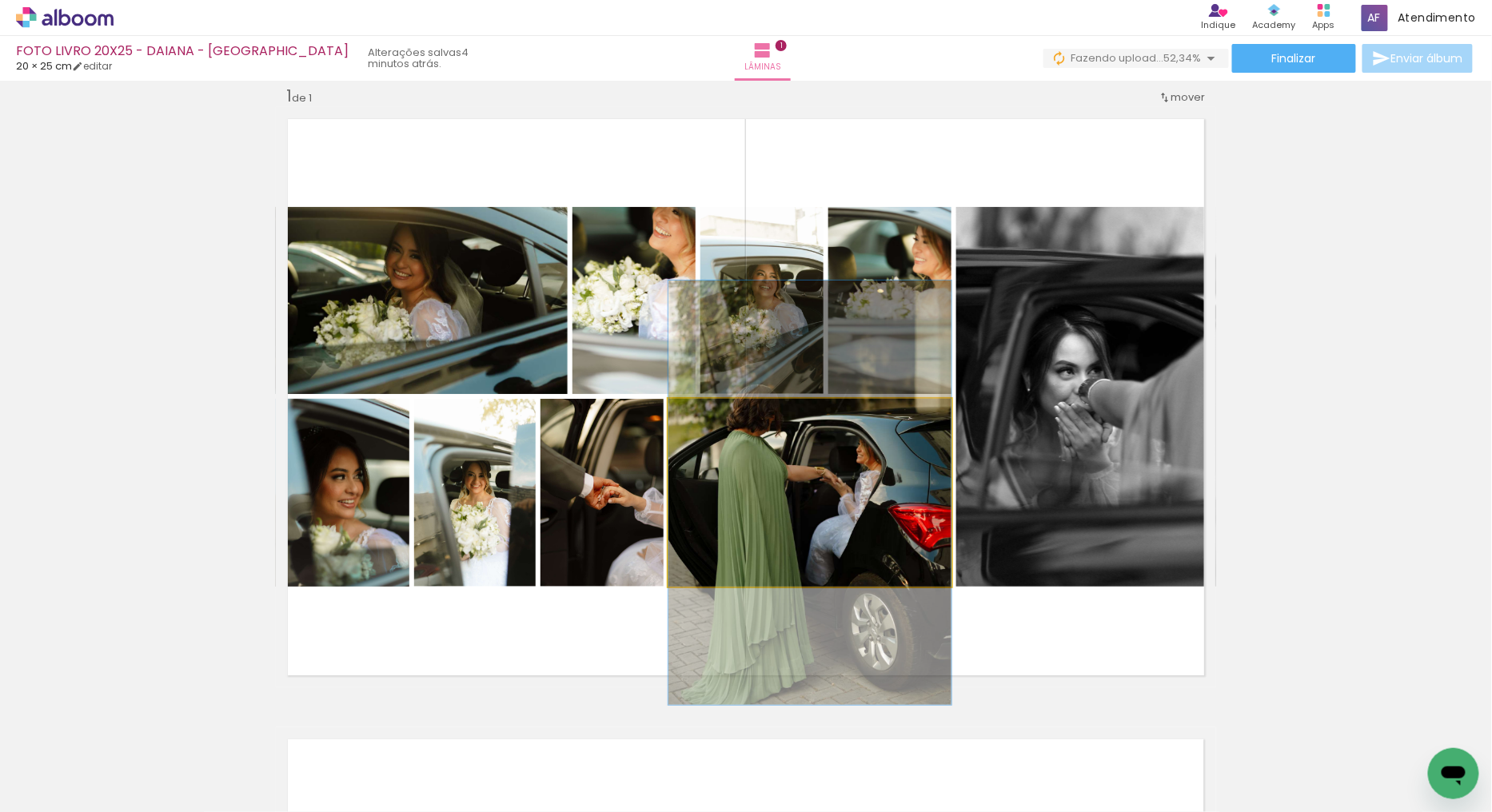
click at [890, 475] on quentale-photo at bounding box center [810, 493] width 283 height 188
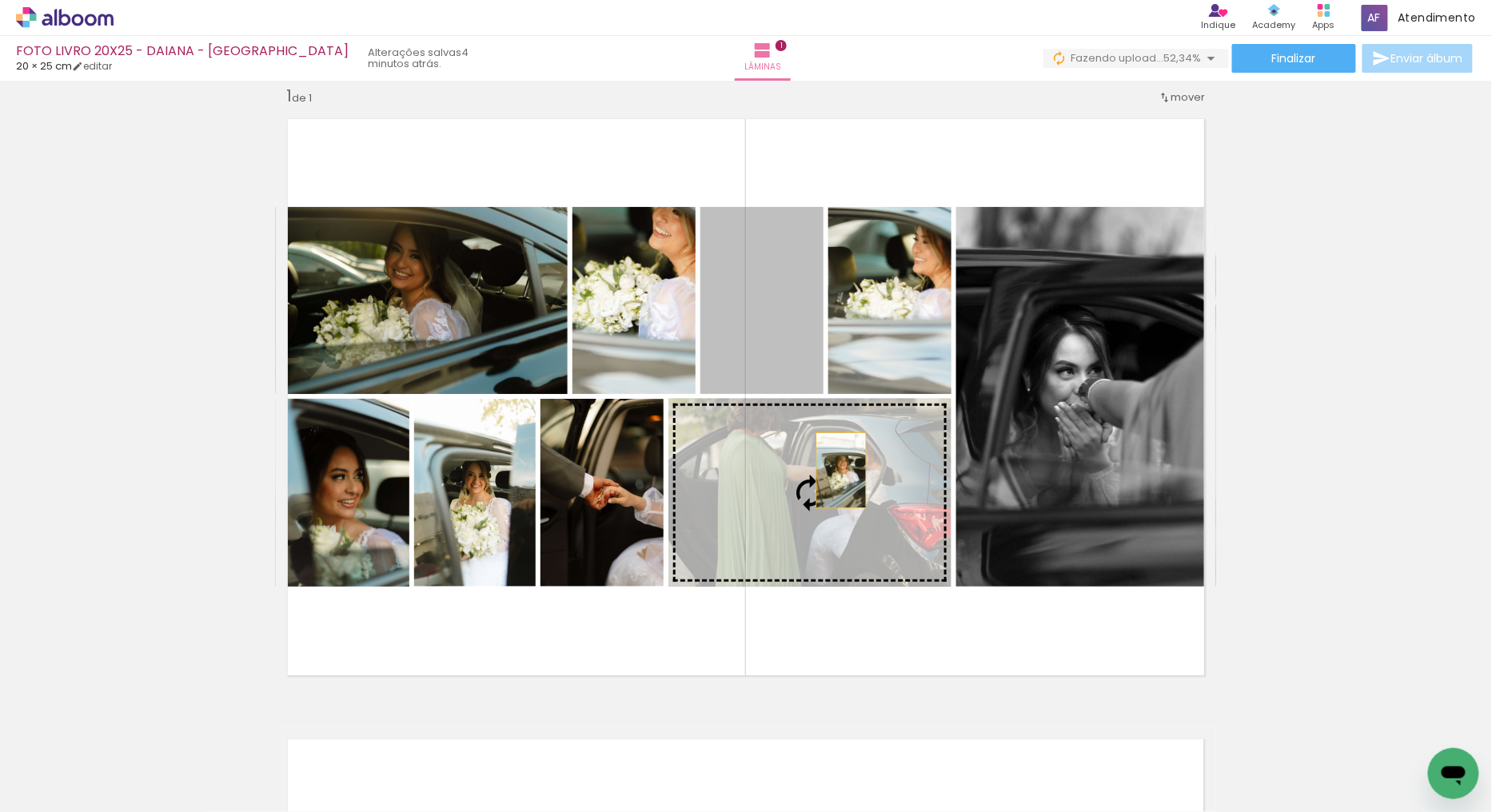
drag, startPoint x: 780, startPoint y: 324, endPoint x: 835, endPoint y: 470, distance: 156.0
click at [0, 0] on slot at bounding box center [0, 0] width 0 height 0
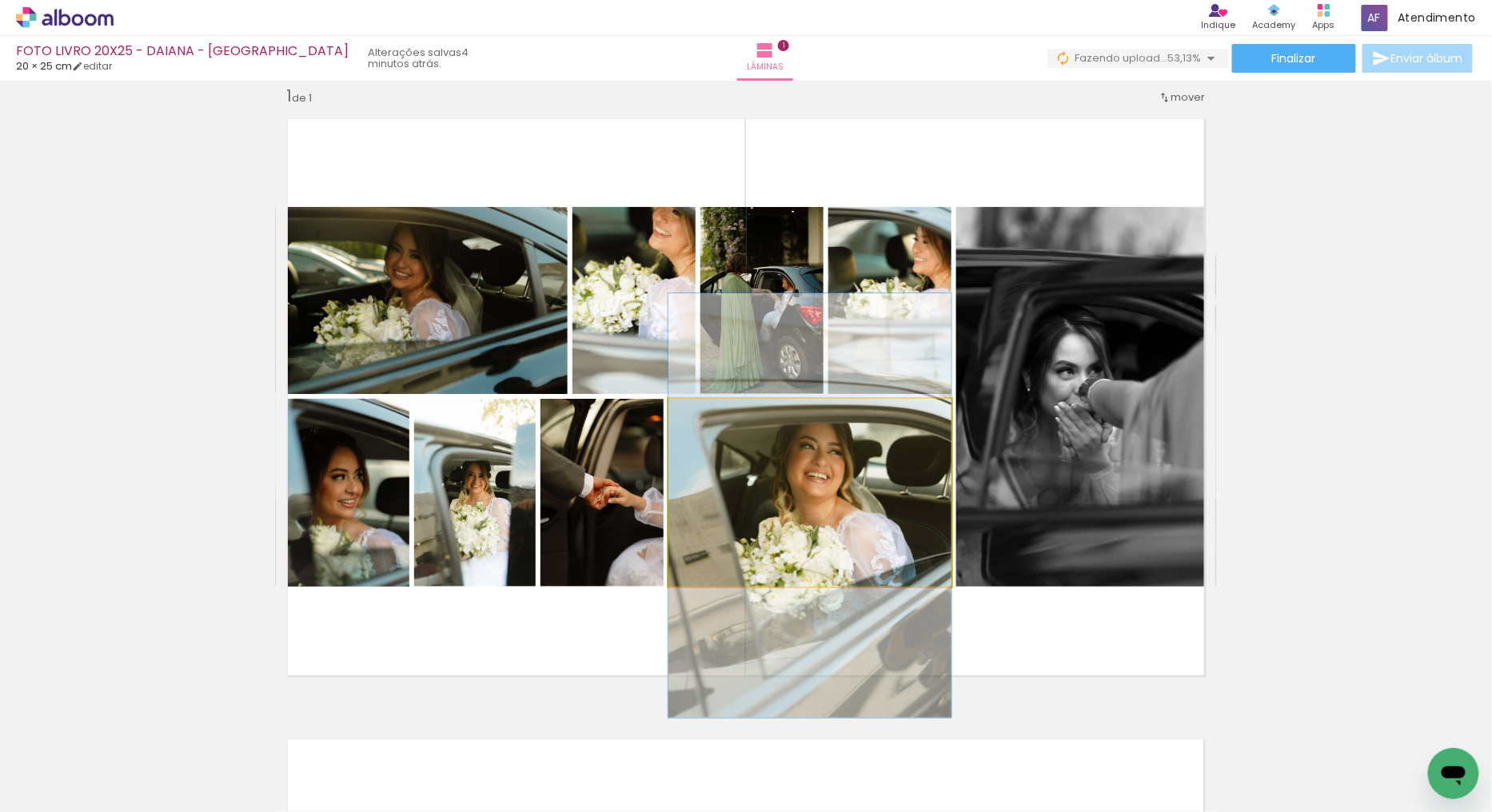
drag, startPoint x: 884, startPoint y: 486, endPoint x: 882, endPoint y: 500, distance: 14.1
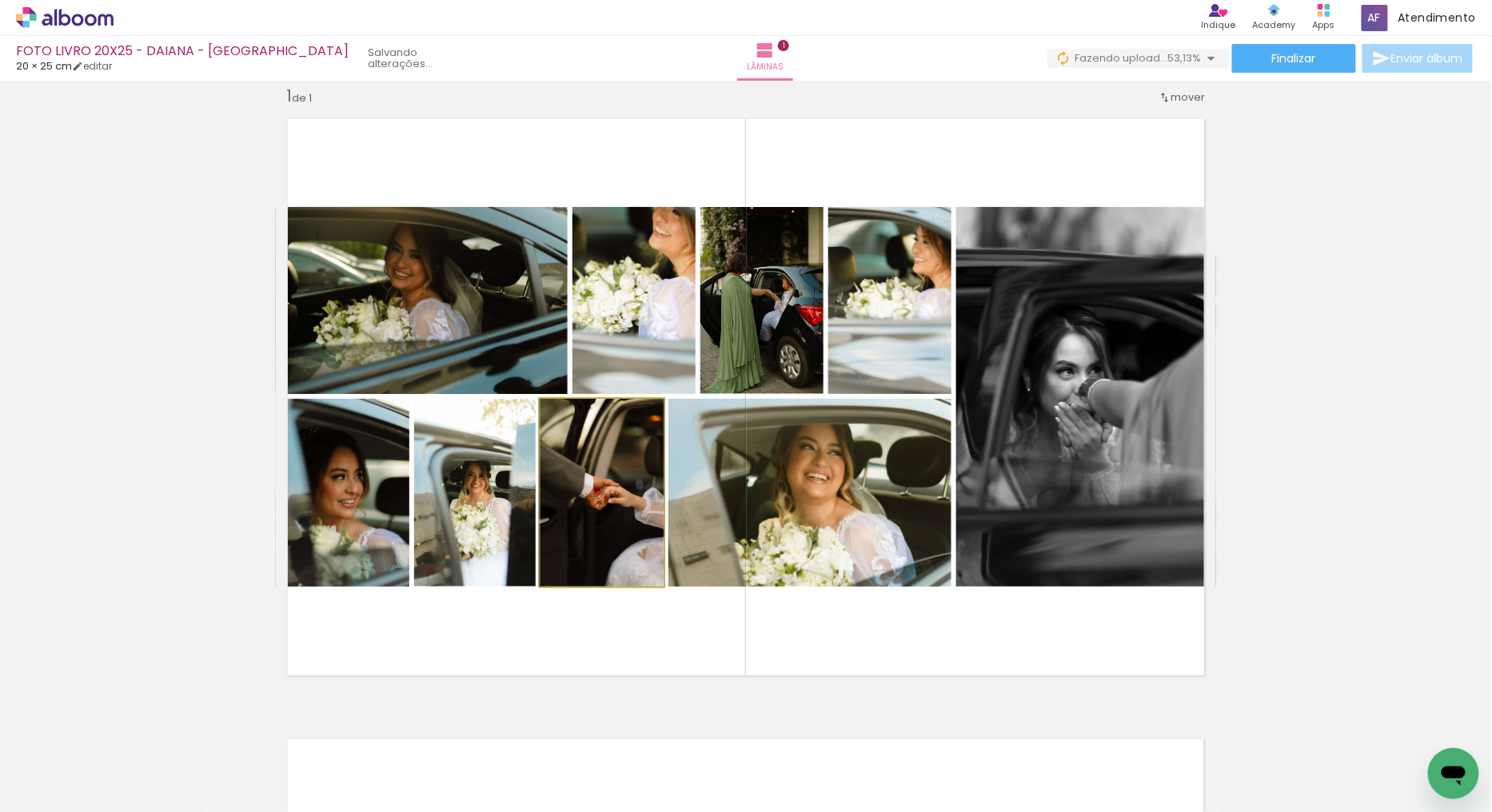
click at [586, 512] on quentale-photo at bounding box center [602, 493] width 123 height 188
click at [493, 509] on quentale-photo at bounding box center [475, 493] width 122 height 188
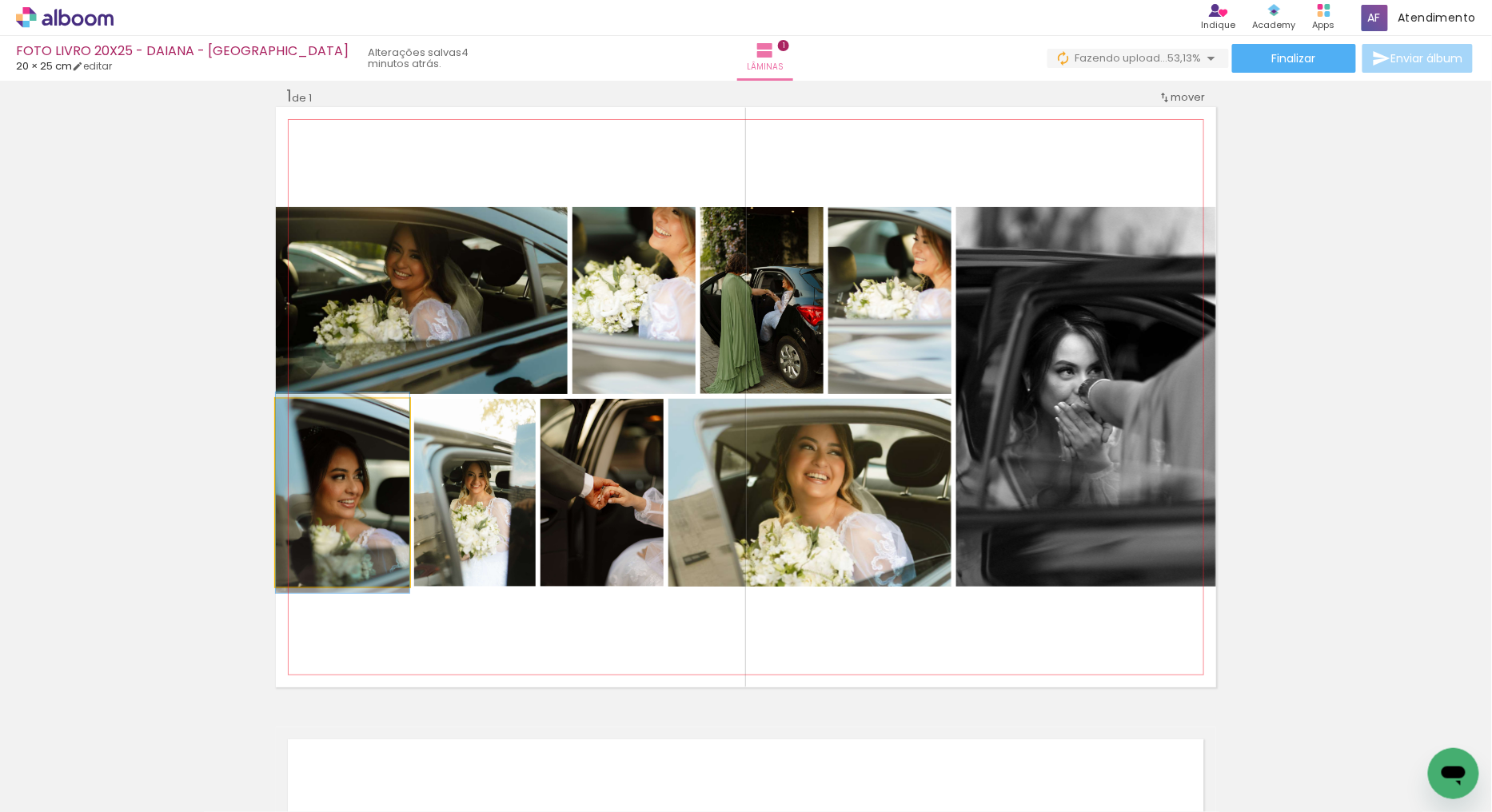
click at [361, 512] on quentale-photo at bounding box center [343, 493] width 133 height 188
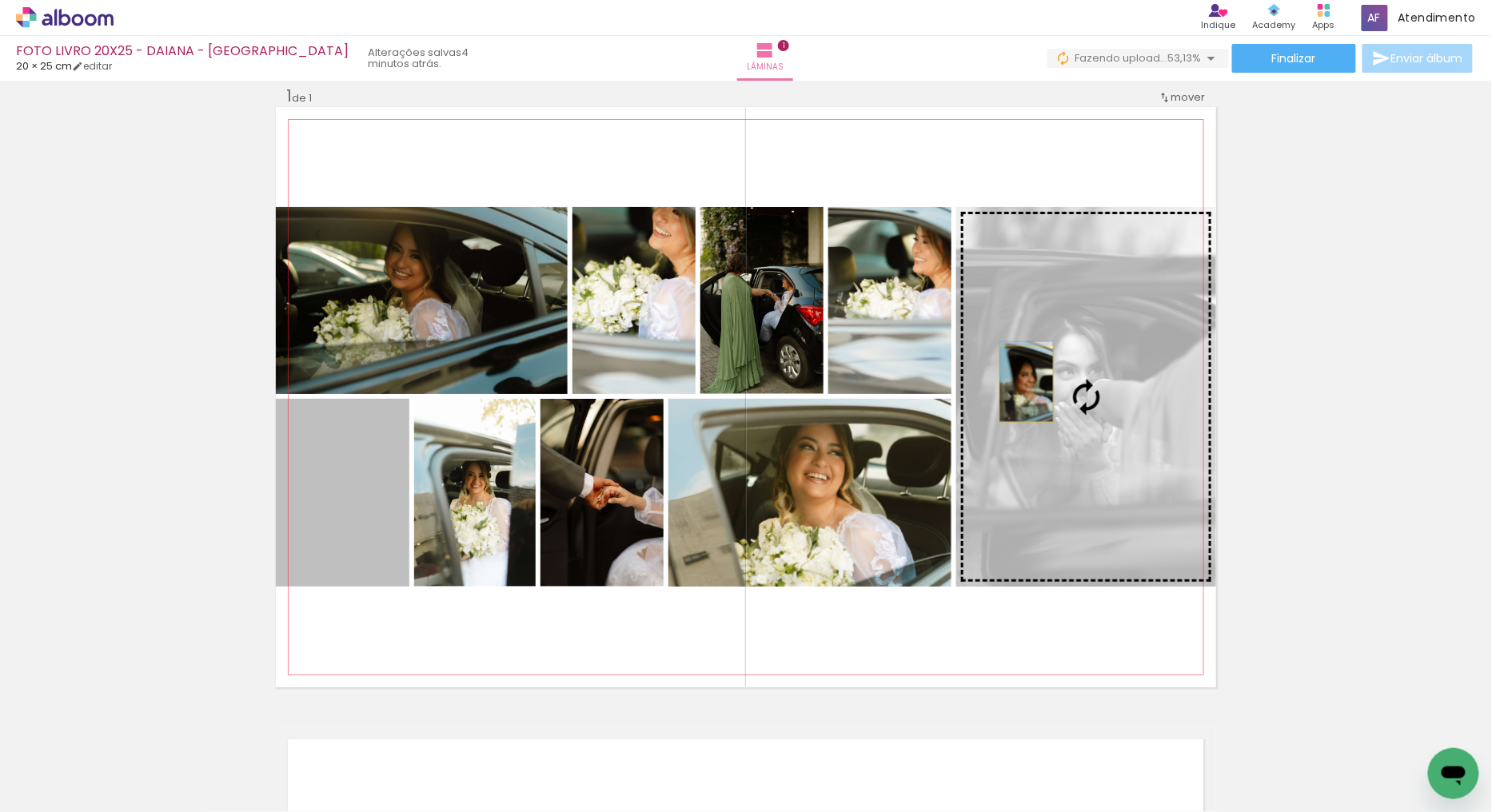
drag, startPoint x: 354, startPoint y: 501, endPoint x: 1020, endPoint y: 384, distance: 676.2
click at [0, 0] on slot at bounding box center [0, 0] width 0 height 0
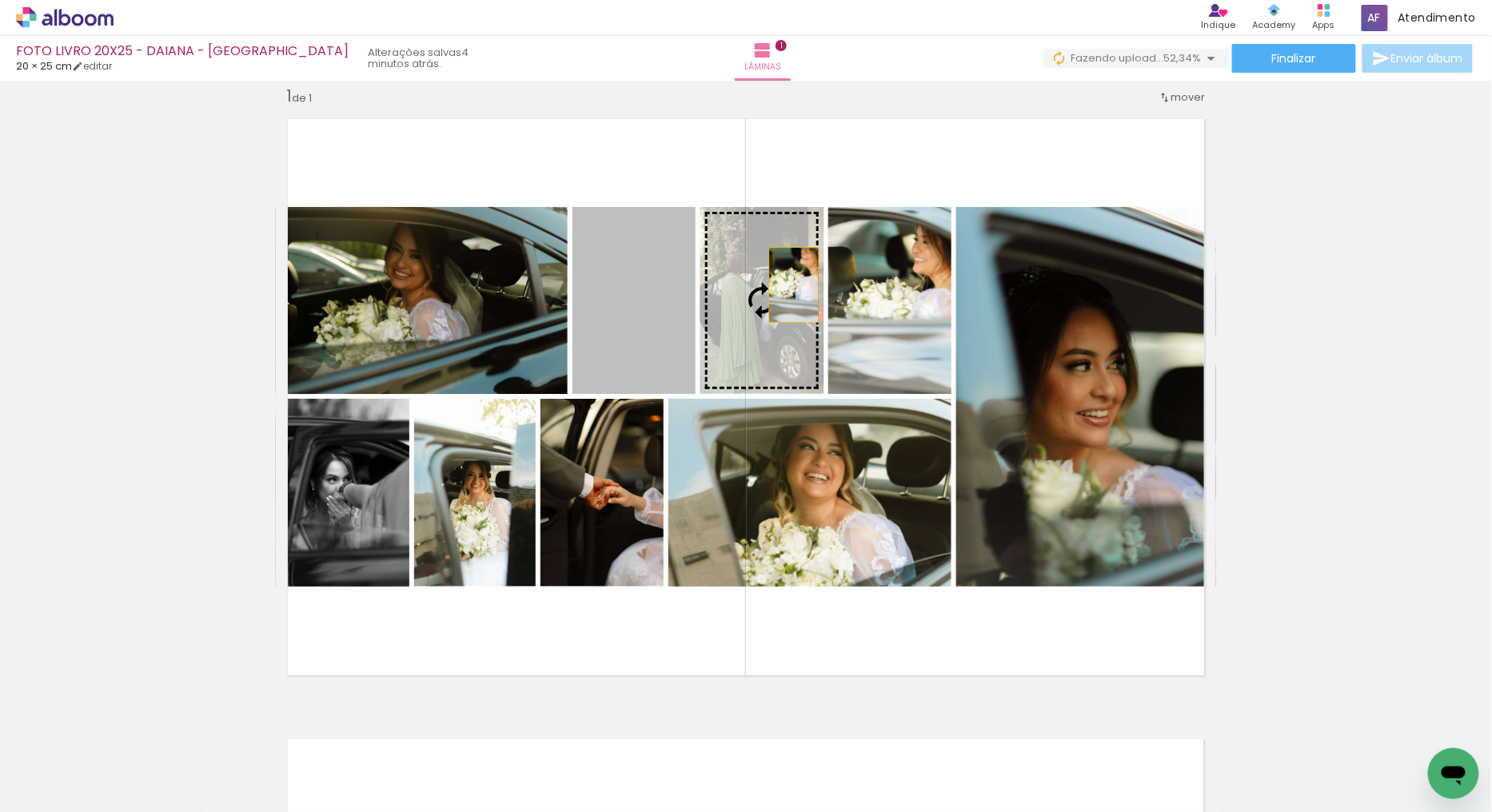
drag, startPoint x: 742, startPoint y: 288, endPoint x: 826, endPoint y: 278, distance: 84.6
click at [0, 0] on slot at bounding box center [0, 0] width 0 height 0
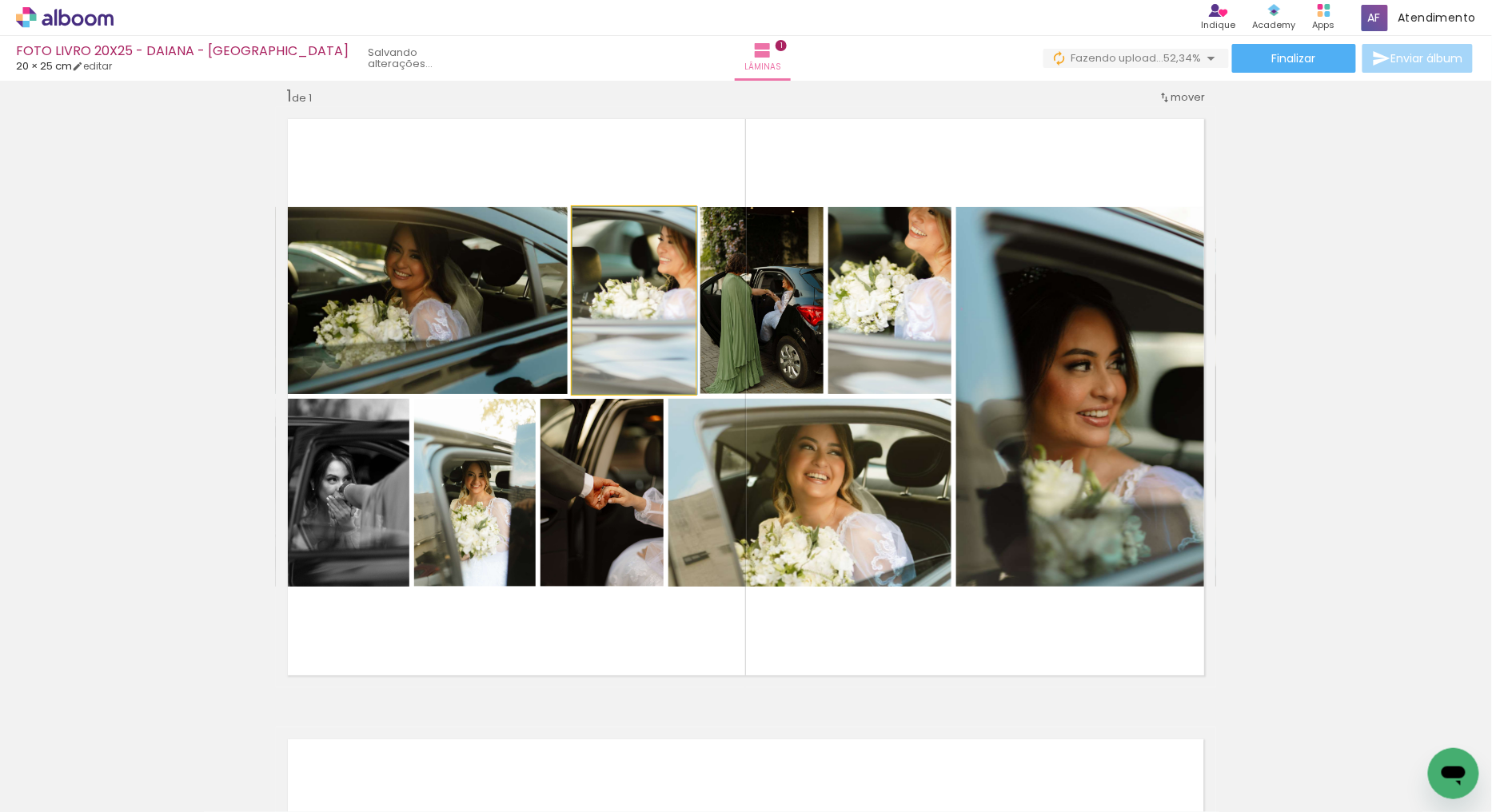
drag, startPoint x: 640, startPoint y: 284, endPoint x: 730, endPoint y: 281, distance: 90.0
click at [0, 0] on slot at bounding box center [0, 0] width 0 height 0
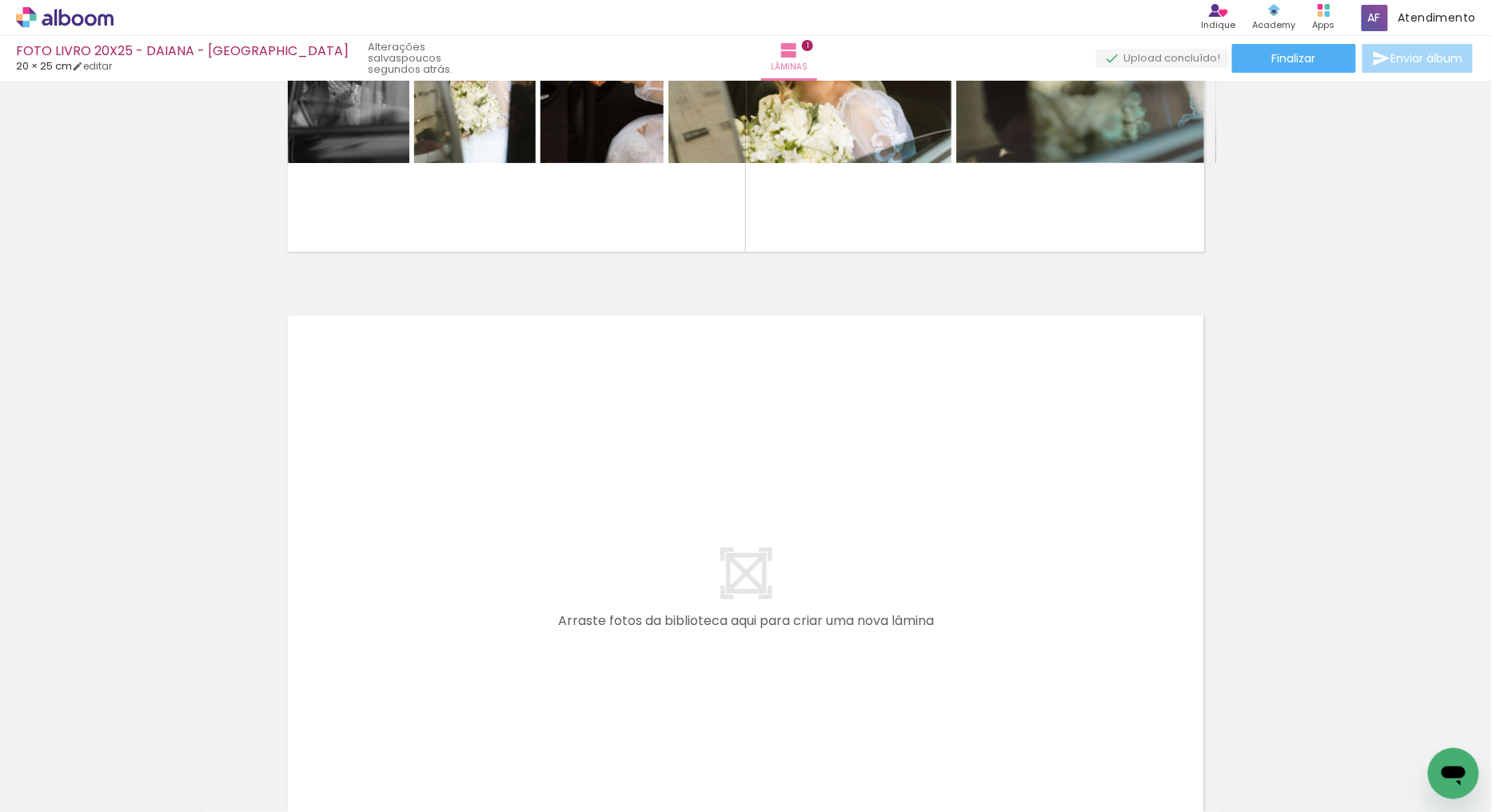
scroll to position [355, 0]
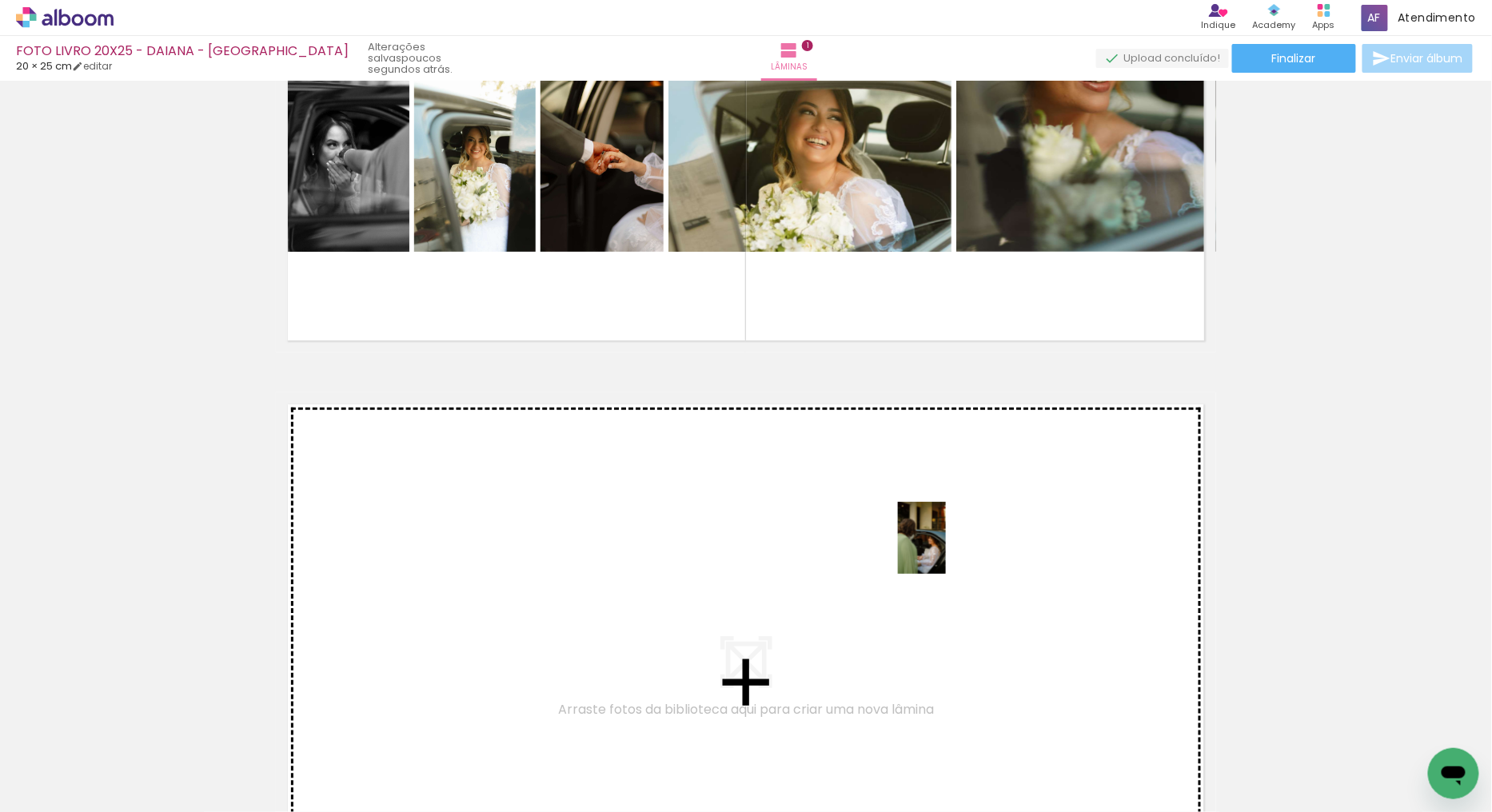
drag, startPoint x: 882, startPoint y: 760, endPoint x: 946, endPoint y: 548, distance: 221.4
click at [946, 548] on quentale-workspace at bounding box center [746, 406] width 1492 height 812
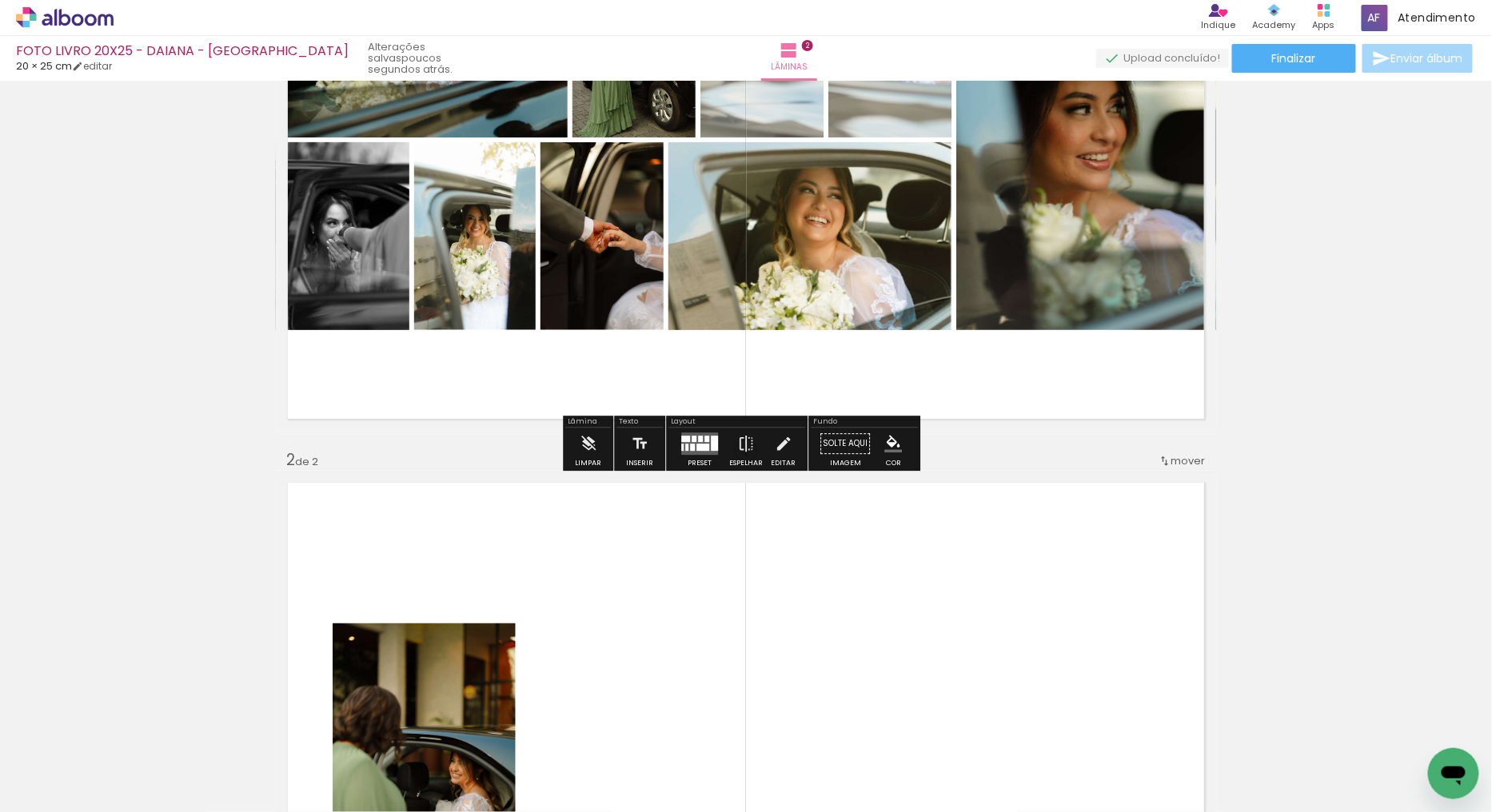
scroll to position [284, 0]
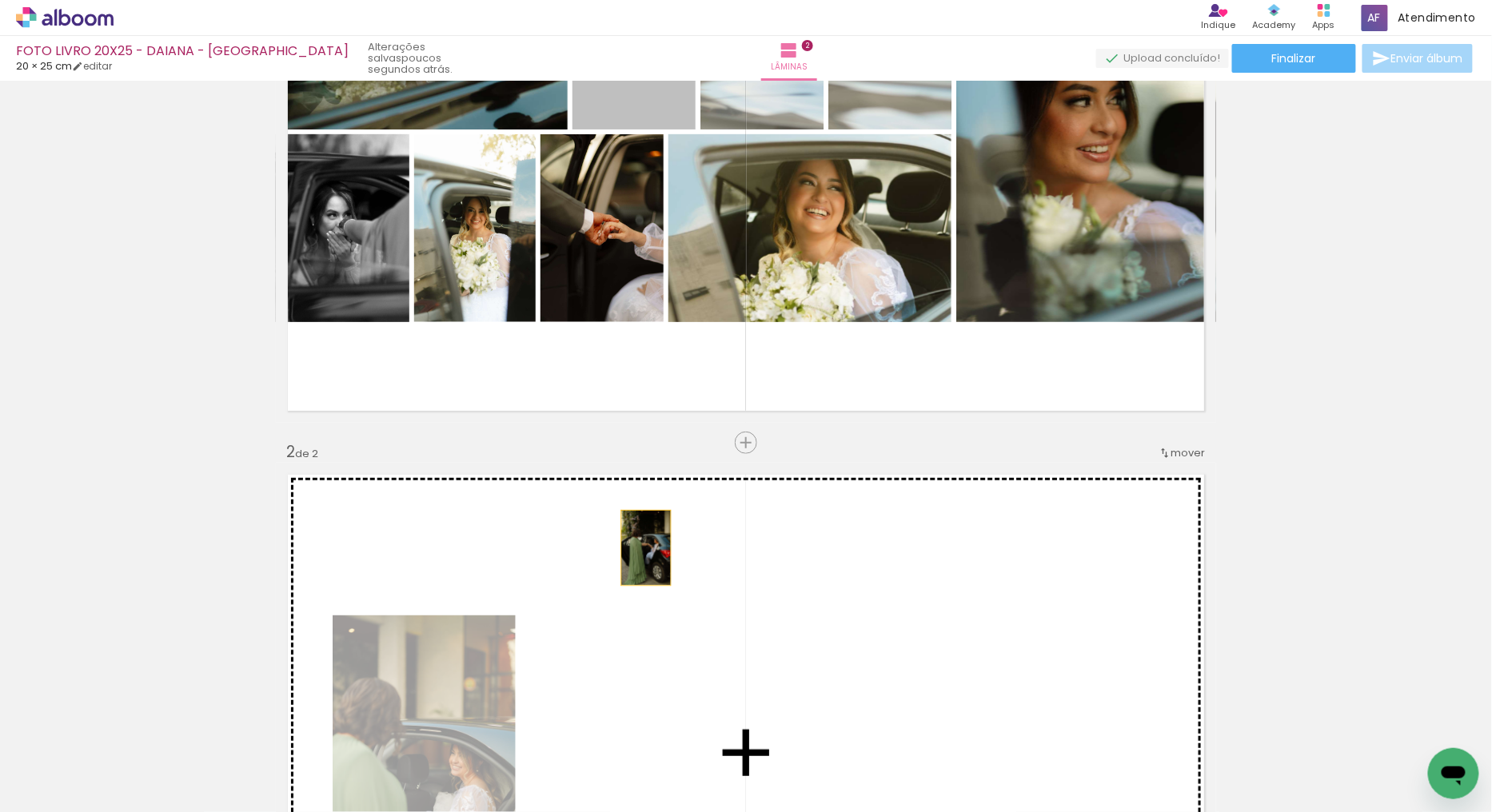
drag, startPoint x: 633, startPoint y: 122, endPoint x: 640, endPoint y: 548, distance: 426.1
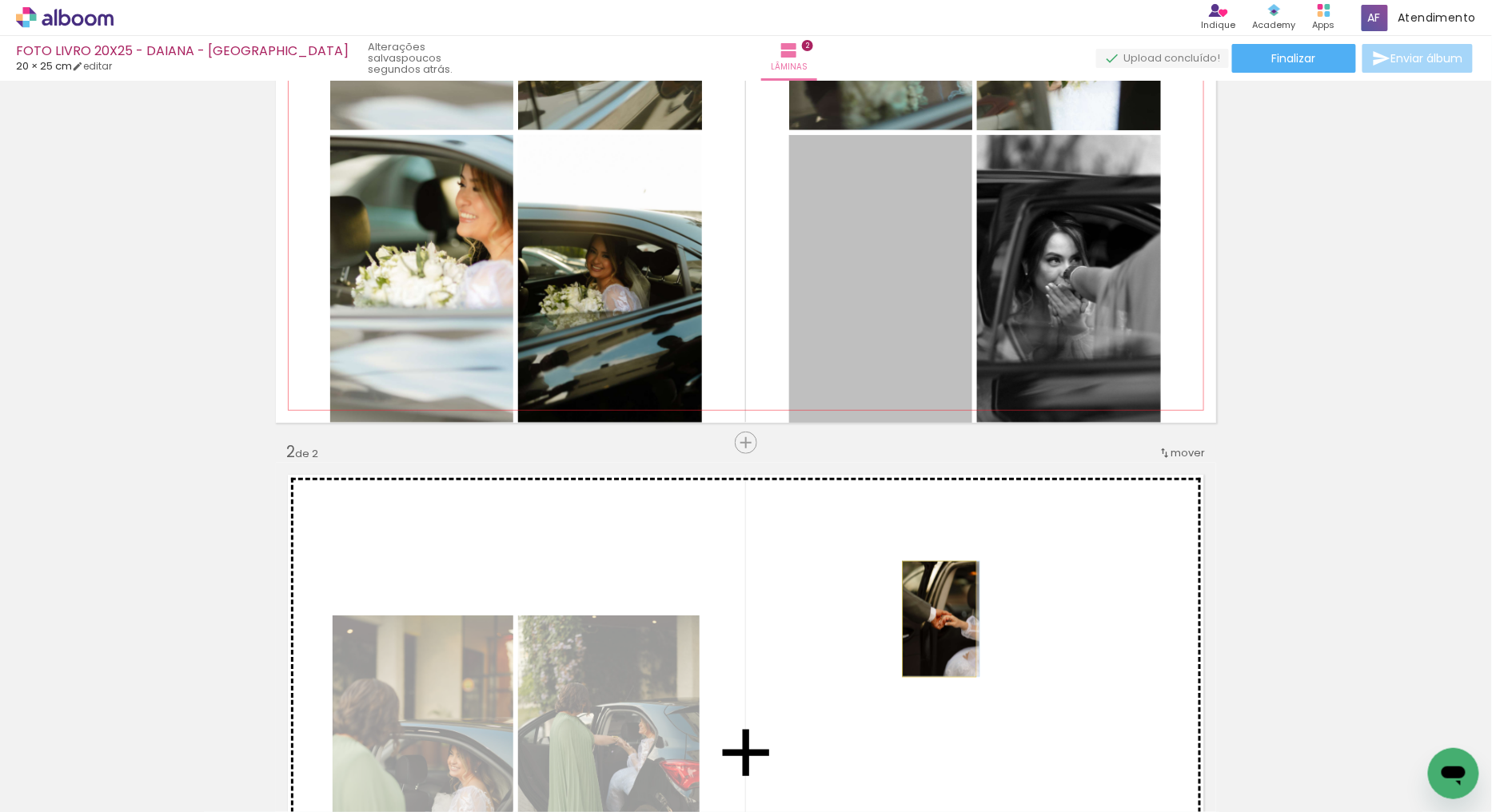
drag, startPoint x: 903, startPoint y: 301, endPoint x: 933, endPoint y: 619, distance: 319.4
click at [933, 619] on div "Inserir lâmina 1 de 2 Inserir lâmina 2 de 2" at bounding box center [746, 732] width 1492 height 1861
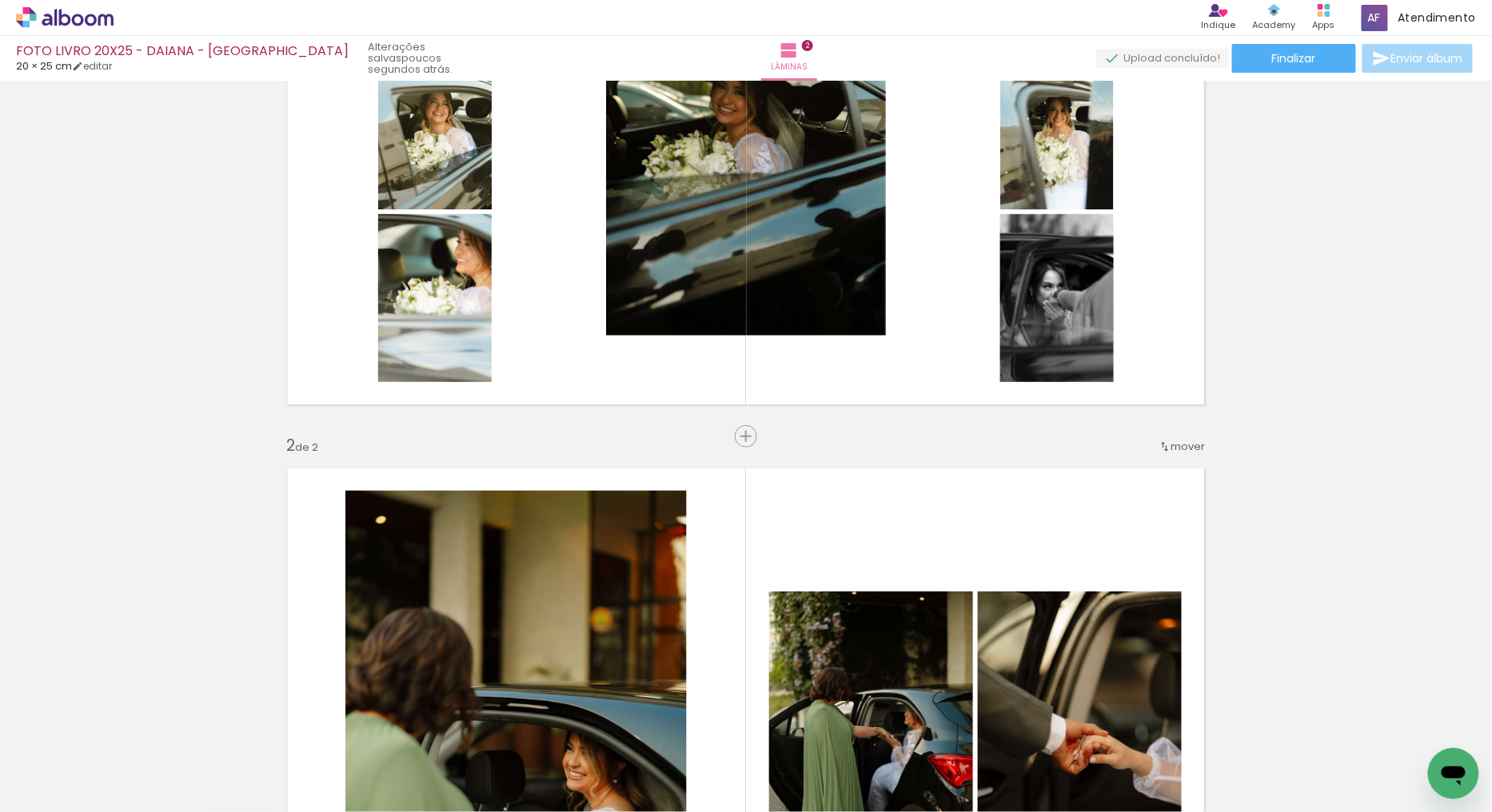
scroll to position [373, 0]
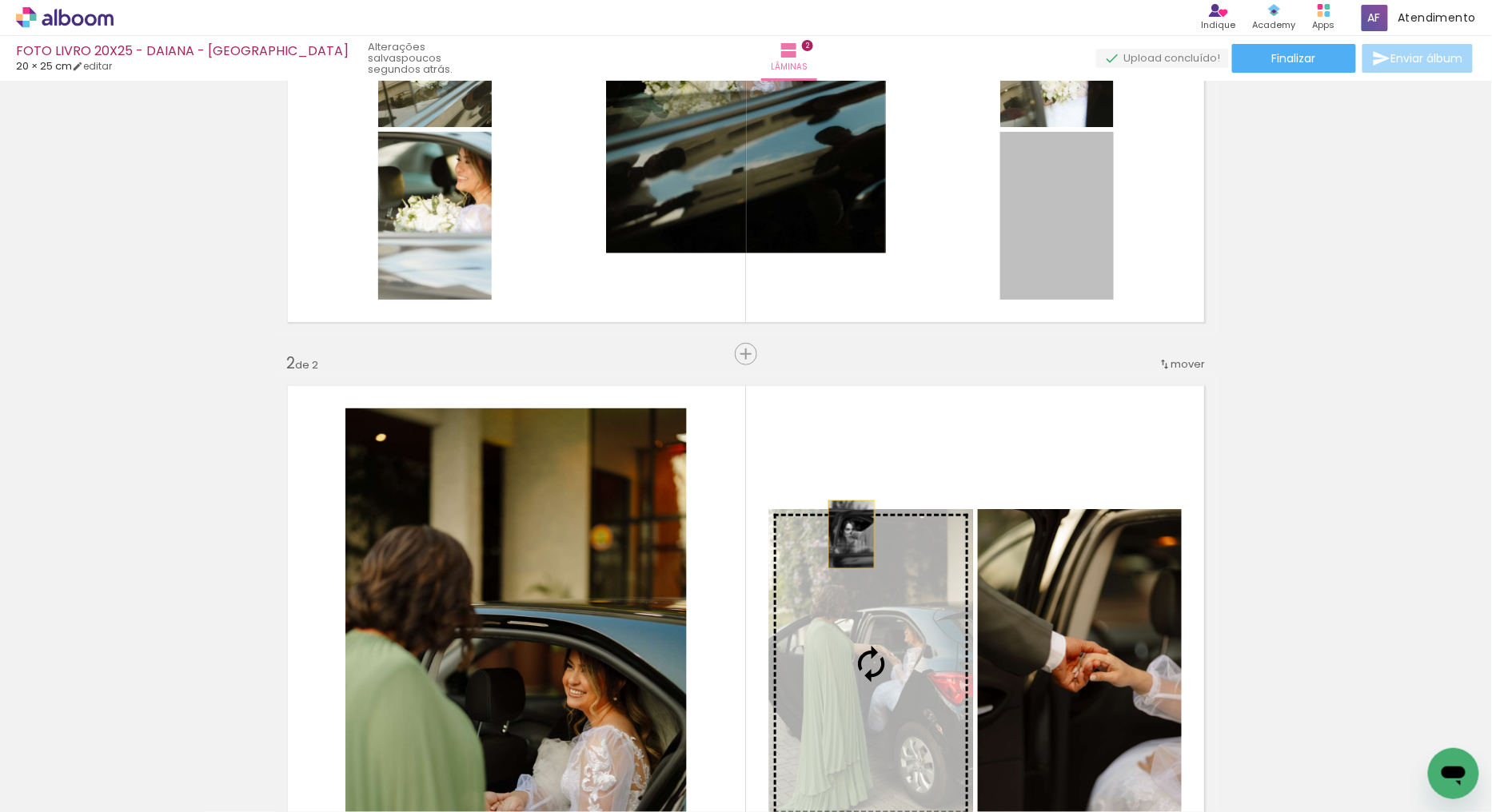
drag, startPoint x: 1056, startPoint y: 253, endPoint x: 845, endPoint y: 534, distance: 351.4
click at [845, 534] on div "Inserir lâmina 1 de 2 Inserir lâmina 2 de 2" at bounding box center [746, 643] width 1492 height 1861
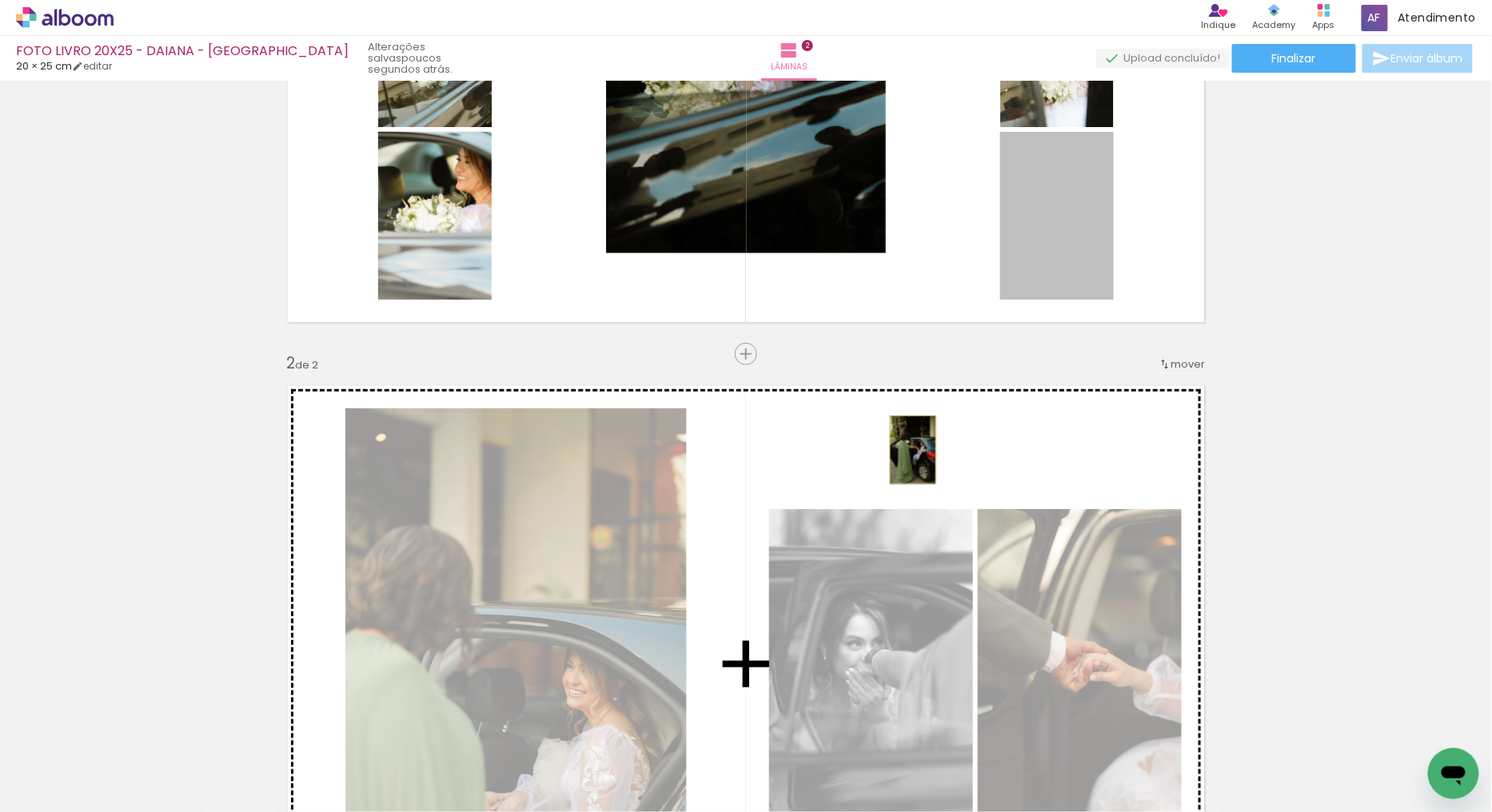
drag, startPoint x: 1063, startPoint y: 266, endPoint x: 1221, endPoint y: 513, distance: 293.2
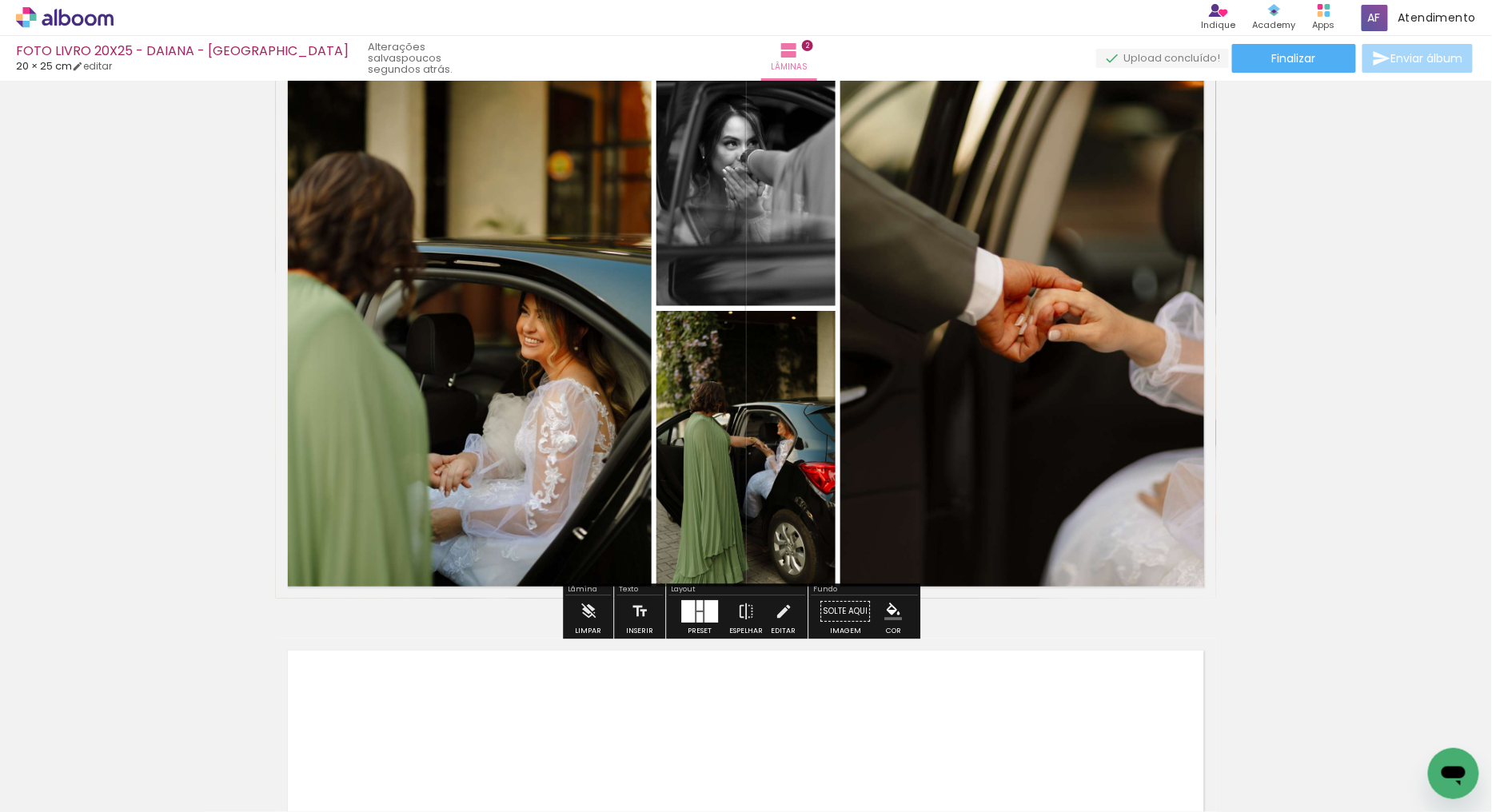
scroll to position [641, 0]
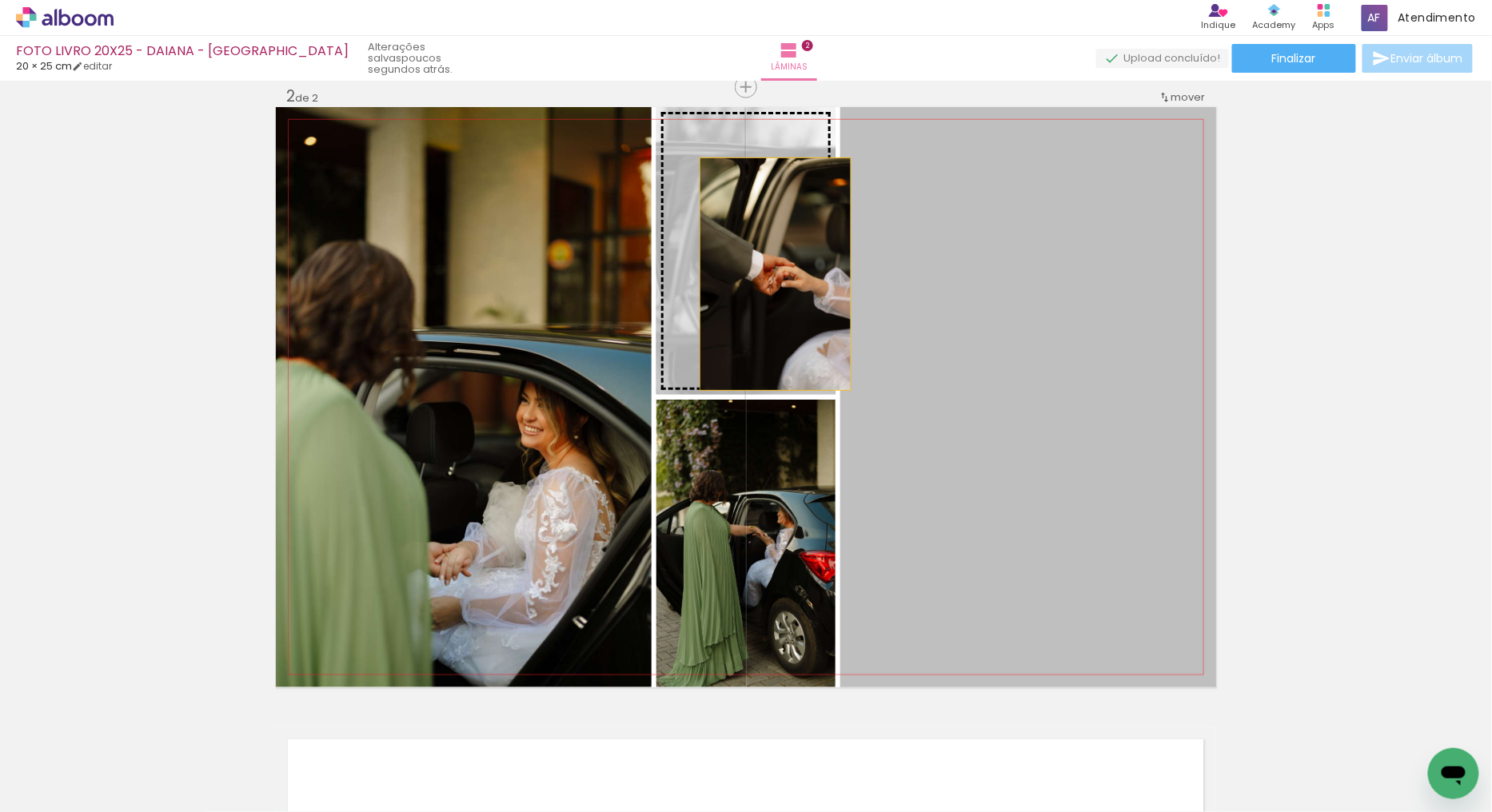
drag, startPoint x: 1003, startPoint y: 409, endPoint x: 769, endPoint y: 274, distance: 270.1
click at [0, 0] on slot at bounding box center [0, 0] width 0 height 0
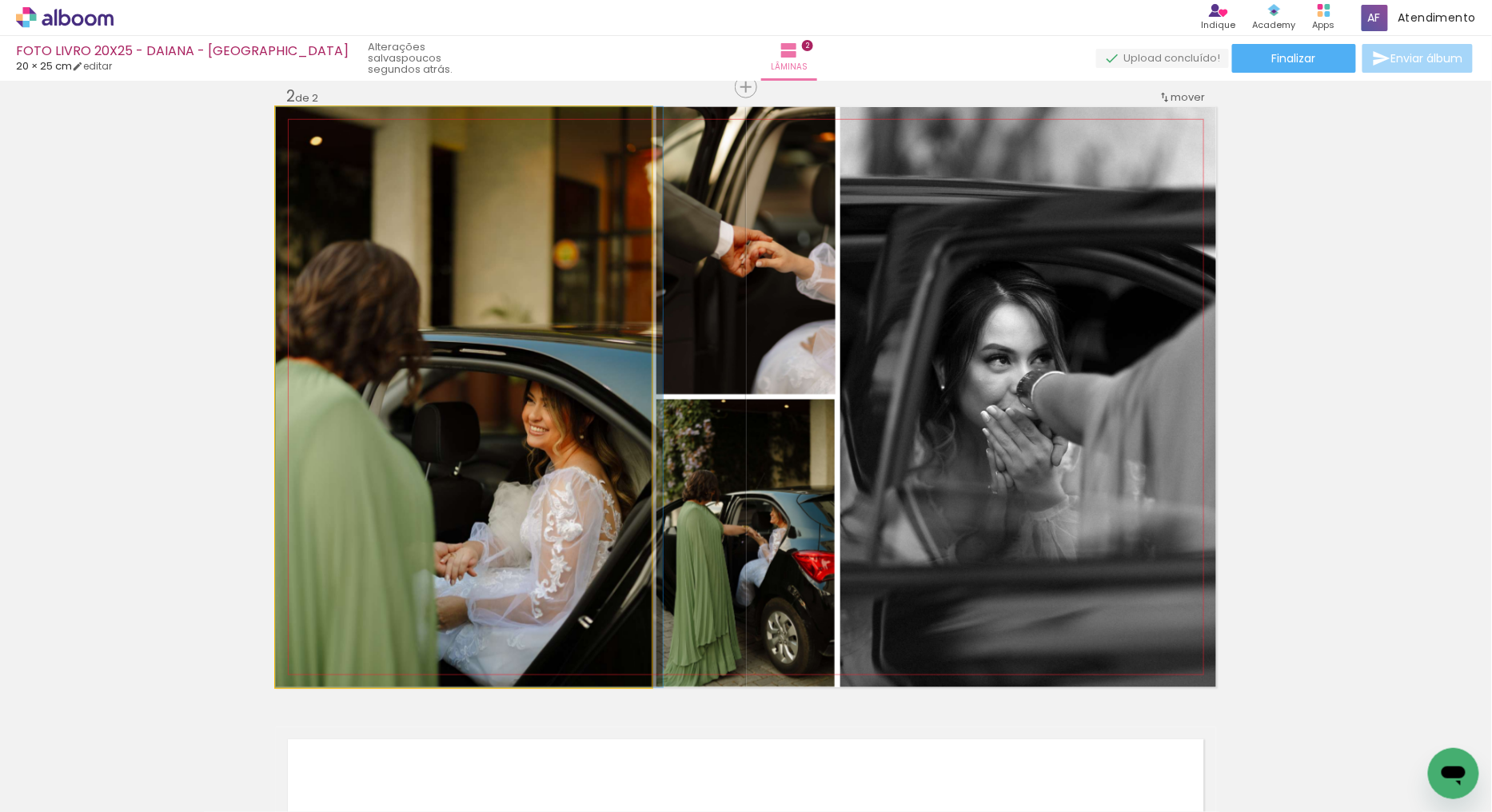
drag, startPoint x: 481, startPoint y: 467, endPoint x: 521, endPoint y: 454, distance: 42.1
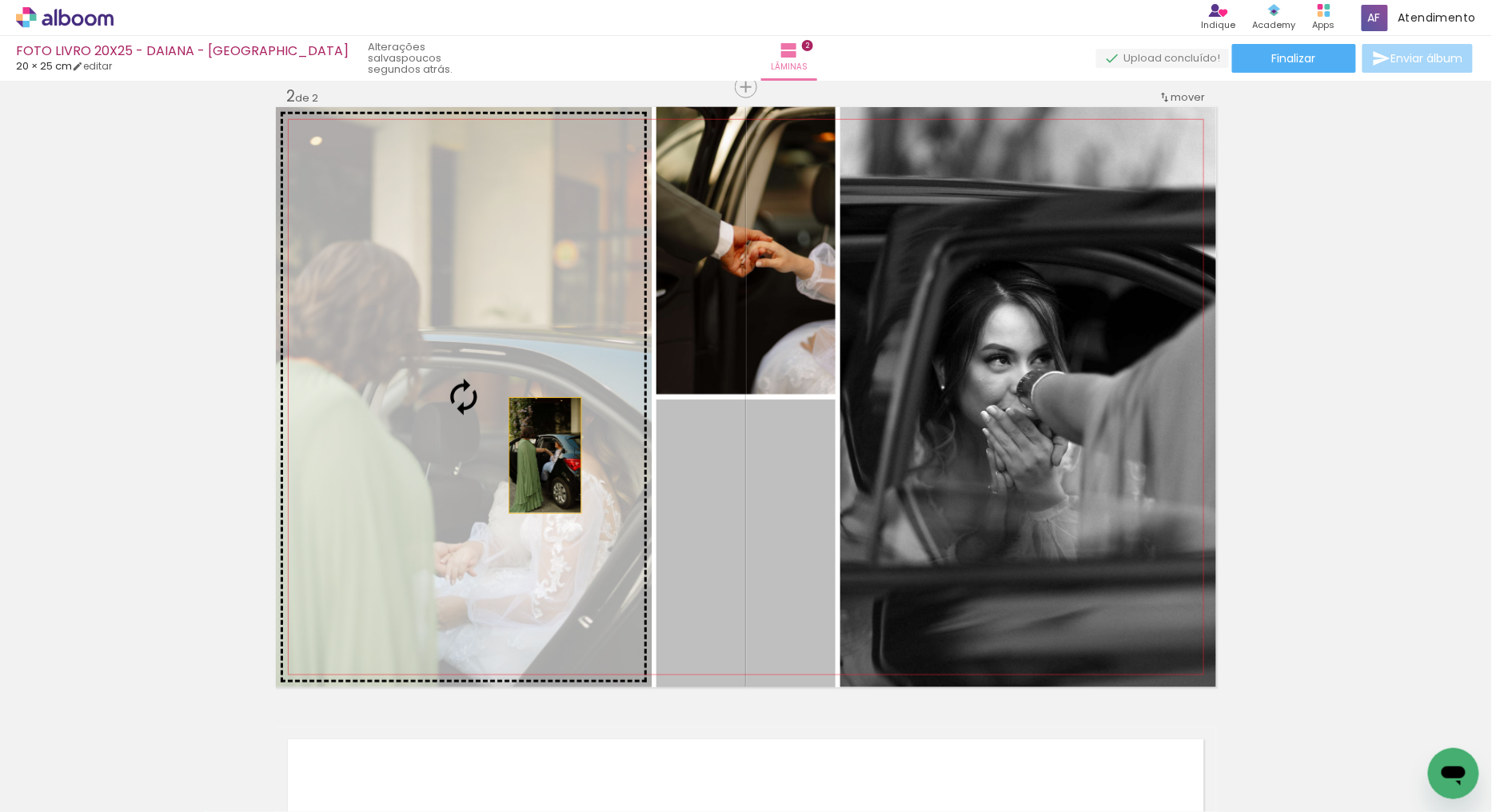
drag, startPoint x: 758, startPoint y: 541, endPoint x: 522, endPoint y: 448, distance: 253.7
click at [0, 0] on slot at bounding box center [0, 0] width 0 height 0
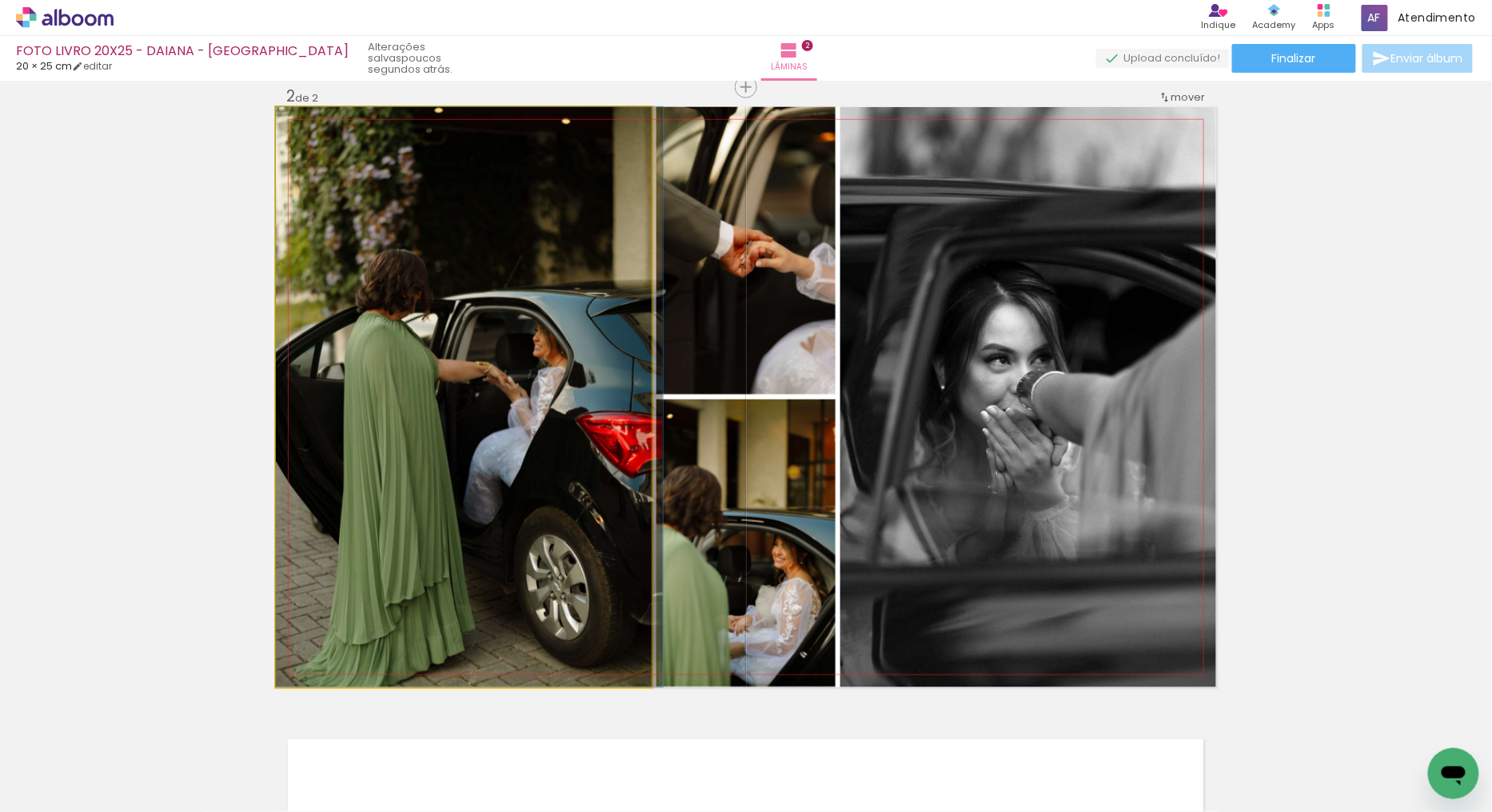
drag, startPoint x: 522, startPoint y: 465, endPoint x: 540, endPoint y: 459, distance: 19.0
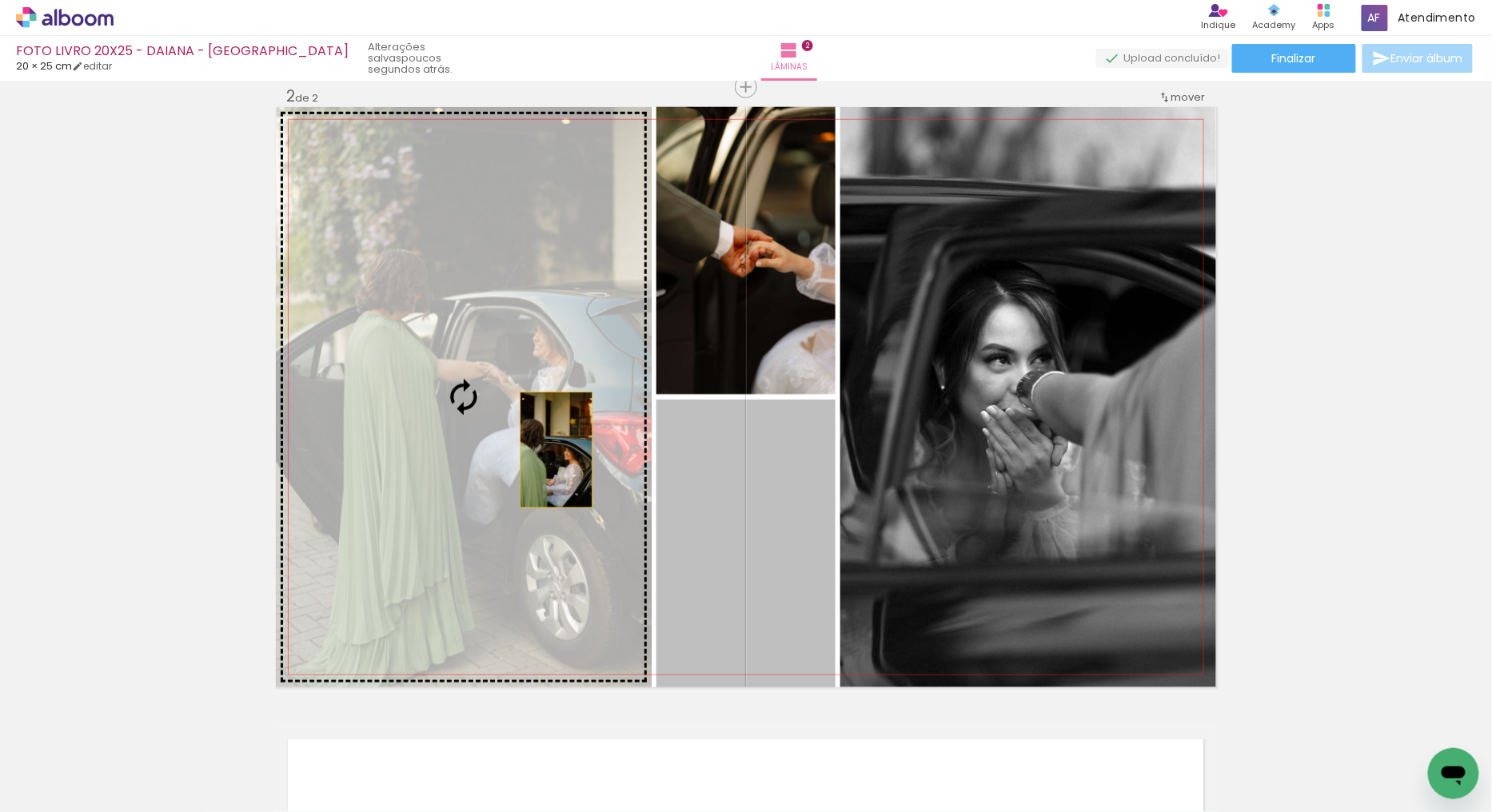
drag, startPoint x: 630, startPoint y: 512, endPoint x: 501, endPoint y: 395, distance: 174.2
click at [0, 0] on slot at bounding box center [0, 0] width 0 height 0
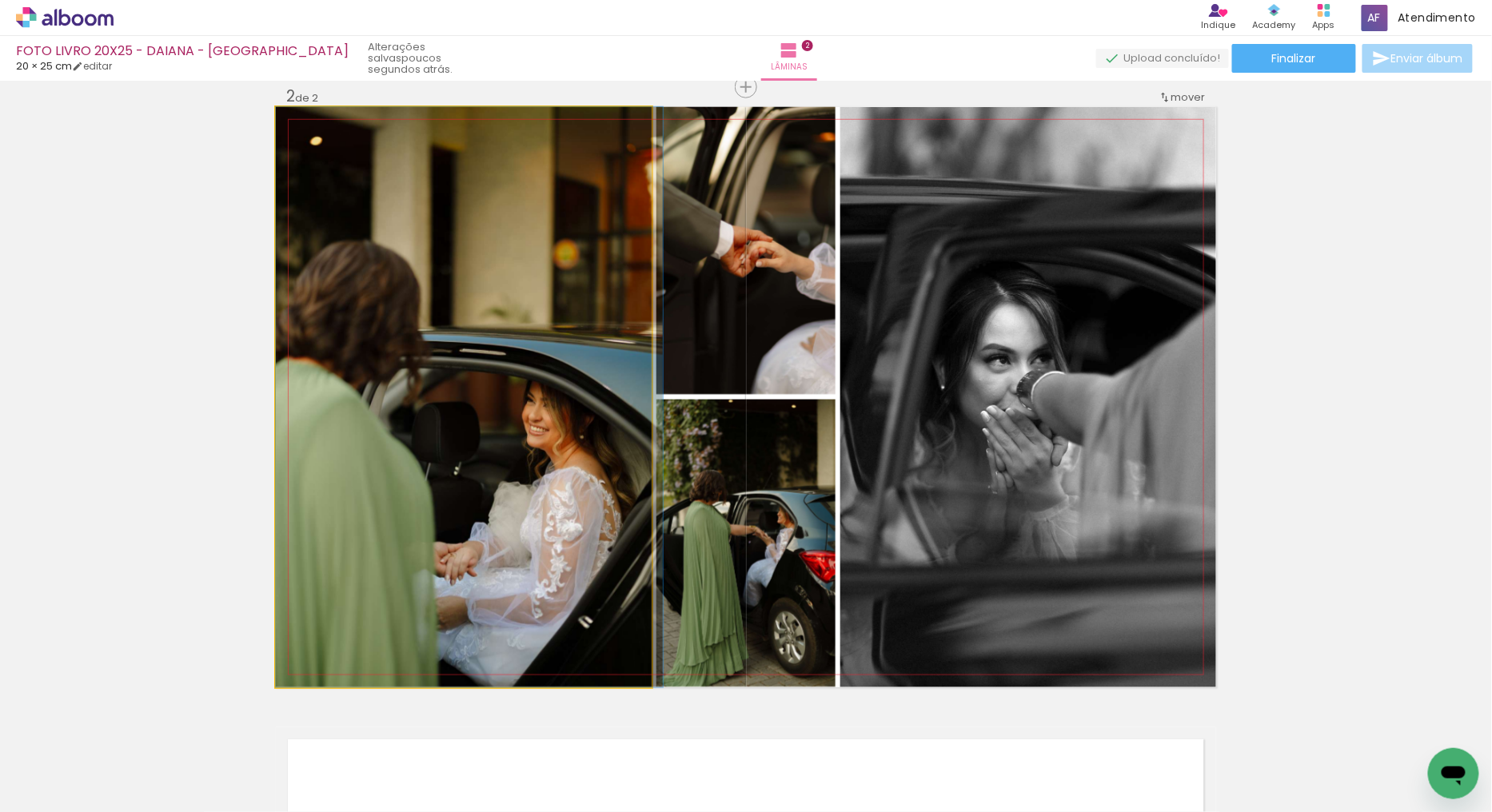
drag, startPoint x: 512, startPoint y: 387, endPoint x: 529, endPoint y: 382, distance: 17.7
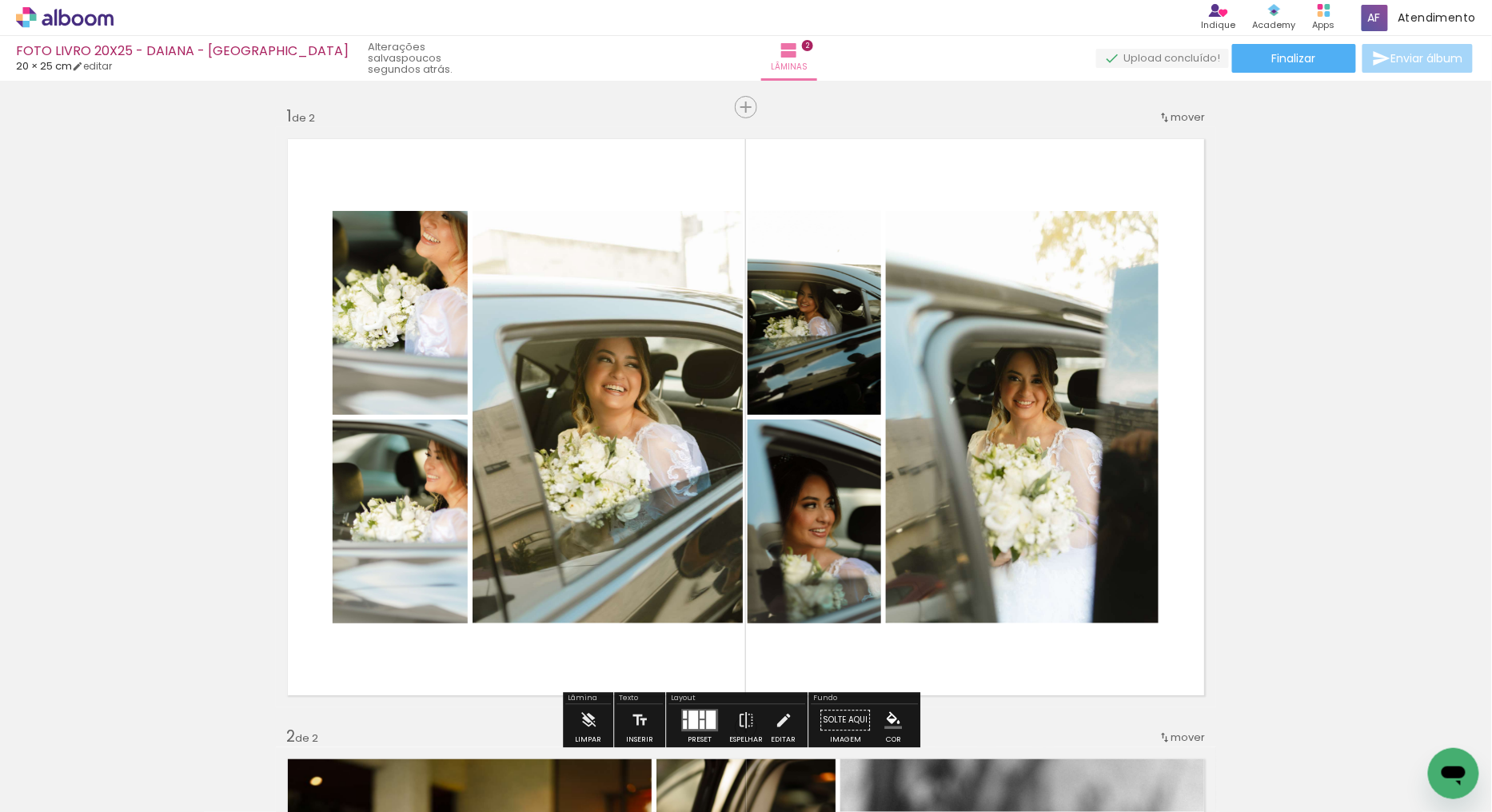
scroll to position [89, 0]
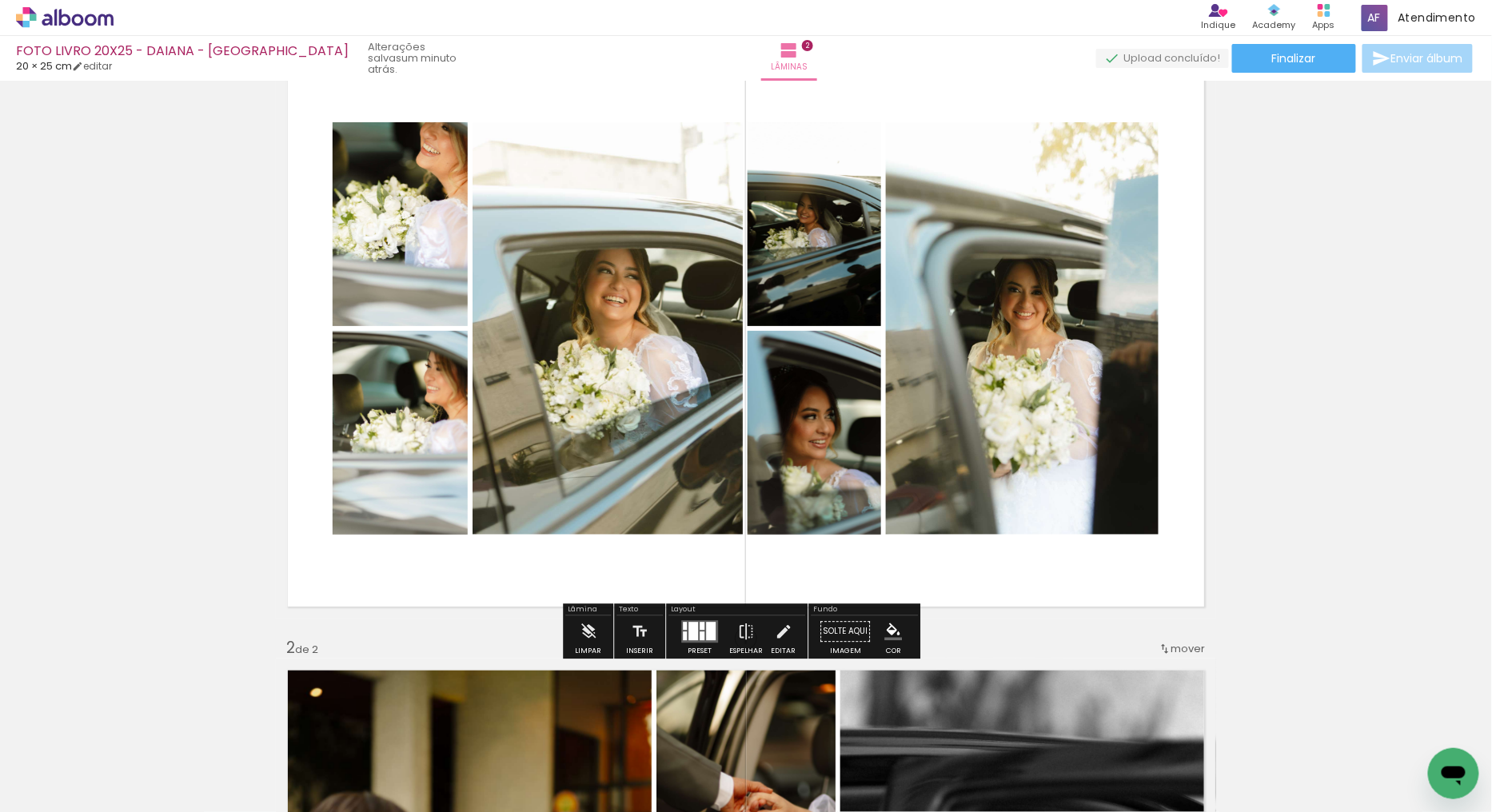
drag, startPoint x: 1045, startPoint y: 267, endPoint x: 1045, endPoint y: 333, distance: 66.0
click at [1045, 268] on quentale-photo at bounding box center [1022, 328] width 273 height 413
click at [1038, 453] on quentale-photo at bounding box center [1022, 328] width 273 height 413
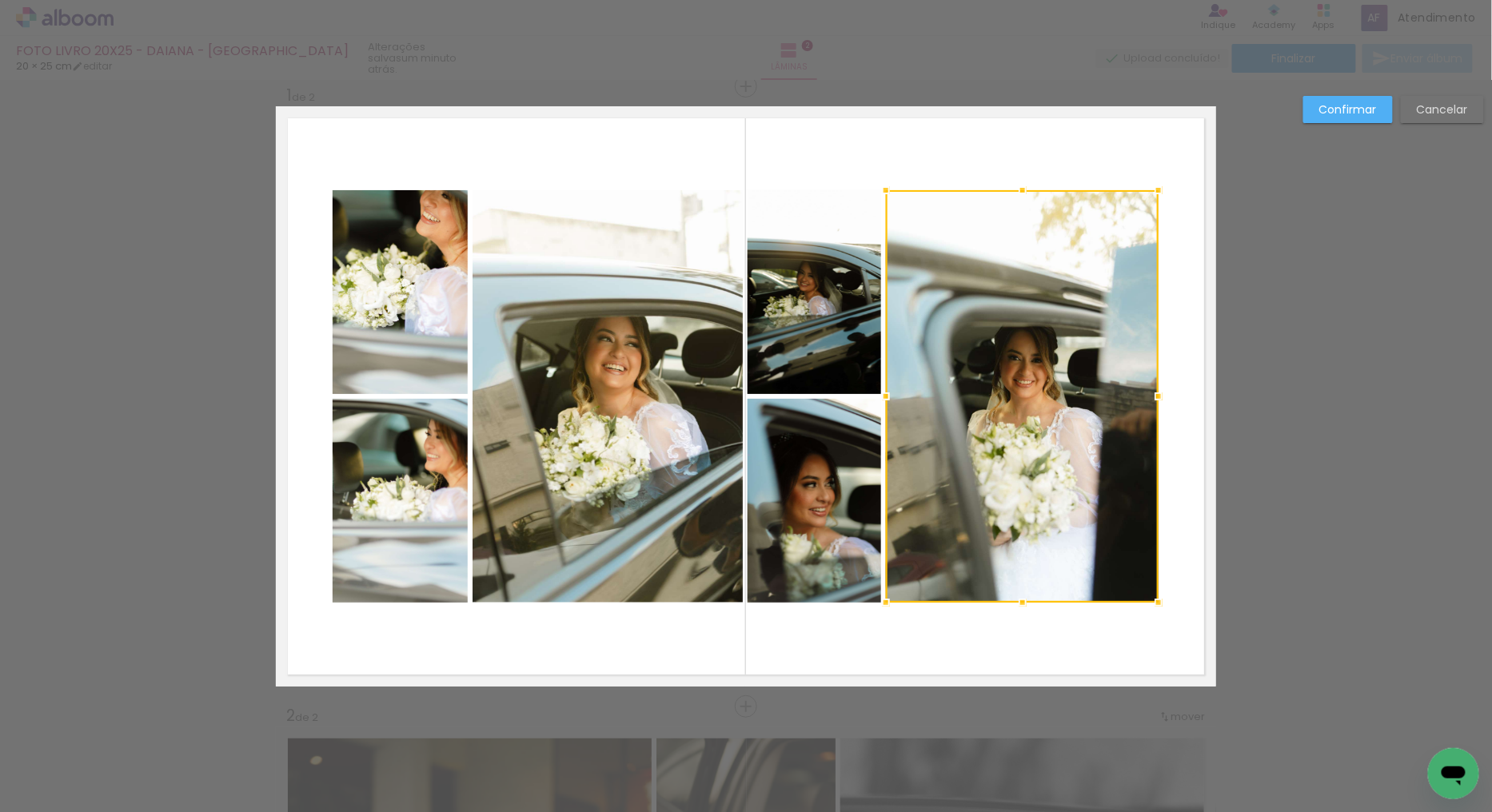
scroll to position [20, 0]
click at [0, 0] on slot "Cancelar" at bounding box center [0, 0] width 0 height 0
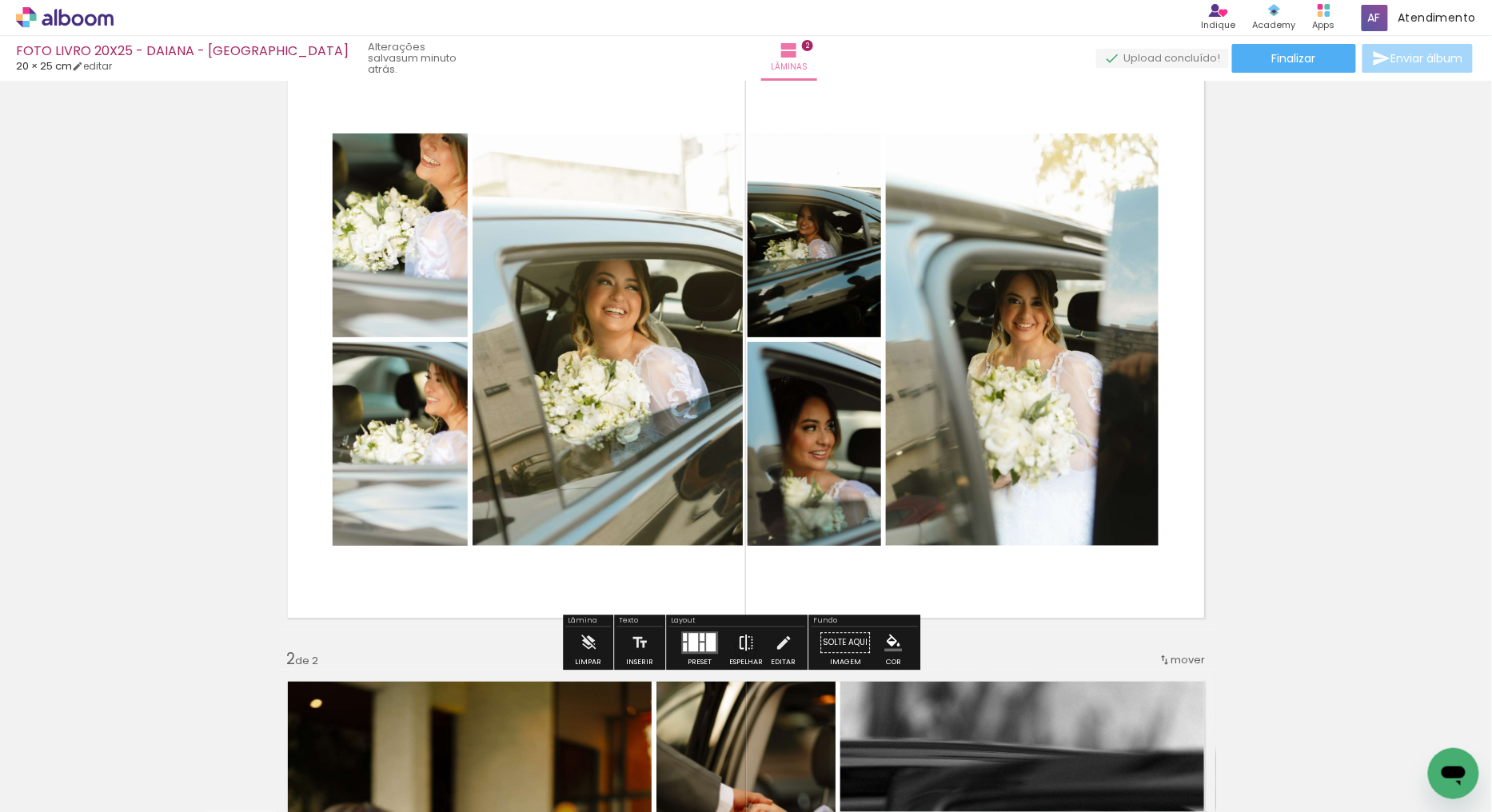
scroll to position [109, 0]
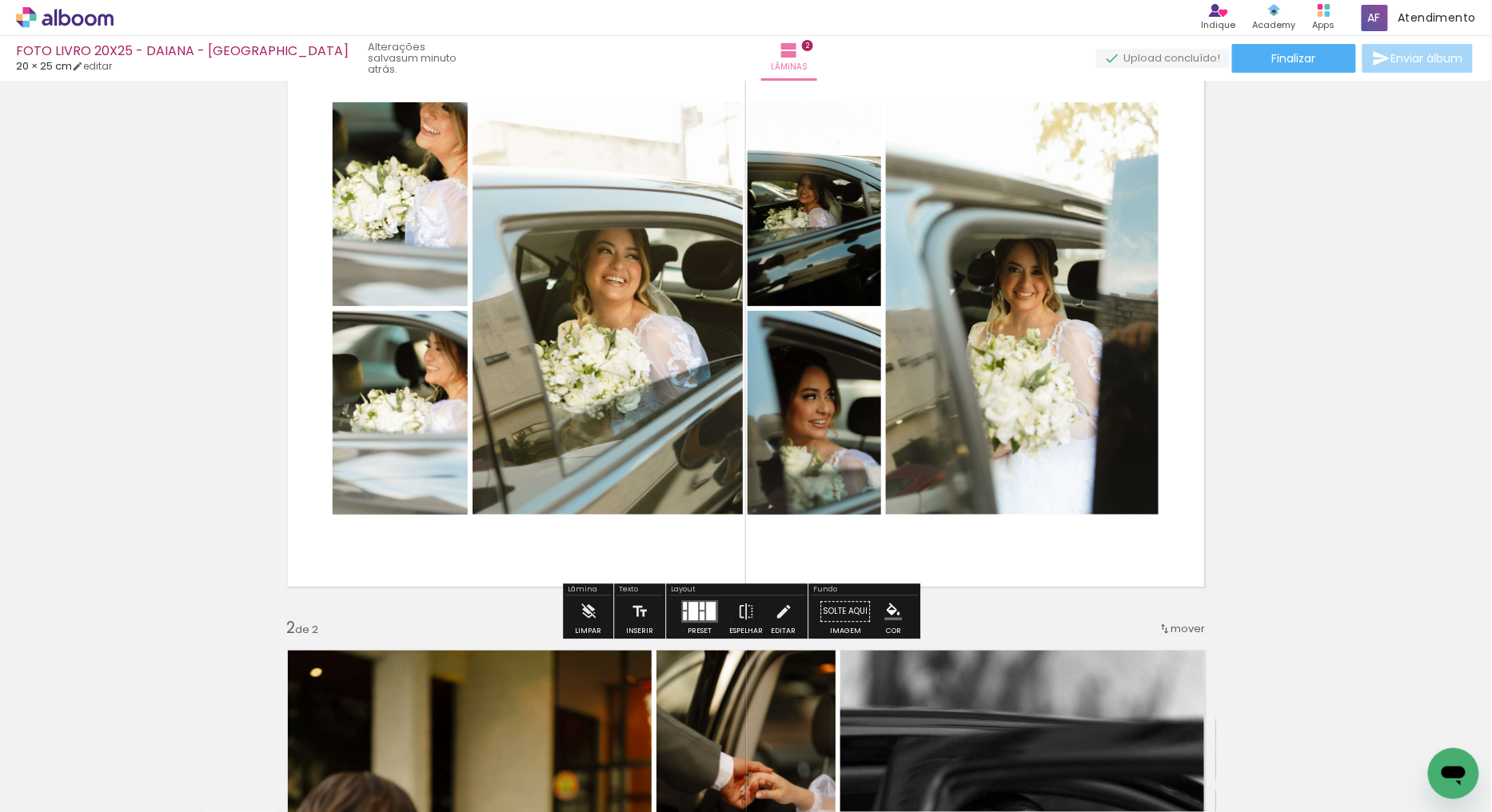
click at [694, 609] on quentale-layouter at bounding box center [700, 611] width 37 height 23
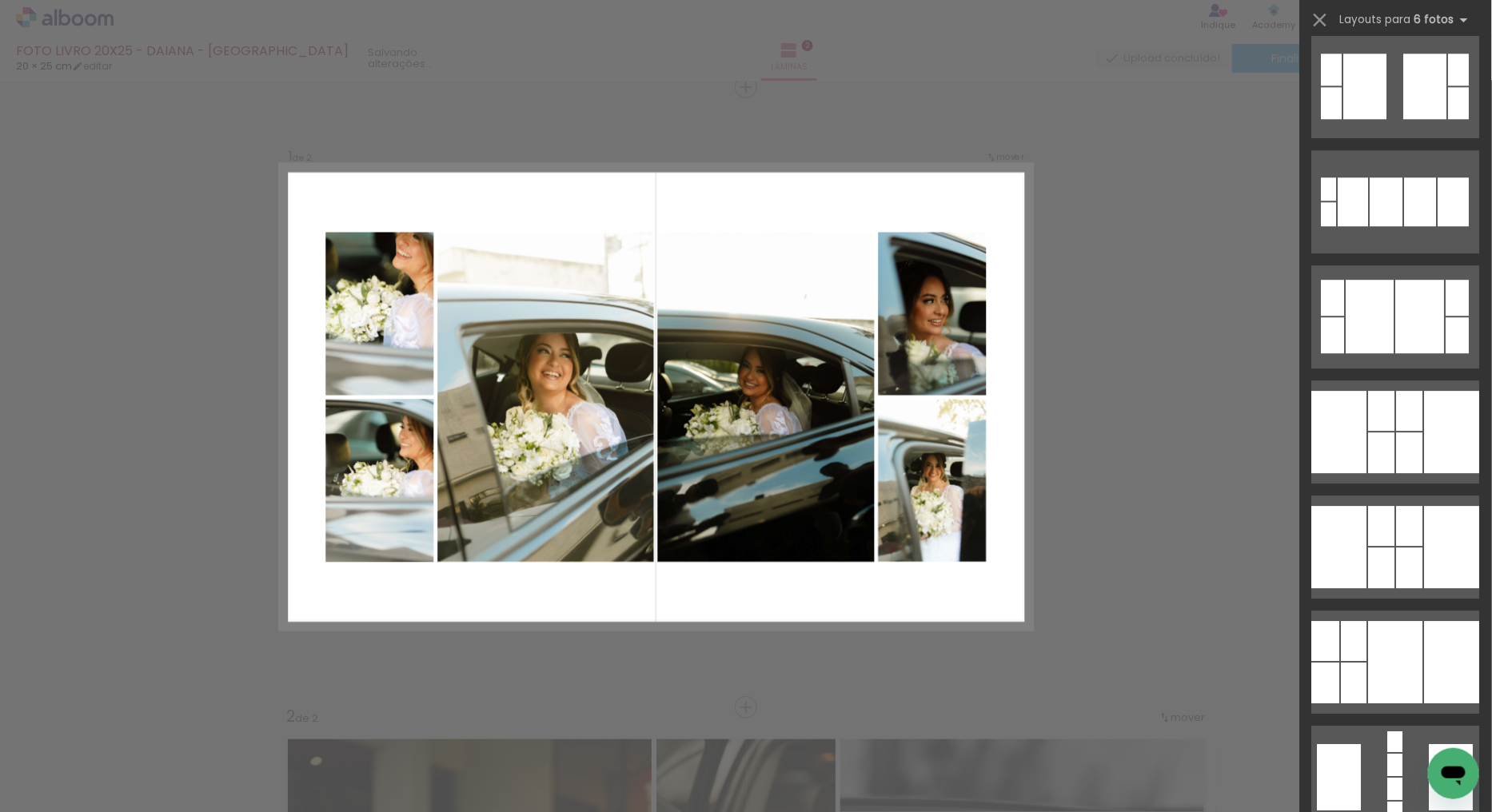
scroll to position [1687, 0]
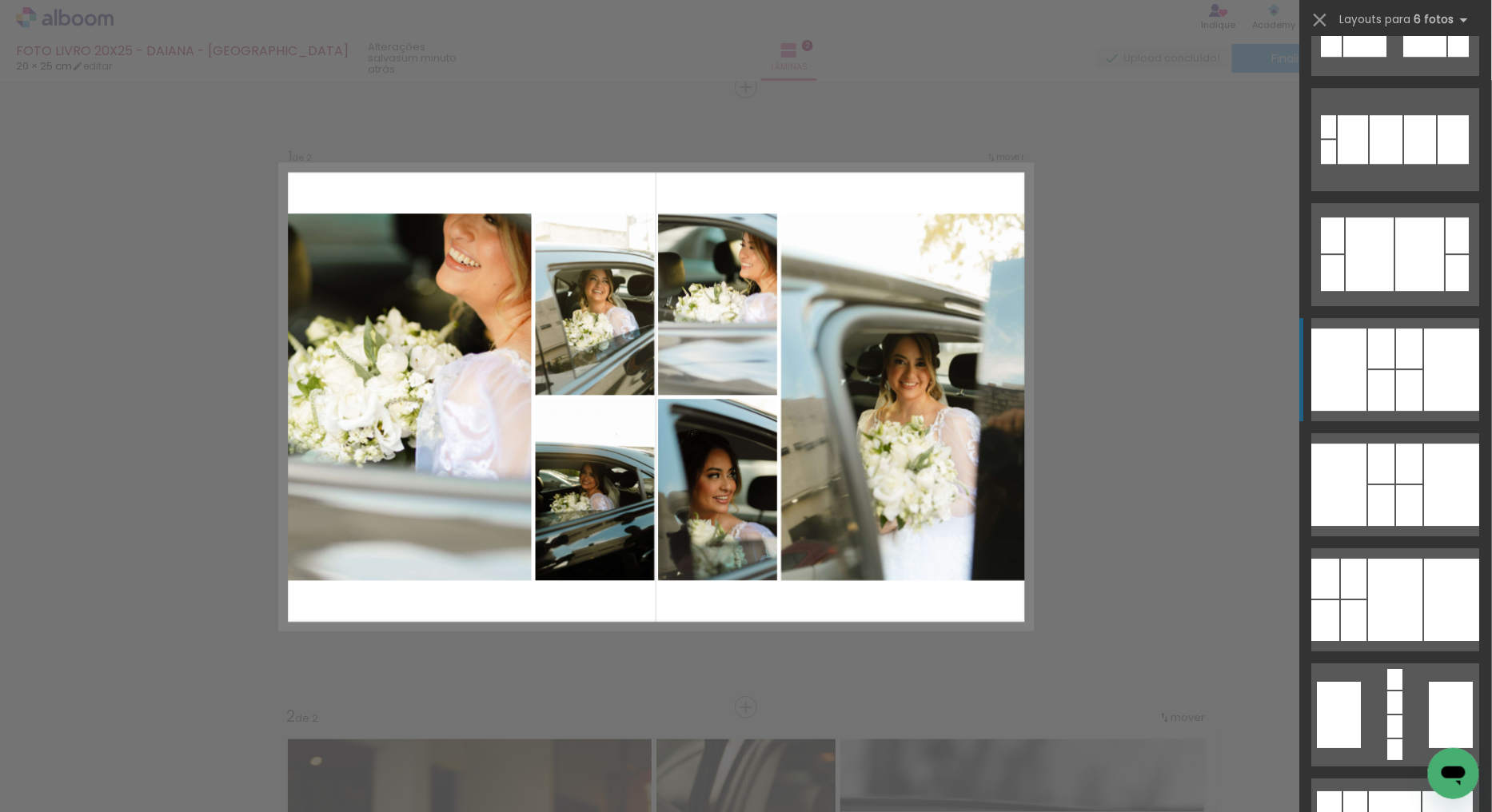
click at [1446, 344] on div at bounding box center [1451, 370] width 55 height 83
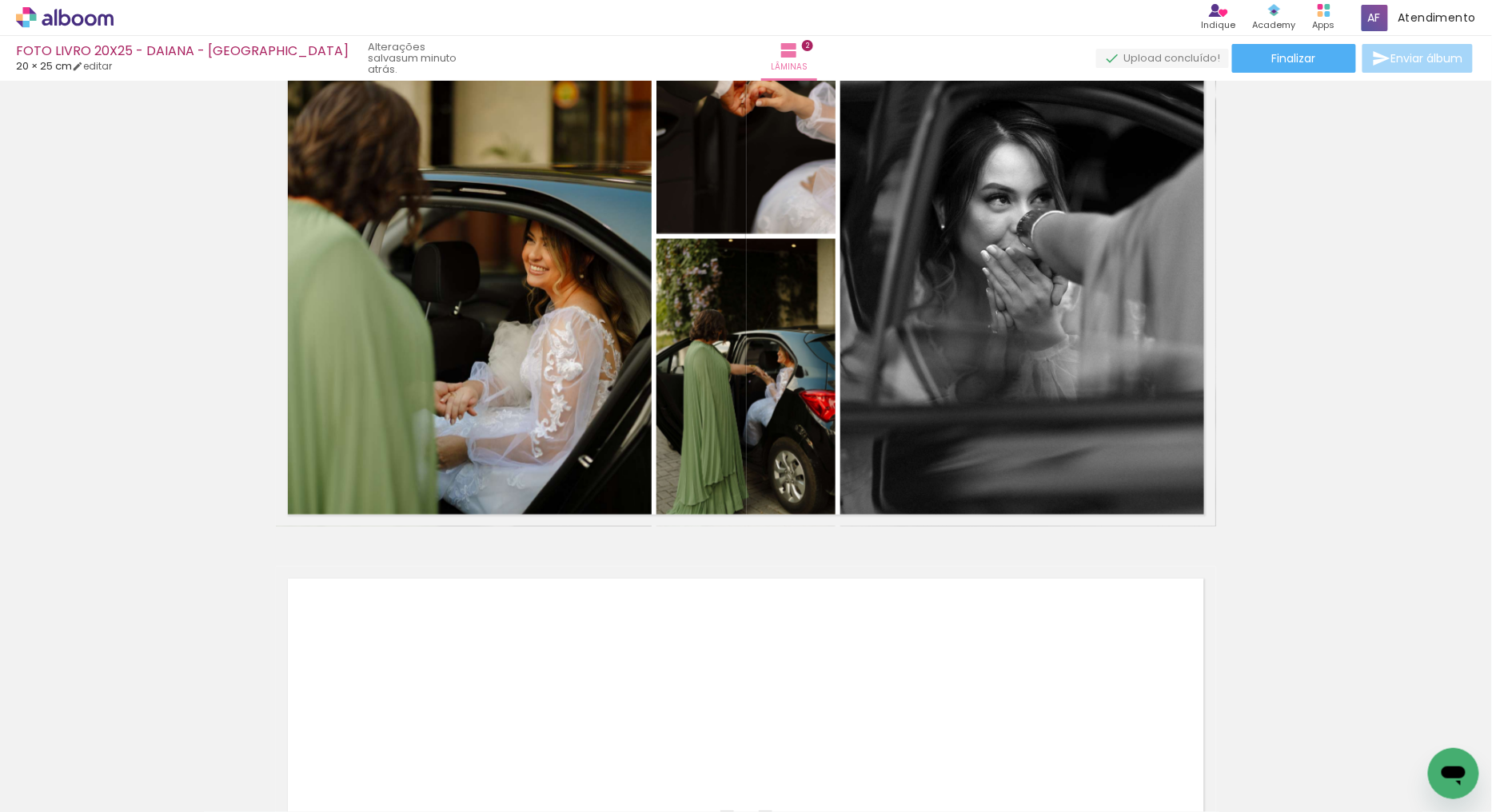
scroll to position [820, 0]
